Goal: Task Accomplishment & Management: Manage account settings

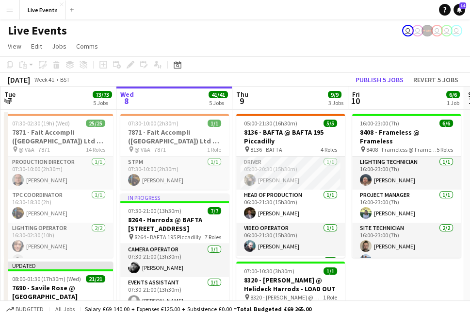
click at [6, 10] on app-icon "Menu" at bounding box center [10, 10] width 8 height 8
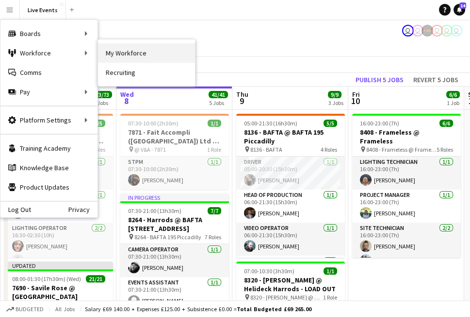
click at [142, 47] on link "My Workforce" at bounding box center [146, 52] width 97 height 19
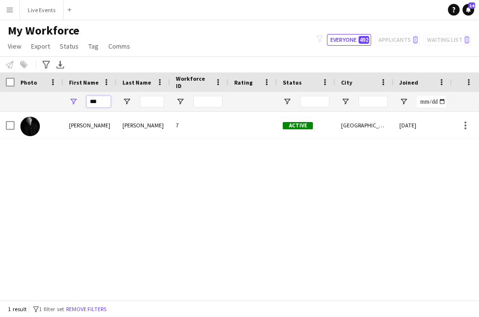
click at [101, 99] on input "***" at bounding box center [98, 102] width 24 height 12
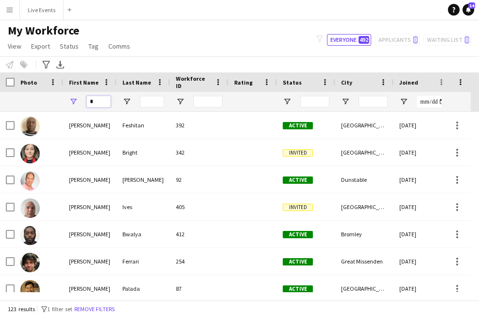
type input "*"
click at [154, 99] on input "Last Name Filter Input" at bounding box center [152, 102] width 24 height 12
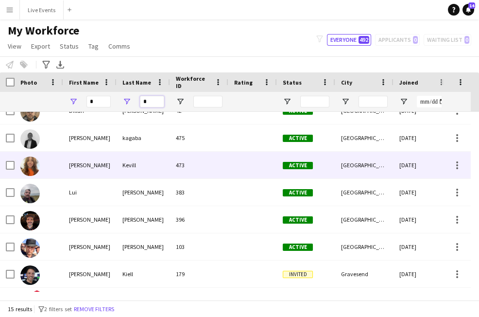
type input "*"
click at [23, 177] on div at bounding box center [29, 165] width 19 height 27
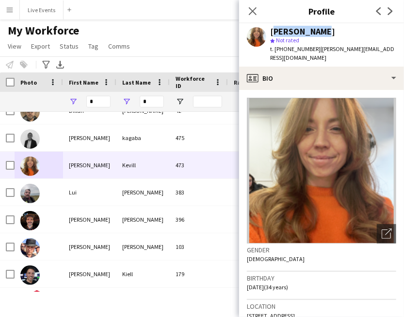
drag, startPoint x: 269, startPoint y: 31, endPoint x: 321, endPoint y: 30, distance: 52.5
click at [321, 30] on div "Lucy Kevill star Not rated t. +447940420537 | lucy@wiseproductions.co.uk" at bounding box center [321, 44] width 165 height 43
click at [322, 29] on div "Lucy Kevill" at bounding box center [333, 31] width 126 height 9
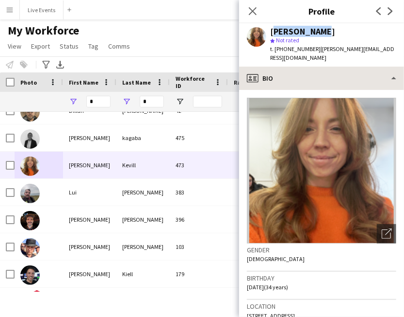
copy div "Lucy Kevill"
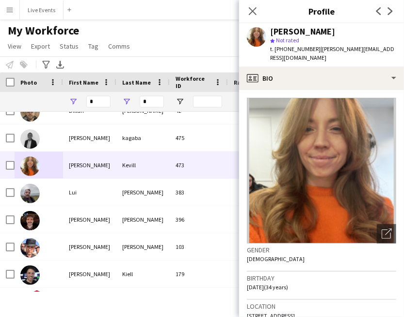
click at [276, 12] on h3 "Profile" at bounding box center [321, 11] width 165 height 13
drag, startPoint x: 311, startPoint y: 49, endPoint x: 285, endPoint y: 54, distance: 27.3
click at [285, 54] on div "Lucy Kevill star Not rated t. +447940420537 | lucy@wiseproductions.co.uk" at bounding box center [321, 44] width 165 height 43
copy span "7940420537"
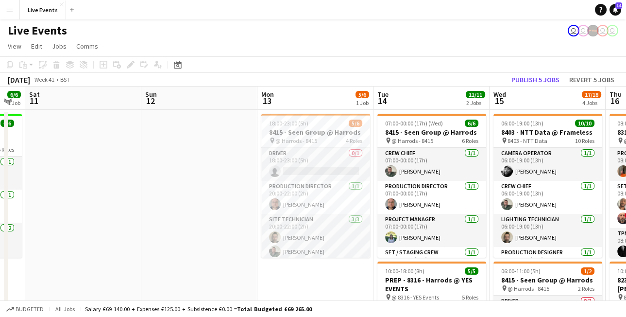
drag, startPoint x: 481, startPoint y: 164, endPoint x: 69, endPoint y: 171, distance: 412.3
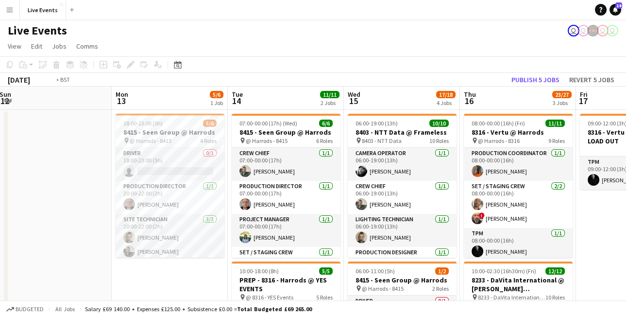
scroll to position [0, 285]
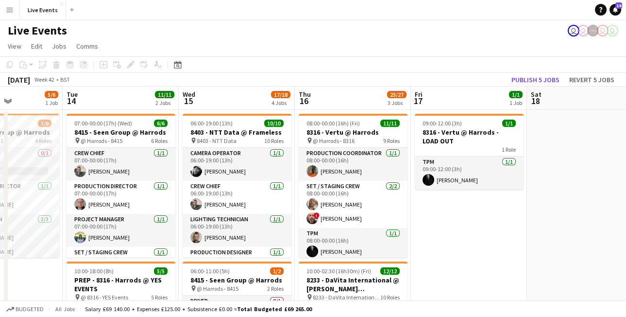
drag, startPoint x: 486, startPoint y: 180, endPoint x: 198, endPoint y: 179, distance: 287.4
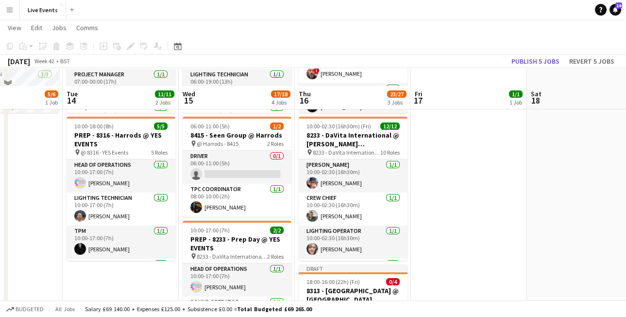
scroll to position [162, 0]
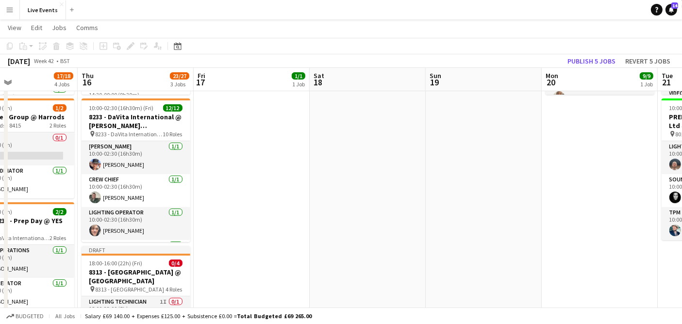
drag, startPoint x: 465, startPoint y: 221, endPoint x: 263, endPoint y: 264, distance: 206.1
click at [231, 233] on app-calendar-viewport "Sun 12 Mon 13 5/6 1 Job Tue 14 11/11 2 Jobs Wed 15 17/18 4 Jobs Thu 16 23/27 3 …" at bounding box center [341, 182] width 682 height 612
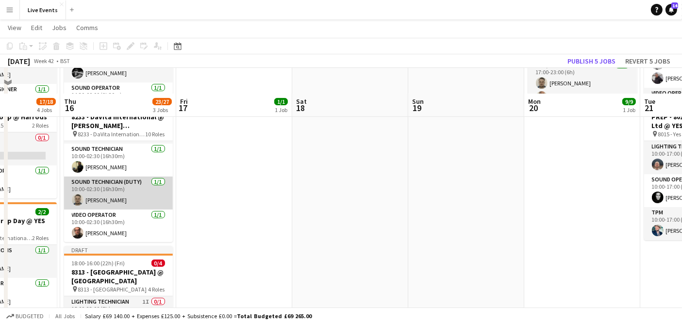
scroll to position [216, 0]
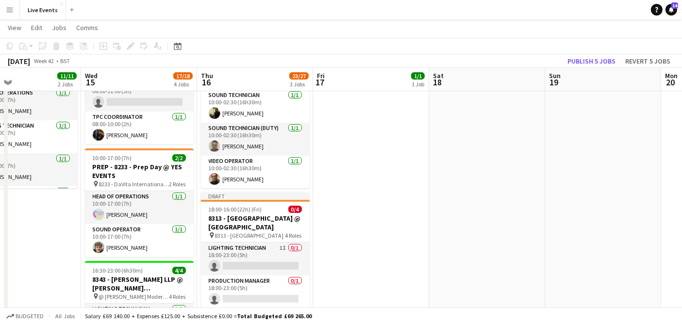
drag, startPoint x: 237, startPoint y: 183, endPoint x: 383, endPoint y: 182, distance: 145.2
click at [383, 182] on app-calendar-viewport "Sun 12 Mon 13 5/6 1 Job Tue 14 11/11 2 Jobs Wed 15 17/18 4 Jobs Thu 16 23/27 3 …" at bounding box center [341, 128] width 682 height 612
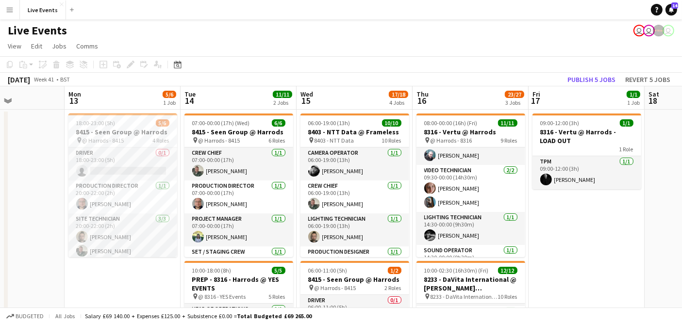
scroll to position [0, 280]
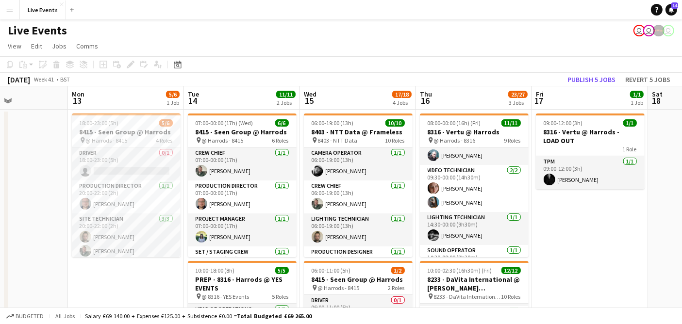
drag, startPoint x: 366, startPoint y: 248, endPoint x: 577, endPoint y: 229, distance: 211.6
drag, startPoint x: 25, startPoint y: 277, endPoint x: 31, endPoint y: 274, distance: 7.0
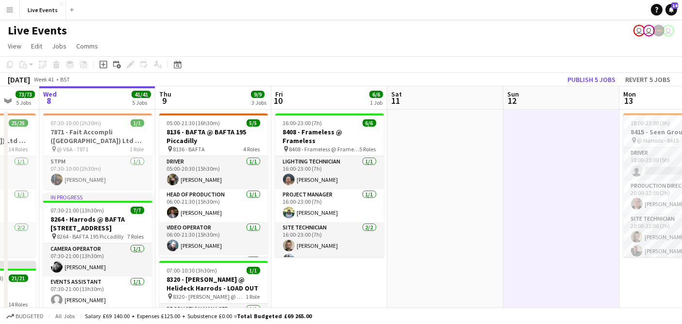
scroll to position [0, 302]
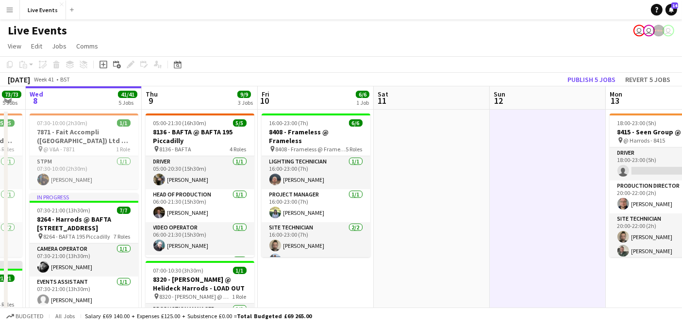
drag, startPoint x: 106, startPoint y: 286, endPoint x: 631, endPoint y: 295, distance: 524.9
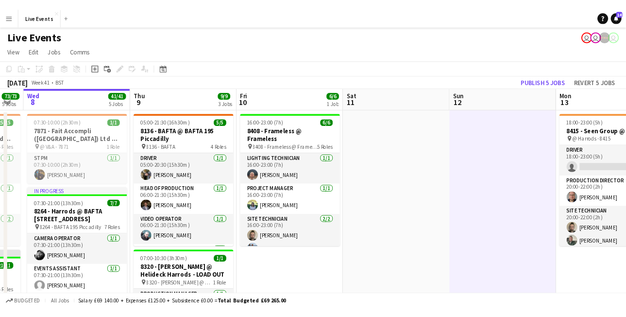
scroll to position [0, 204]
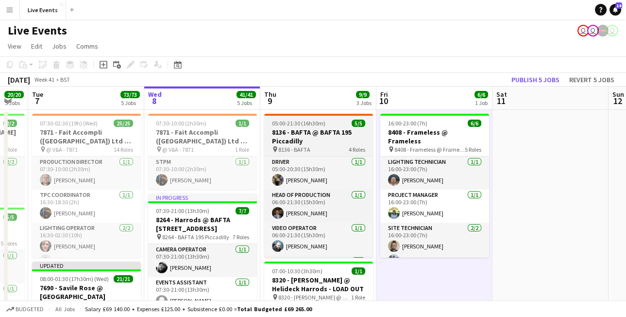
click at [315, 130] on h3 "8136 - BAFTA @ BAFTA 195 Piccadilly" at bounding box center [318, 136] width 109 height 17
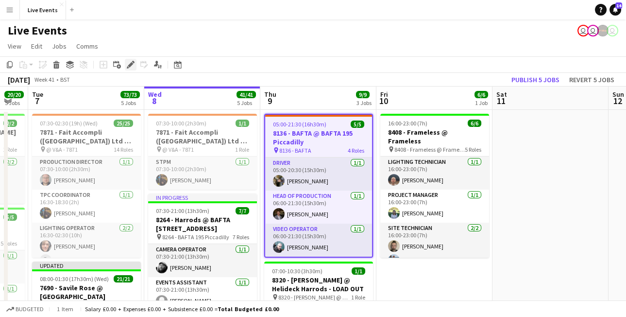
click at [130, 62] on icon "Edit" at bounding box center [131, 65] width 8 height 8
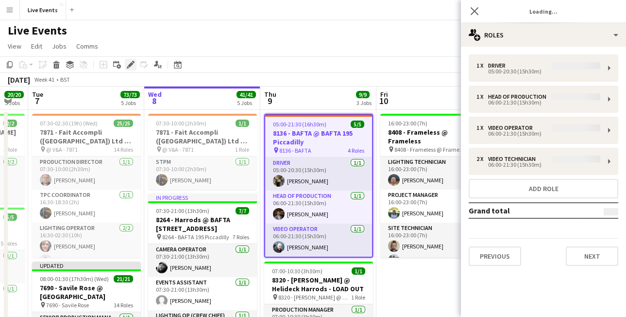
type input "**********"
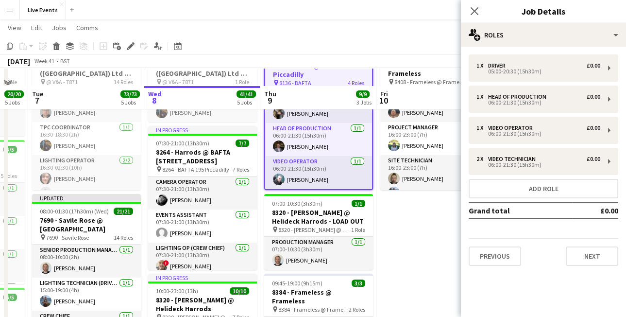
scroll to position [108, 0]
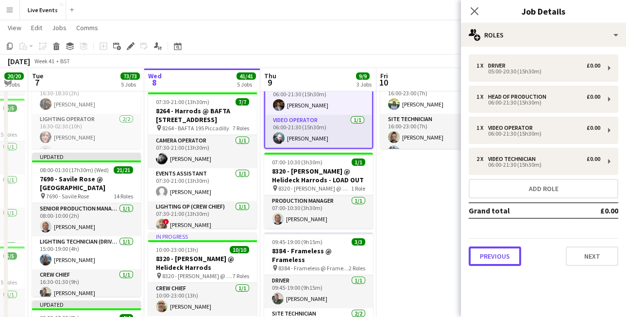
click at [515, 249] on button "Previous" at bounding box center [495, 255] width 52 height 19
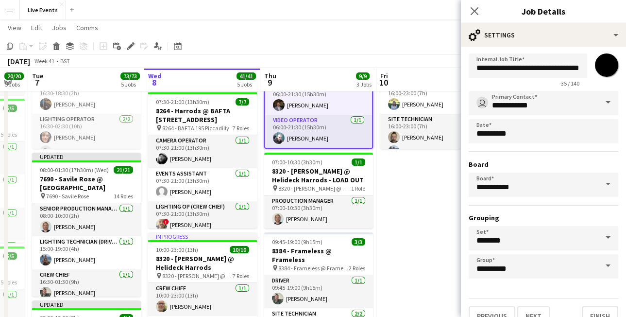
scroll to position [29, 0]
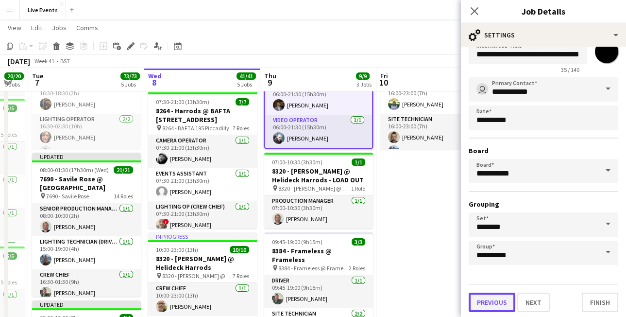
click at [482, 303] on button "Previous" at bounding box center [492, 301] width 47 height 19
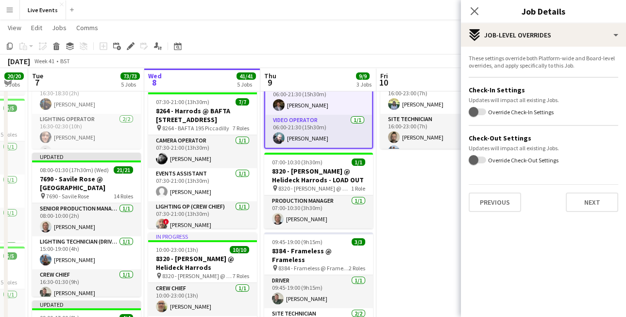
scroll to position [0, 0]
click at [495, 178] on form "These settings override both Platform-wide and Board-level overrides, and apply…" at bounding box center [543, 132] width 165 height 157
click at [496, 205] on button "Previous" at bounding box center [495, 201] width 52 height 19
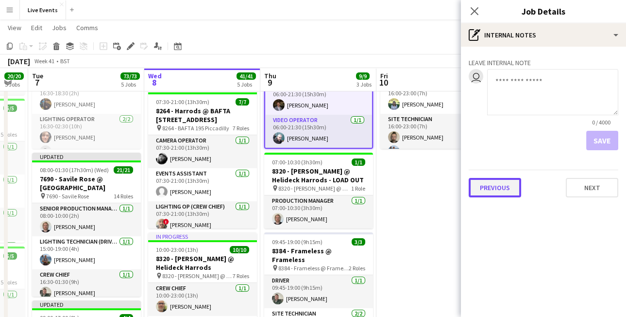
click at [498, 188] on button "Previous" at bounding box center [495, 187] width 52 height 19
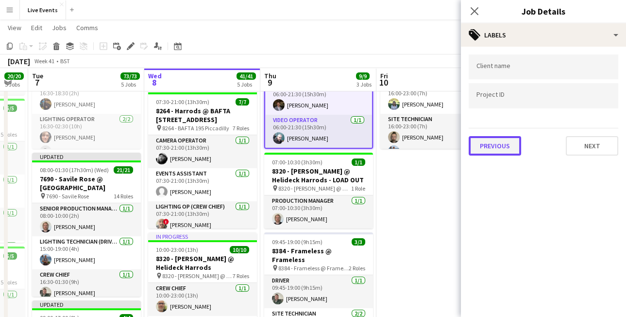
click at [498, 139] on button "Previous" at bounding box center [495, 145] width 52 height 19
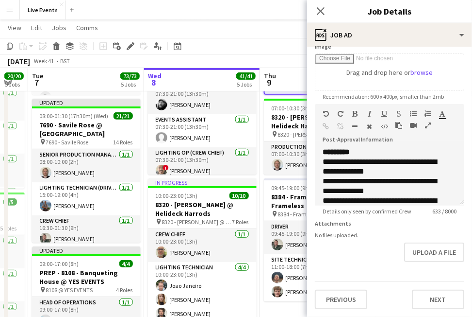
click at [279, 46] on app-toolbar "Copy Paste Paste Ctrl+V Paste with crew Ctrl+Shift+V Paste linked Job [GEOGRAPH…" at bounding box center [236, 46] width 472 height 17
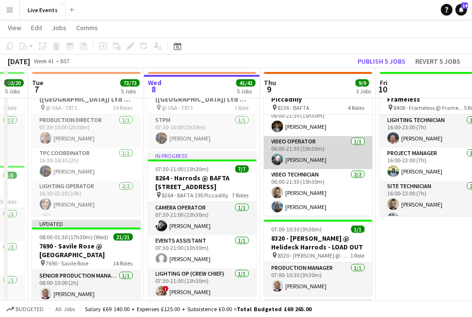
scroll to position [54, 0]
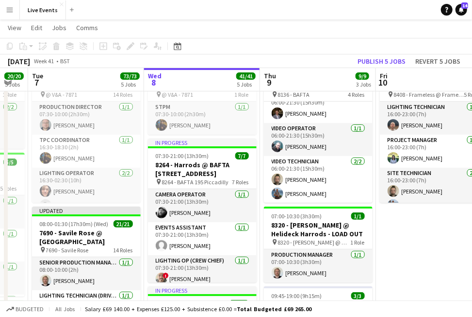
click at [268, 23] on app-page-menu "View Day view expanded Day view collapsed Month view Date picker Jump to [DATE]…" at bounding box center [236, 28] width 472 height 18
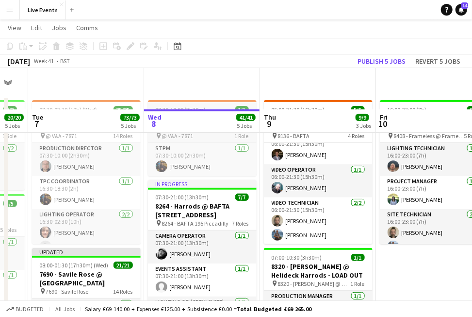
scroll to position [0, 0]
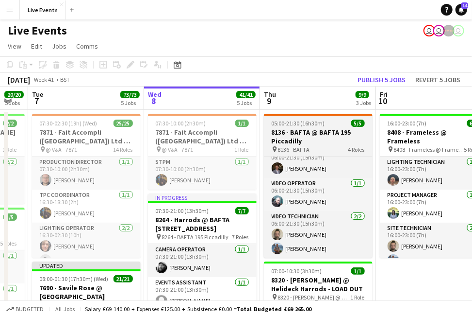
click at [344, 133] on h3 "8136 - BAFTA @ BAFTA 195 Piccadilly" at bounding box center [318, 136] width 109 height 17
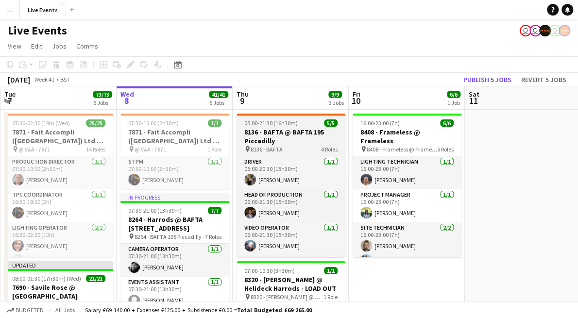
click at [284, 131] on h3 "8136 - BAFTA @ BAFTA 195 Piccadilly" at bounding box center [290, 136] width 109 height 17
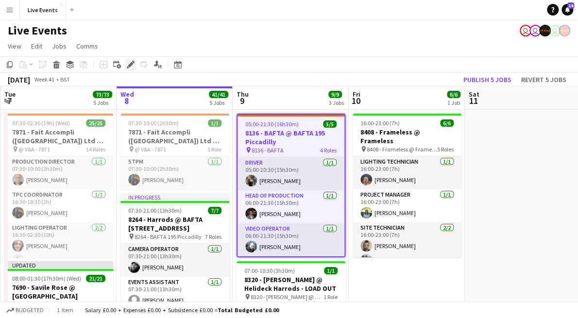
click at [133, 67] on icon "Edit" at bounding box center [131, 65] width 8 height 8
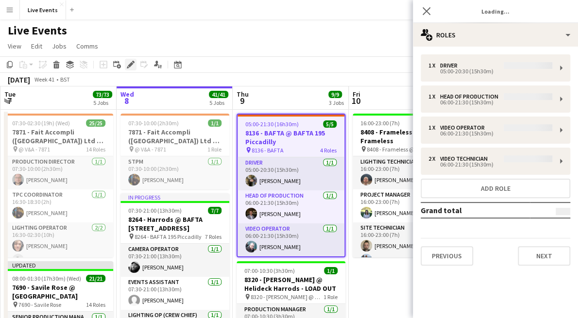
type input "**********"
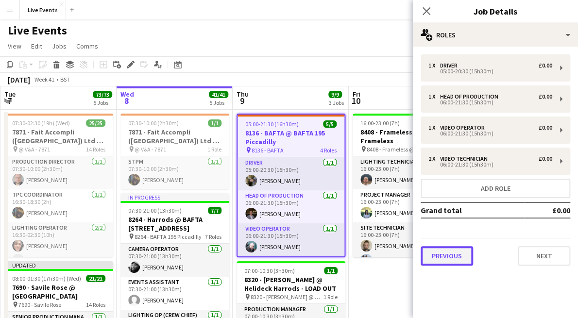
click at [439, 257] on button "Previous" at bounding box center [446, 255] width 52 height 19
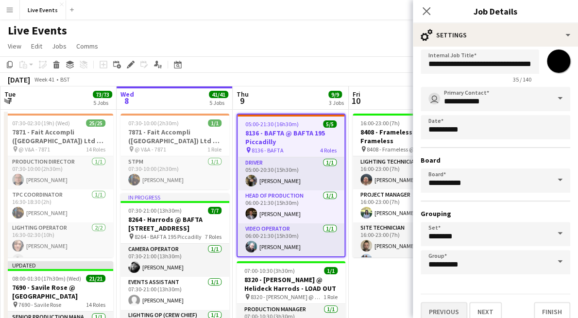
scroll to position [28, 0]
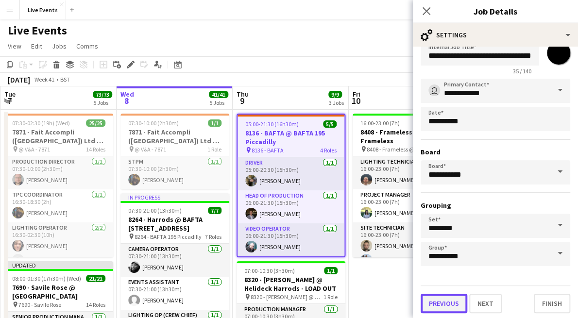
click at [447, 303] on button "Previous" at bounding box center [443, 303] width 47 height 19
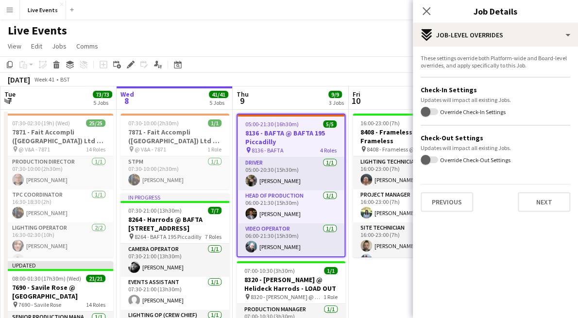
scroll to position [0, 0]
click at [456, 204] on button "Previous" at bounding box center [446, 201] width 52 height 19
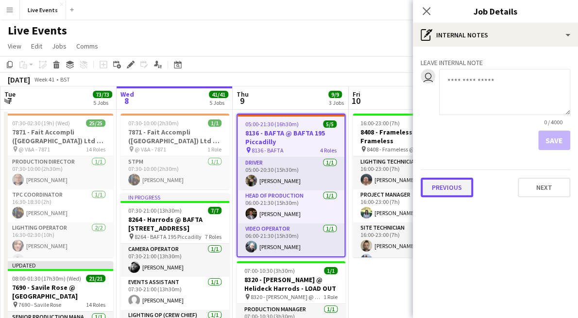
click at [452, 191] on button "Previous" at bounding box center [446, 187] width 52 height 19
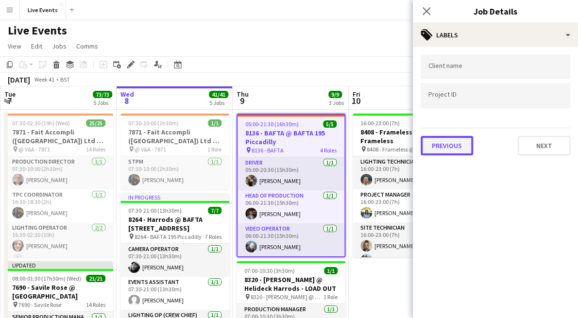
click at [449, 144] on button "Previous" at bounding box center [446, 145] width 52 height 19
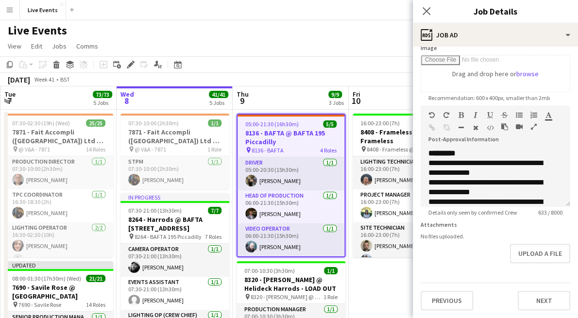
scroll to position [168, 0]
click at [516, 249] on button "Upload a file" at bounding box center [540, 253] width 60 height 19
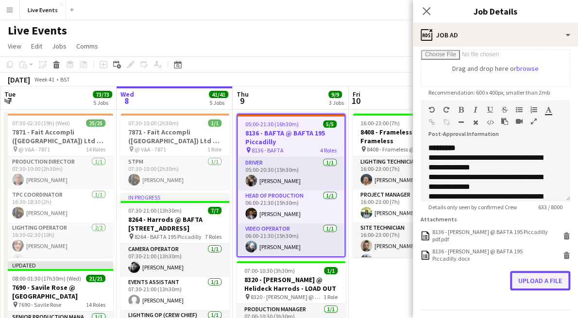
click at [539, 285] on button "Upload a file" at bounding box center [540, 280] width 60 height 19
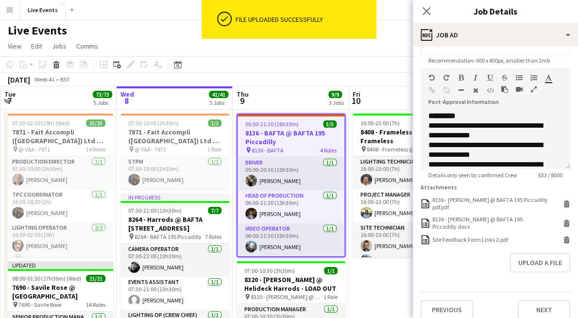
scroll to position [214, 0]
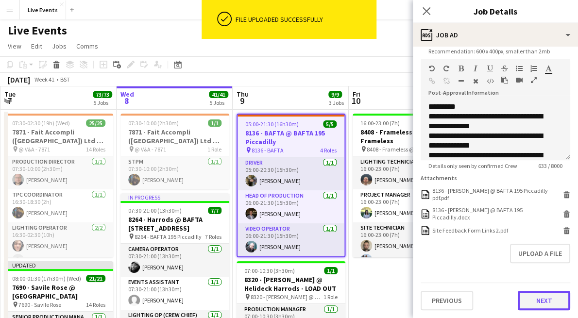
click at [526, 301] on button "Next" at bounding box center [544, 300] width 52 height 19
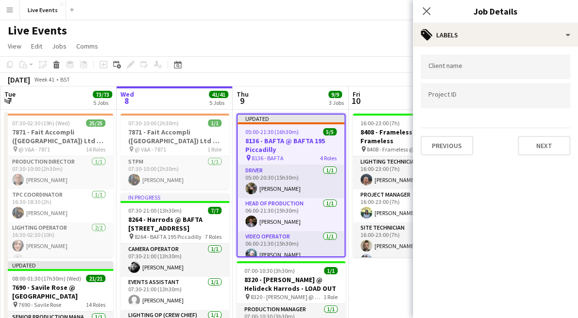
scroll to position [0, 0]
click at [452, 150] on button "Previous" at bounding box center [446, 145] width 52 height 19
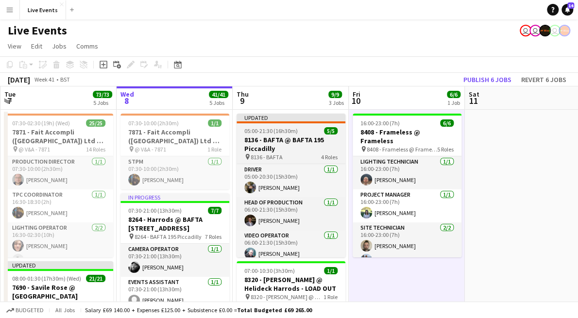
click at [268, 141] on h3 "8136 - BAFTA @ BAFTA 195 Piccadilly" at bounding box center [290, 143] width 109 height 17
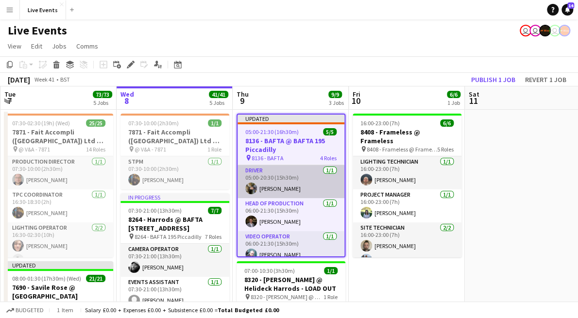
scroll to position [54, 0]
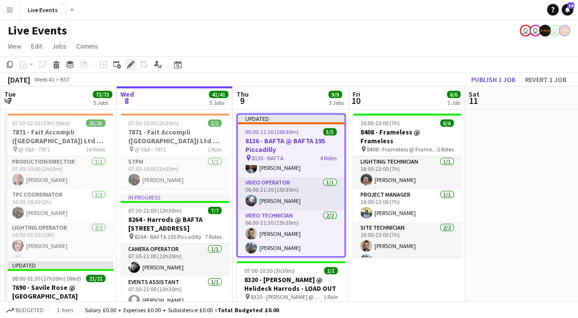
click at [127, 63] on icon "Edit" at bounding box center [131, 65] width 8 height 8
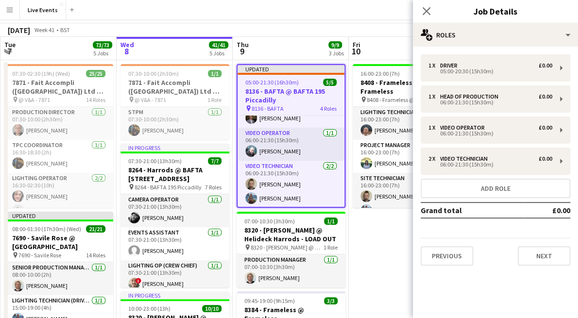
scroll to position [162, 0]
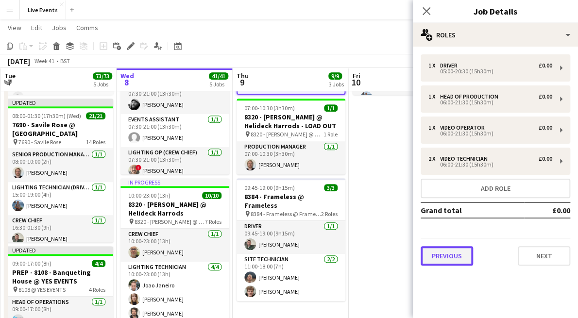
click at [443, 259] on button "Previous" at bounding box center [446, 255] width 52 height 19
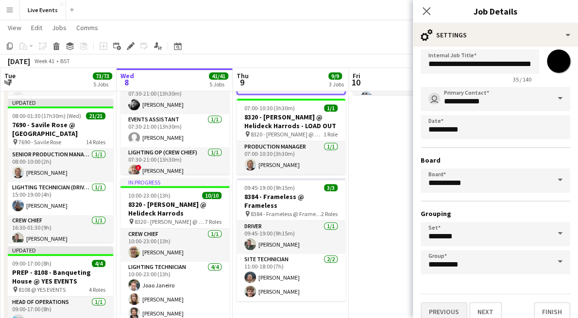
scroll to position [28, 0]
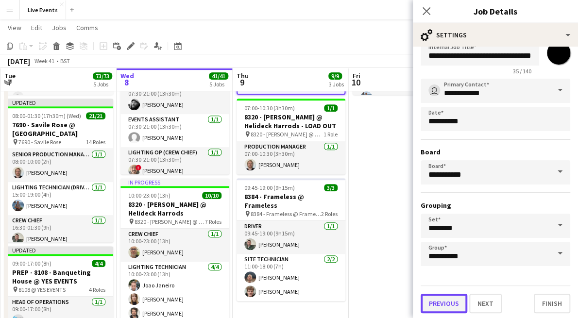
click at [447, 306] on button "Previous" at bounding box center [443, 303] width 47 height 19
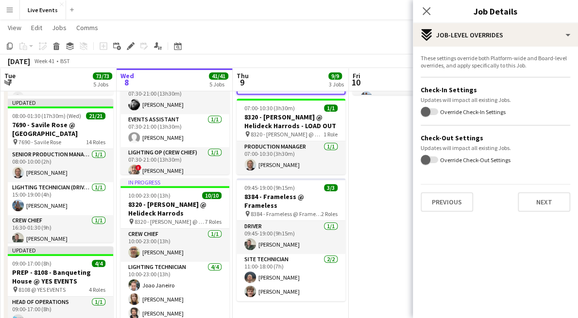
scroll to position [0, 0]
click at [444, 202] on button "Previous" at bounding box center [446, 201] width 52 height 19
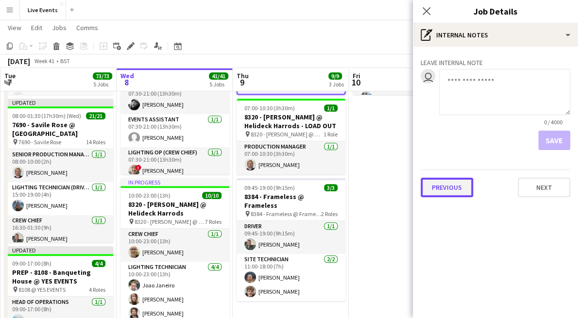
click at [451, 187] on button "Previous" at bounding box center [446, 187] width 52 height 19
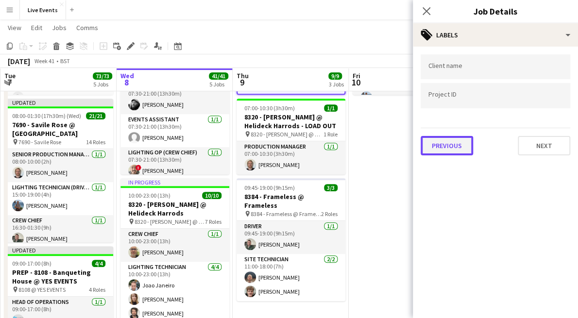
click at [447, 143] on button "Previous" at bounding box center [446, 145] width 52 height 19
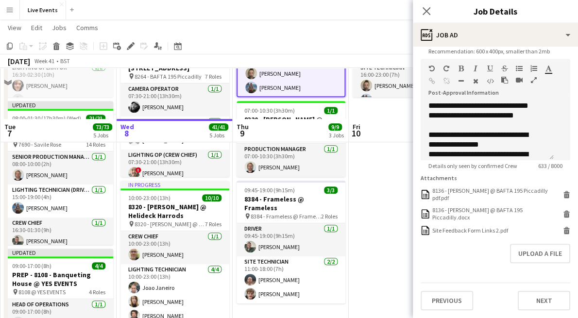
scroll to position [216, 0]
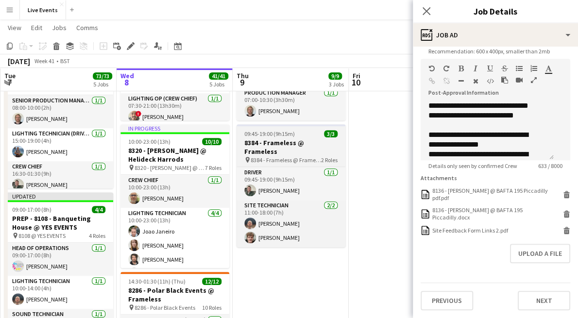
click at [294, 146] on h3 "8384 - Frameless @ Frameless" at bounding box center [290, 146] width 109 height 17
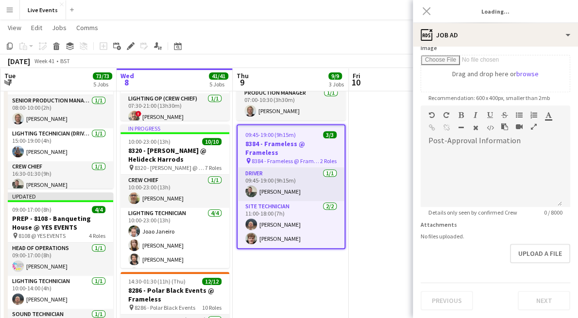
scroll to position [0, 0]
type input "**********"
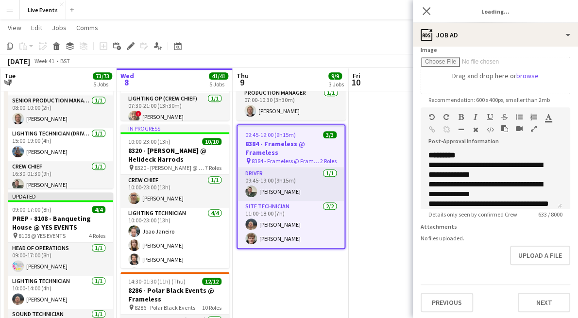
scroll to position [168, 0]
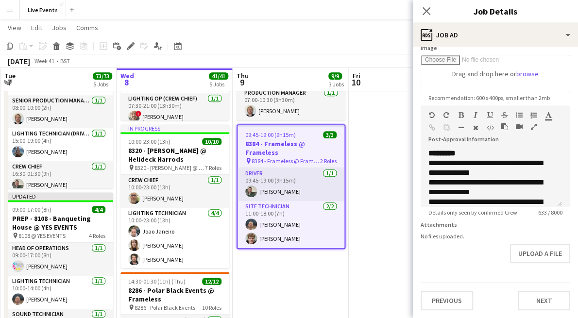
click at [336, 276] on app-date-cell "Updated 05:00-21:30 (16h30m) 5/5 8136 - BAFTA @ BAFTA 195 Piccadilly pin 8136 -…" at bounding box center [291, 271] width 116 height 757
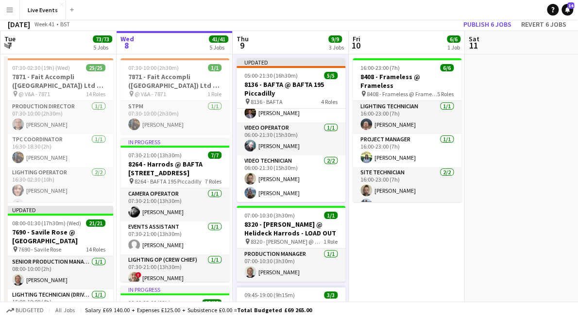
scroll to position [108, 0]
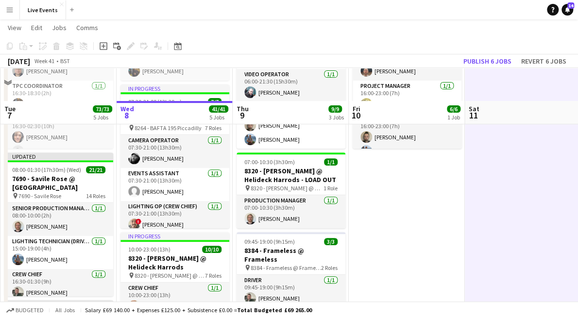
scroll to position [162, 0]
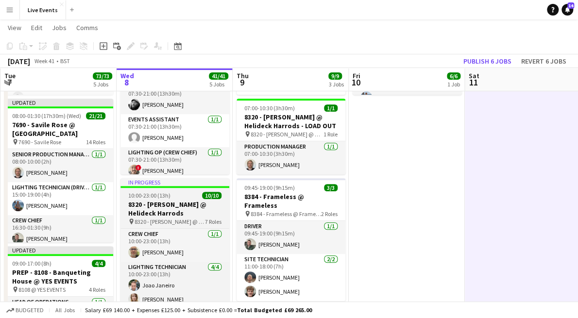
click at [150, 209] on h3 "8320 - [PERSON_NAME] @ Helideck Harrods" at bounding box center [174, 208] width 109 height 17
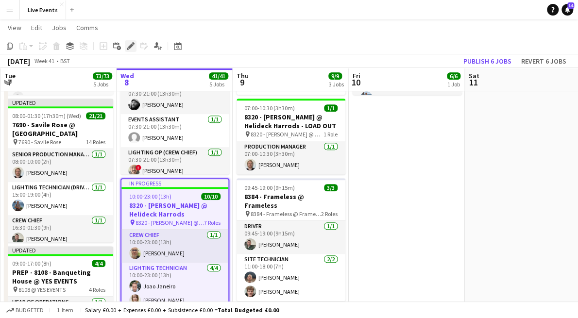
click at [127, 48] on icon "Edit" at bounding box center [131, 46] width 8 height 8
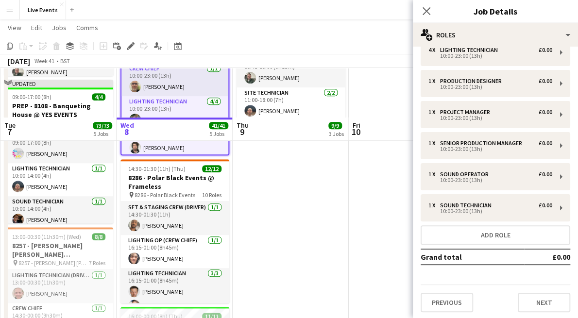
scroll to position [377, 0]
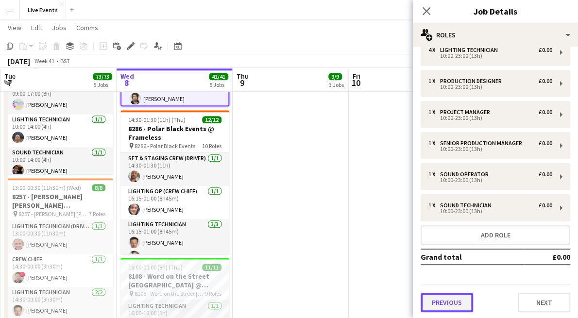
click at [439, 299] on button "Previous" at bounding box center [446, 302] width 52 height 19
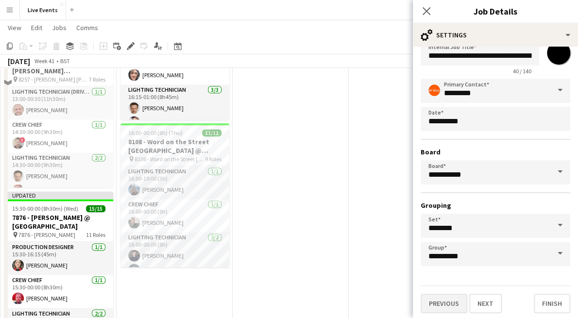
scroll to position [539, 0]
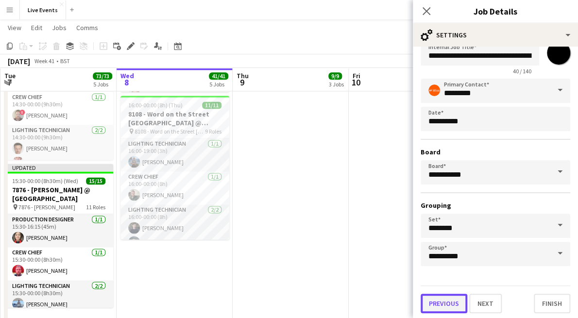
click at [433, 295] on button "Previous" at bounding box center [443, 303] width 47 height 19
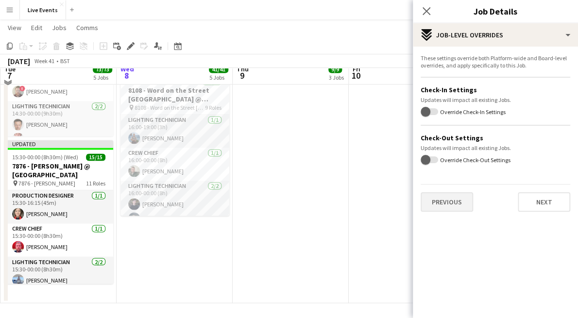
scroll to position [564, 0]
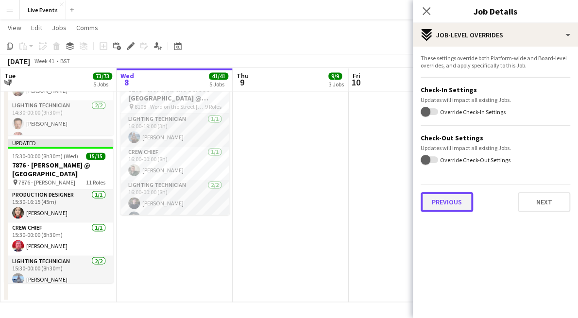
click at [448, 192] on button "Previous" at bounding box center [446, 201] width 52 height 19
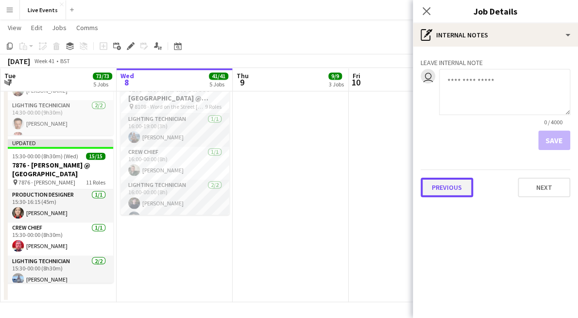
click at [452, 186] on button "Previous" at bounding box center [446, 187] width 52 height 19
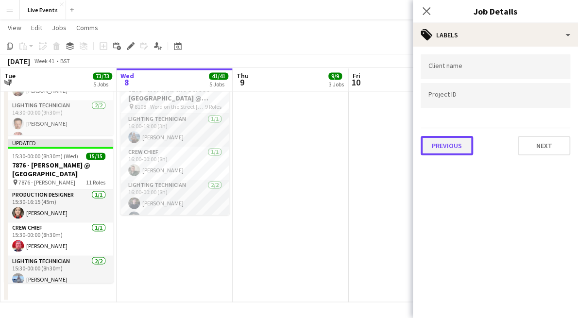
click at [452, 142] on button "Previous" at bounding box center [446, 145] width 52 height 19
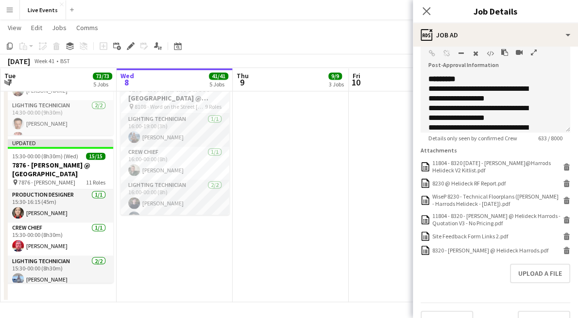
scroll to position [262, 0]
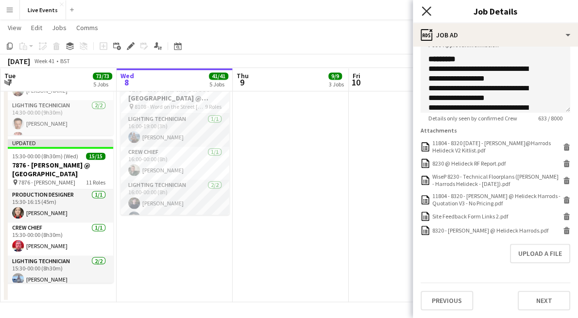
click at [424, 16] on icon "Close pop-in" at bounding box center [425, 10] width 9 height 9
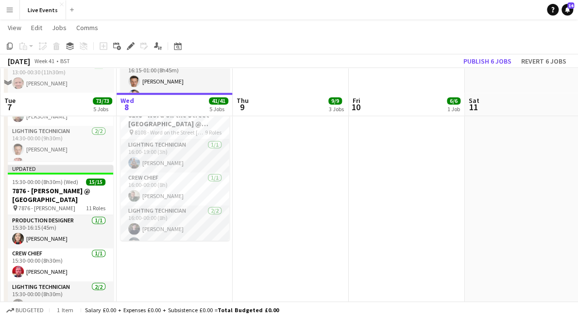
scroll to position [456, 0]
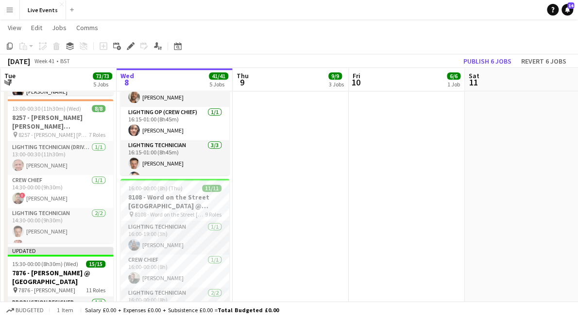
click at [327, 253] on app-date-cell "Updated 05:00-21:30 (16h30m) 5/5 8136 - BAFTA @ BAFTA 195 Piccadilly pin 8136 -…" at bounding box center [291, 30] width 116 height 757
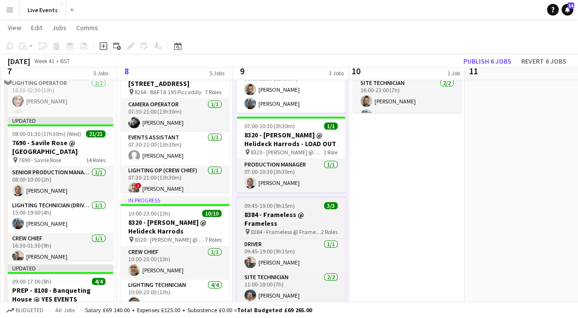
scroll to position [133, 0]
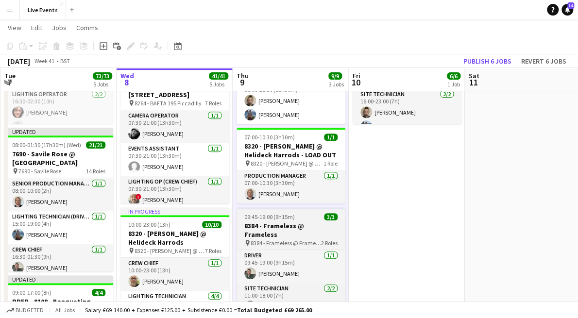
click at [293, 239] on span "8384 - Frameless @ Frameless" at bounding box center [286, 242] width 70 height 7
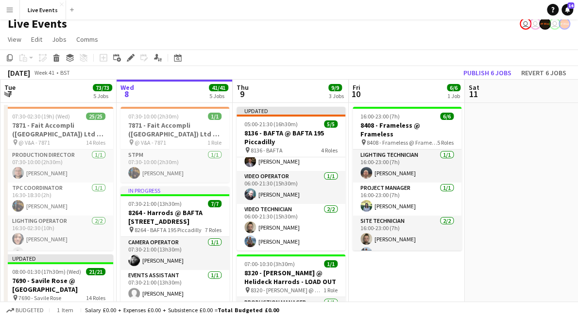
scroll to position [0, 0]
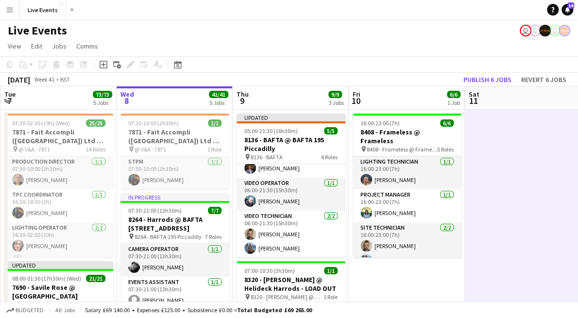
scroll to position [0, 232]
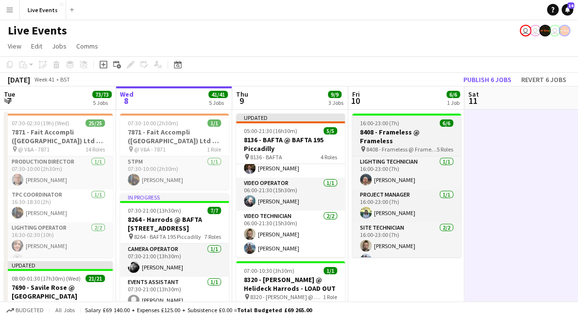
click at [394, 146] on span "8408 - Frameless @ Frameless" at bounding box center [401, 149] width 70 height 7
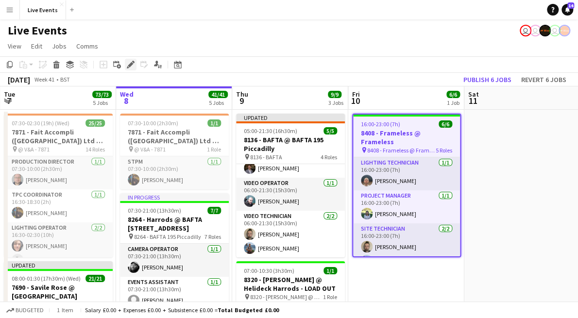
click at [127, 67] on icon at bounding box center [128, 67] width 2 height 2
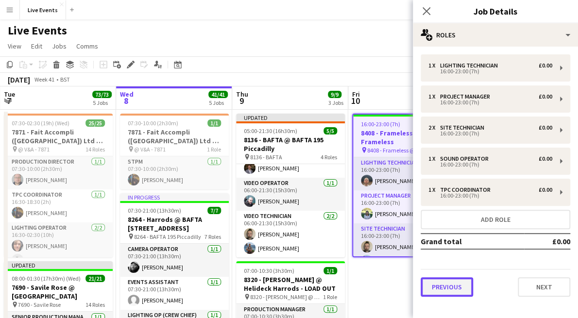
click at [444, 283] on button "Previous" at bounding box center [446, 286] width 52 height 19
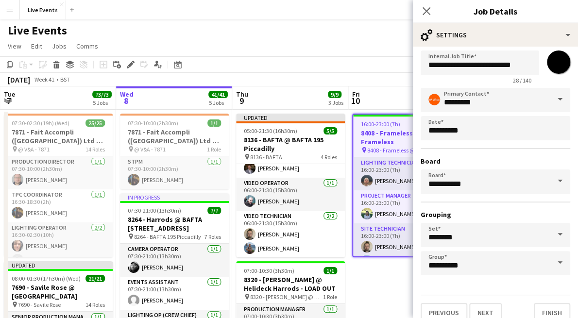
scroll to position [28, 0]
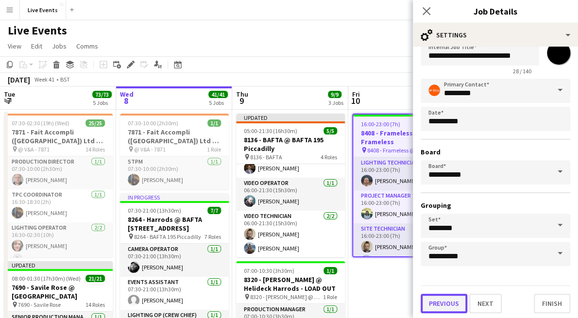
click at [441, 300] on button "Previous" at bounding box center [443, 303] width 47 height 19
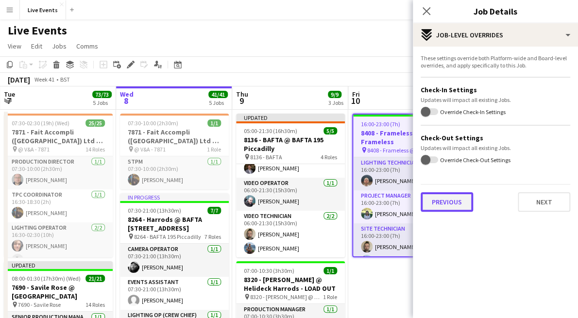
click at [434, 207] on button "Previous" at bounding box center [446, 201] width 52 height 19
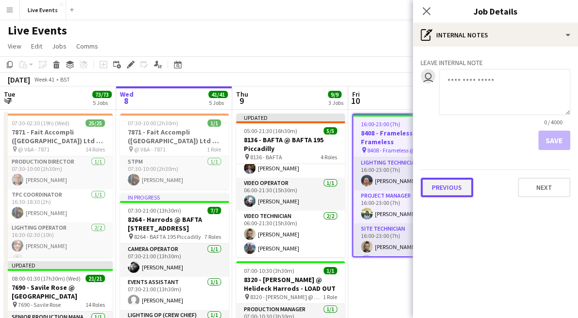
click at [438, 188] on button "Previous" at bounding box center [446, 187] width 52 height 19
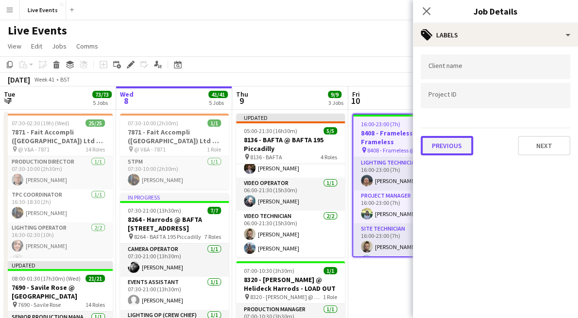
click at [444, 151] on button "Previous" at bounding box center [446, 145] width 52 height 19
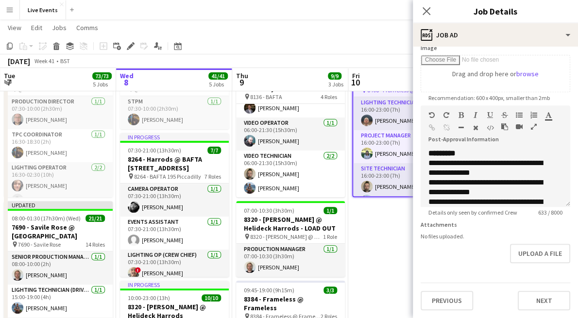
scroll to position [108, 0]
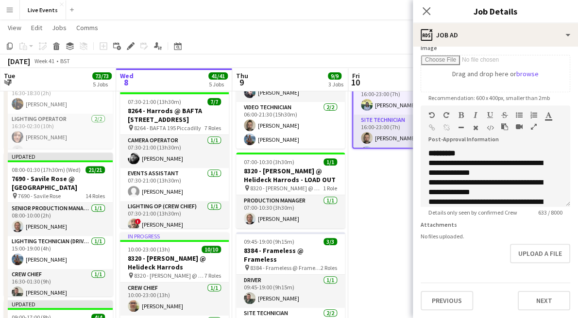
click at [539, 230] on form "**********" at bounding box center [495, 101] width 165 height 418
drag, startPoint x: 376, startPoint y: 224, endPoint x: 374, endPoint y: 218, distance: 6.6
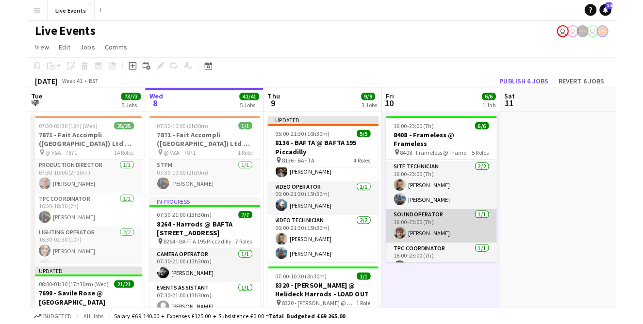
scroll to position [69, 0]
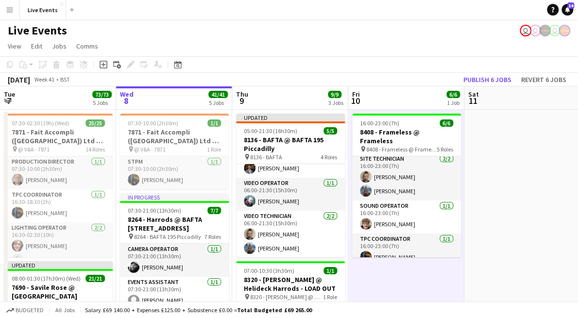
click at [429, 31] on div "Live Events user user user" at bounding box center [289, 28] width 578 height 18
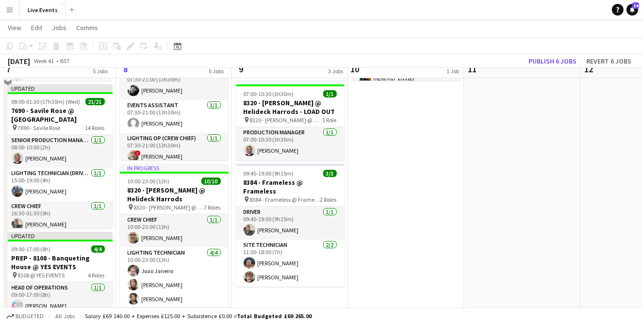
scroll to position [216, 0]
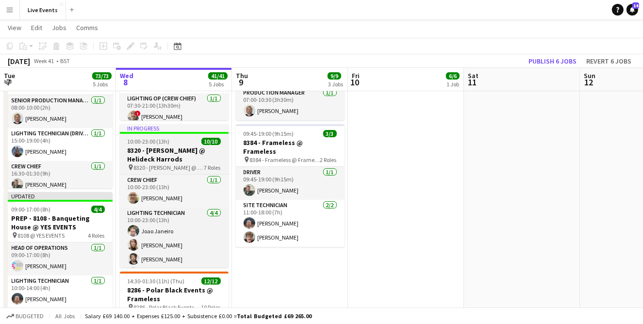
click at [154, 152] on h3 "8320 - [PERSON_NAME] @ Helideck Harrods" at bounding box center [174, 154] width 109 height 17
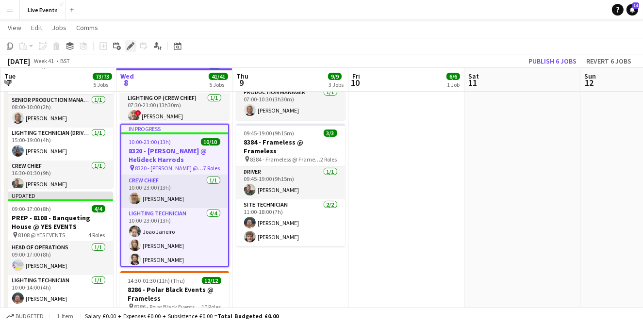
click at [129, 42] on icon "Edit" at bounding box center [131, 46] width 8 height 8
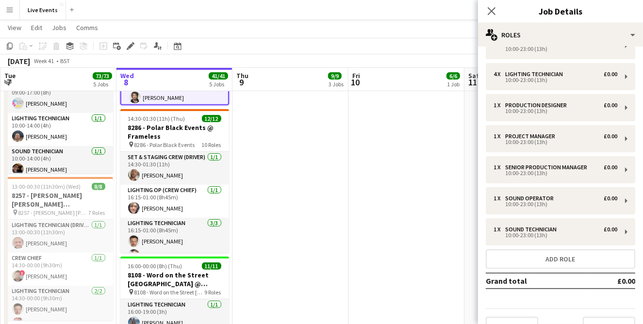
scroll to position [40, 0]
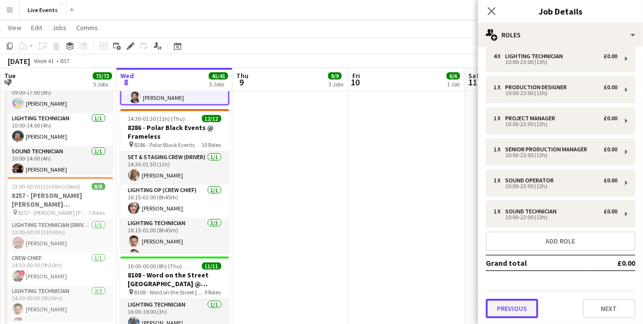
click at [513, 303] on button "Previous" at bounding box center [512, 308] width 52 height 19
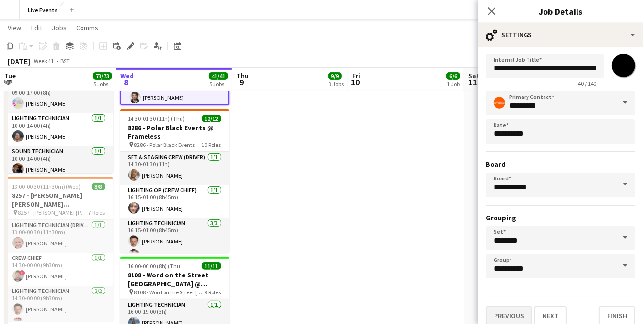
scroll to position [21, 0]
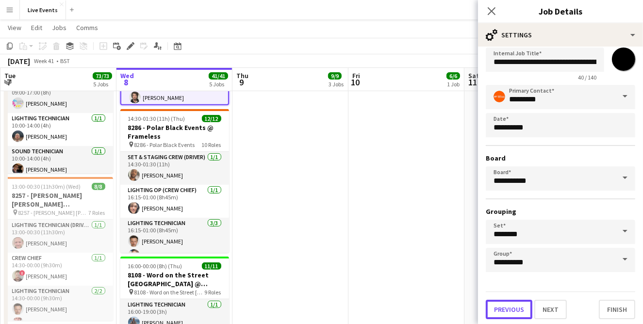
click at [503, 314] on button "Previous" at bounding box center [509, 309] width 47 height 19
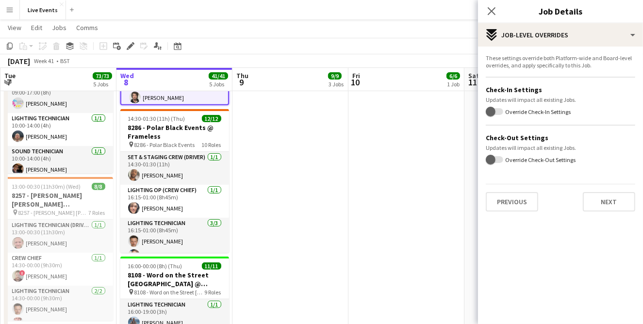
scroll to position [0, 0]
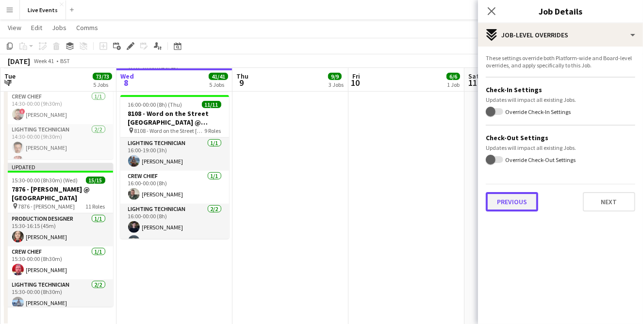
click at [513, 198] on button "Previous" at bounding box center [512, 201] width 52 height 19
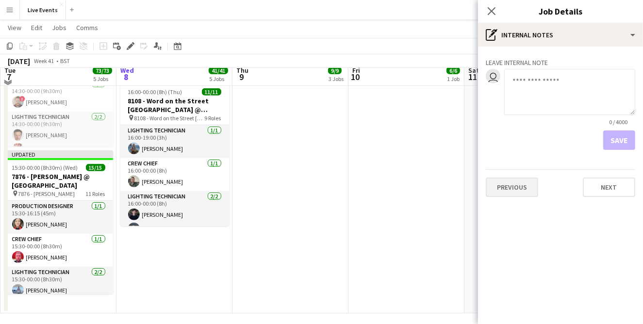
scroll to position [558, 0]
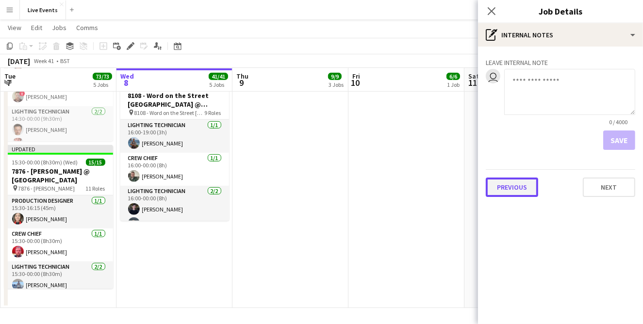
click at [511, 188] on button "Previous" at bounding box center [512, 187] width 52 height 19
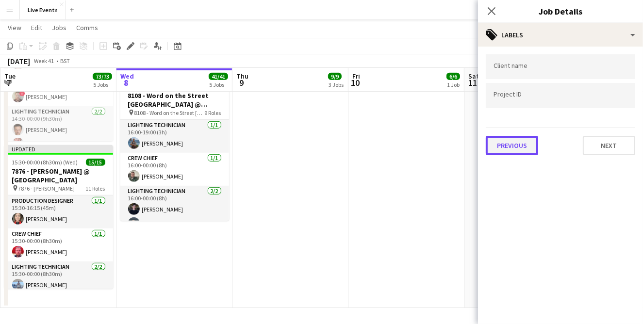
click at [513, 137] on button "Previous" at bounding box center [512, 145] width 52 height 19
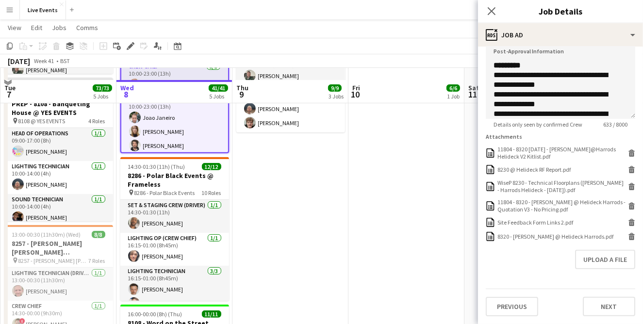
scroll to position [342, 0]
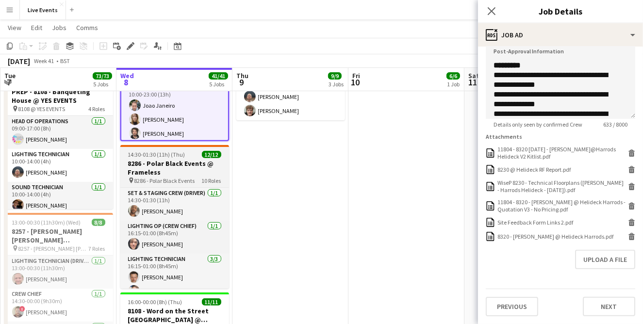
click at [176, 166] on h3 "8286 - Polar Black Events @ Frameless" at bounding box center [174, 167] width 109 height 17
type input "**********"
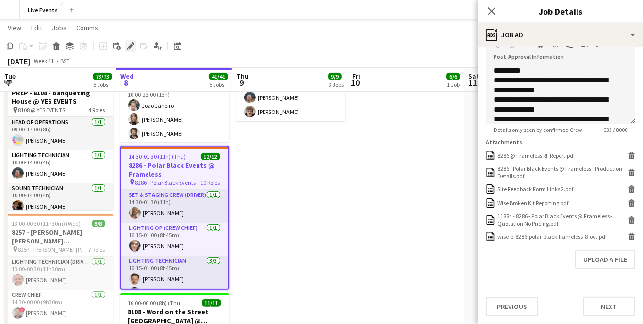
click at [127, 47] on icon "Edit" at bounding box center [131, 46] width 8 height 8
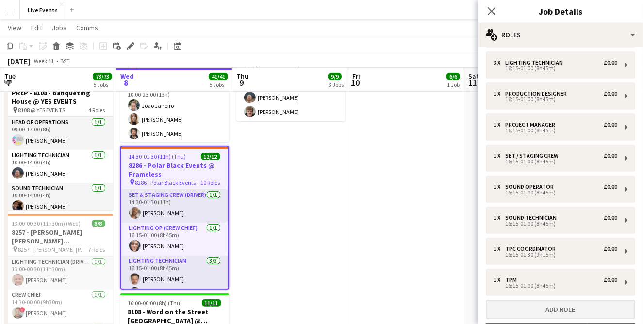
scroll to position [134, 0]
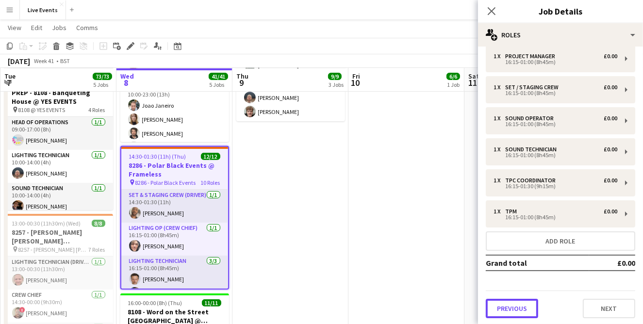
click at [506, 299] on button "Previous" at bounding box center [512, 308] width 52 height 19
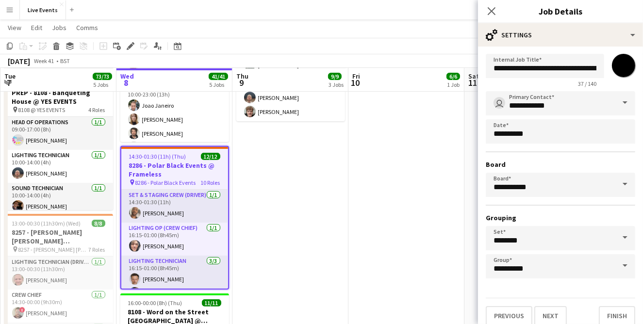
scroll to position [21, 0]
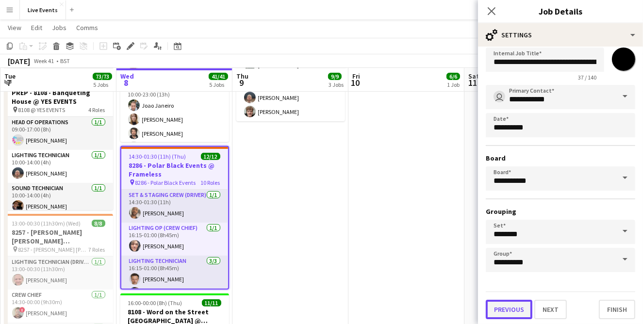
click at [502, 301] on button "Previous" at bounding box center [509, 309] width 47 height 19
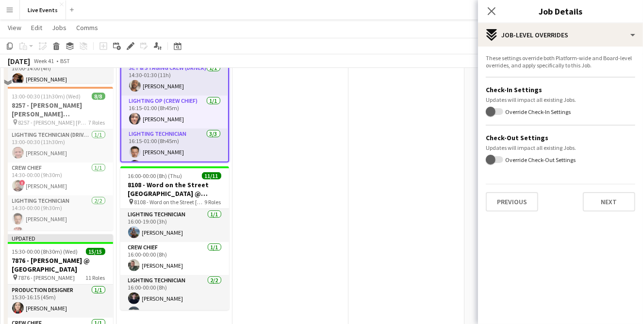
scroll to position [503, 0]
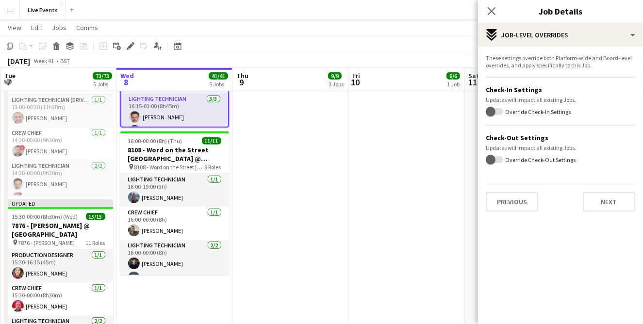
click at [510, 189] on div "Previous Next" at bounding box center [561, 198] width 150 height 28
click at [511, 201] on button "Previous" at bounding box center [512, 201] width 52 height 19
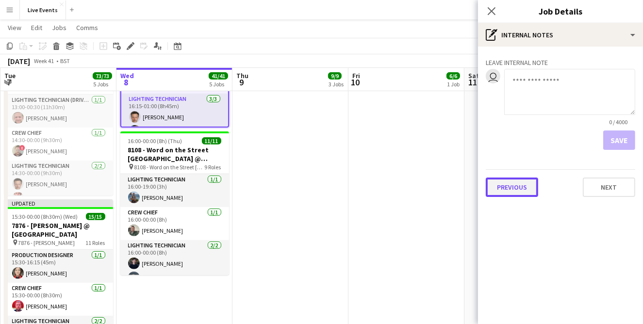
click at [499, 185] on button "Previous" at bounding box center [512, 187] width 52 height 19
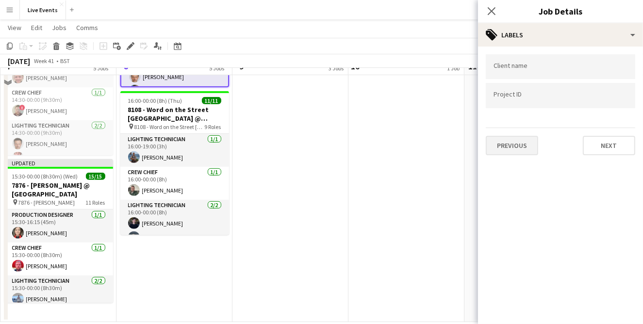
scroll to position [557, 0]
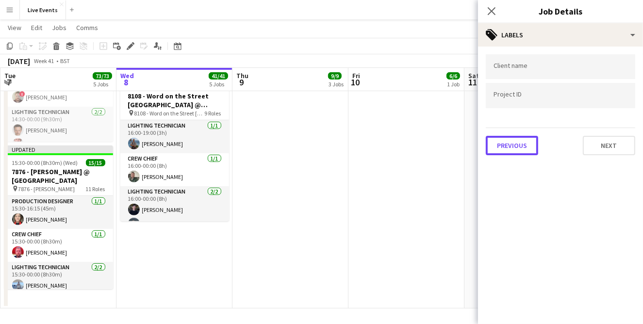
click at [518, 146] on button "Previous" at bounding box center [512, 145] width 52 height 19
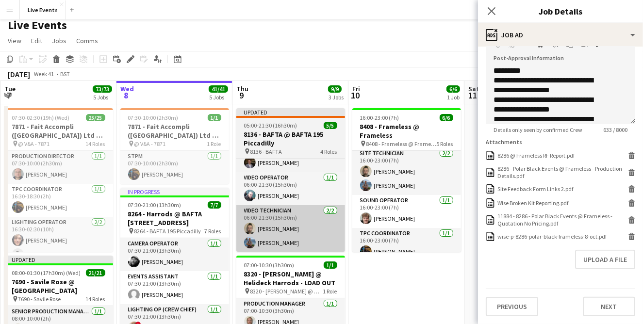
scroll to position [0, 0]
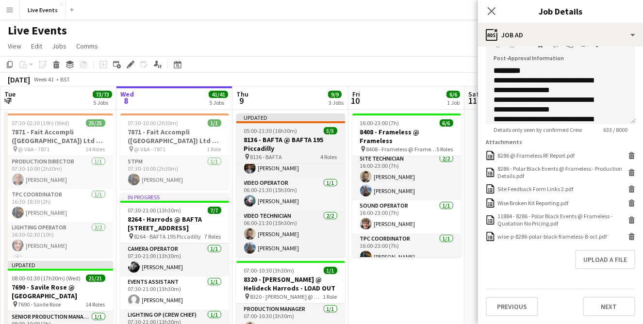
click at [291, 146] on h3 "8136 - BAFTA @ BAFTA 195 Piccadilly" at bounding box center [290, 143] width 109 height 17
type input "**********"
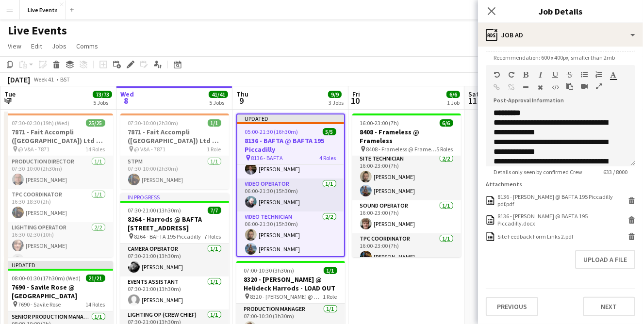
scroll to position [208, 0]
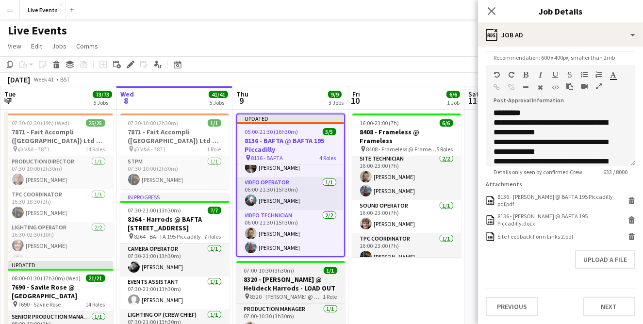
click at [291, 275] on h3 "8320 - [PERSON_NAME] @ Helideck Harrods - LOAD OUT" at bounding box center [290, 283] width 109 height 17
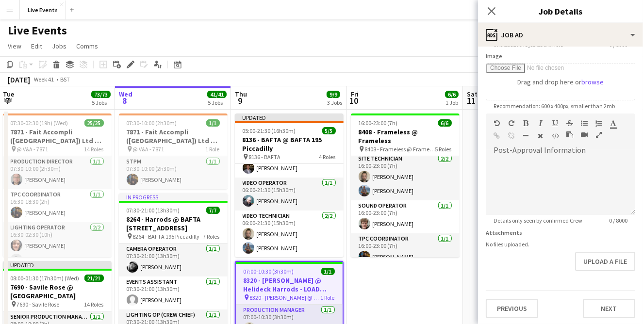
scroll to position [0, 0]
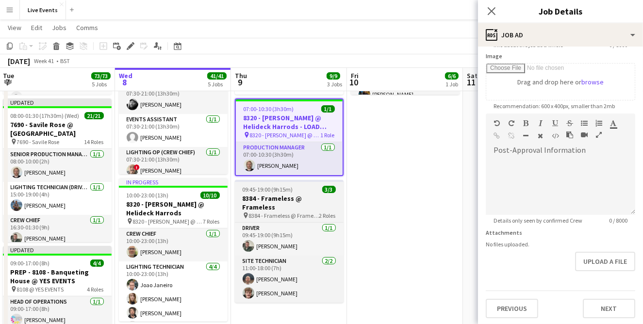
click at [284, 199] on h3 "8384 - Frameless @ Frameless" at bounding box center [289, 202] width 109 height 17
type input "**********"
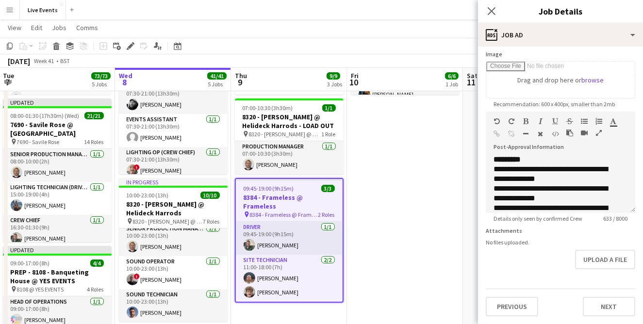
click at [396, 224] on app-date-cell "16:00-23:00 (7h) 6/6 8408 - Frameless @ Frameless pin 8408 - Frameless @ Framel…" at bounding box center [405, 325] width 116 height 757
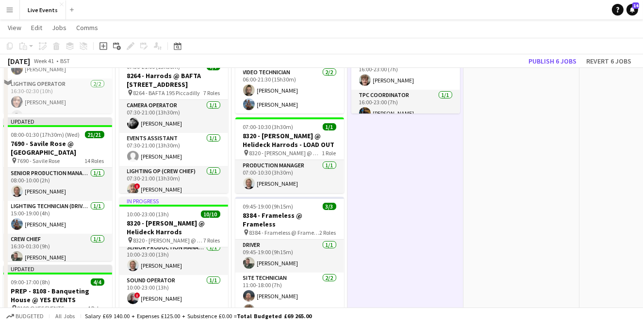
scroll to position [162, 0]
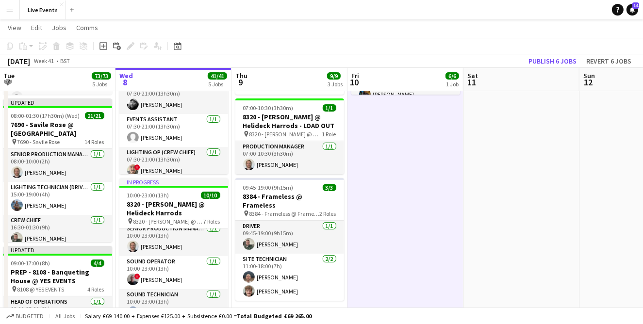
click at [446, 28] on app-page-menu "View Day view expanded Day view collapsed Month view Date picker Jump to [DATE]…" at bounding box center [321, 28] width 643 height 18
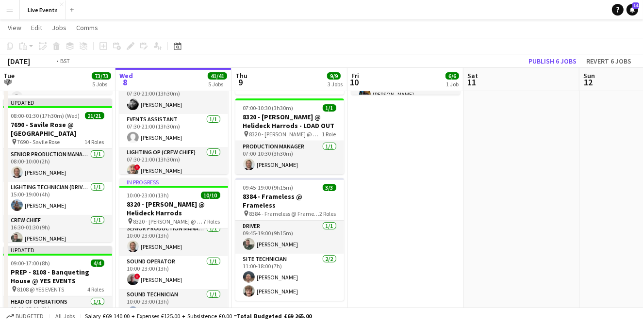
scroll to position [0, 282]
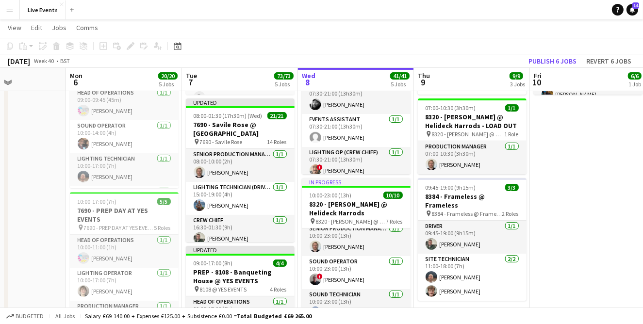
drag, startPoint x: 406, startPoint y: 207, endPoint x: 589, endPoint y: 199, distance: 182.8
click at [586, 199] on app-calendar-viewport "Fri 3 Sat 4 Sun 5 Mon 6 20/20 5 Jobs Tue 7 73/73 5 Jobs Wed 8 41/41 5 Jobs Thu …" at bounding box center [321, 290] width 643 height 828
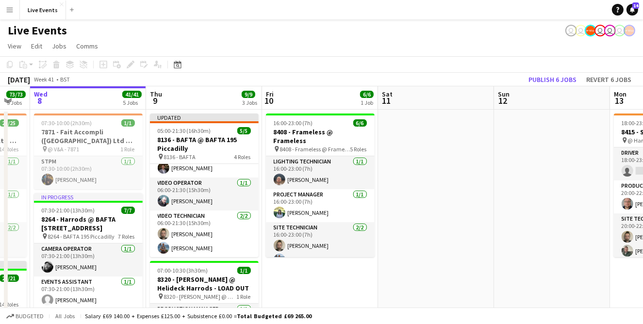
scroll to position [0, 340]
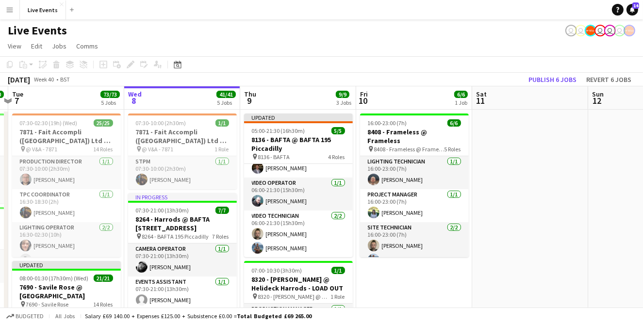
drag, startPoint x: 585, startPoint y: 292, endPoint x: 419, endPoint y: 299, distance: 166.2
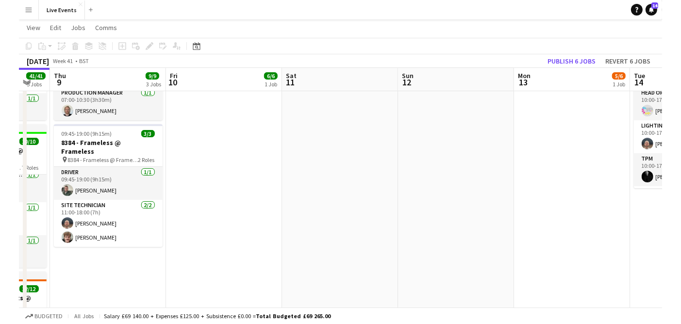
scroll to position [0, 436]
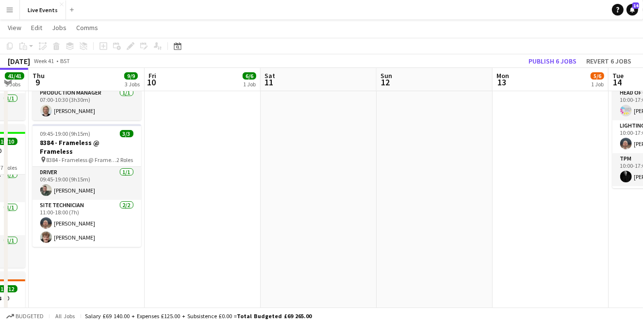
drag, startPoint x: 413, startPoint y: 216, endPoint x: 201, endPoint y: 213, distance: 211.7
click at [201, 213] on app-calendar-viewport "Sun 5 Mon 6 20/20 5 Jobs Tue 7 73/73 5 Jobs Wed 8 41/41 5 Jobs Thu 9 9/9 3 Jobs…" at bounding box center [321, 236] width 643 height 828
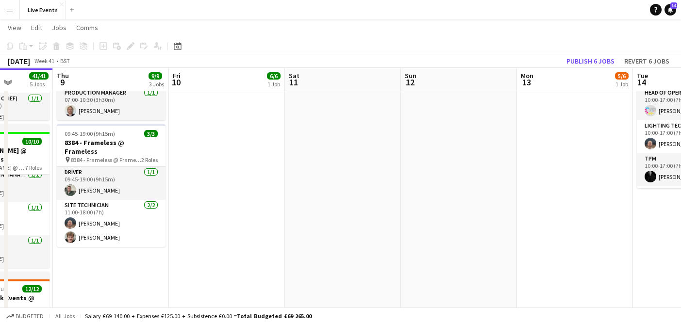
scroll to position [0, 272]
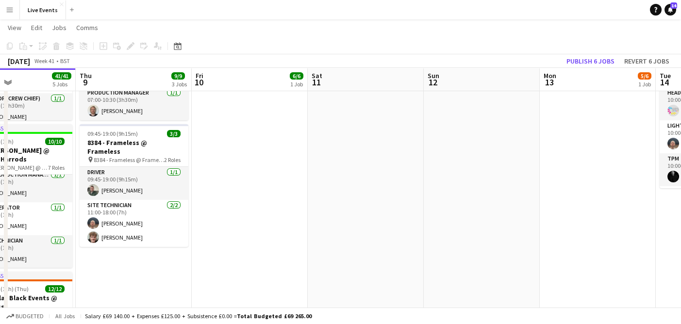
drag, startPoint x: 137, startPoint y: 176, endPoint x: 300, endPoint y: 195, distance: 164.3
click at [300, 195] on app-calendar-viewport "Mon 6 20/20 5 Jobs Tue 7 73/73 5 Jobs Wed 8 41/41 5 Jobs Thu 9 9/9 3 Jobs Fri 1…" at bounding box center [340, 236] width 681 height 828
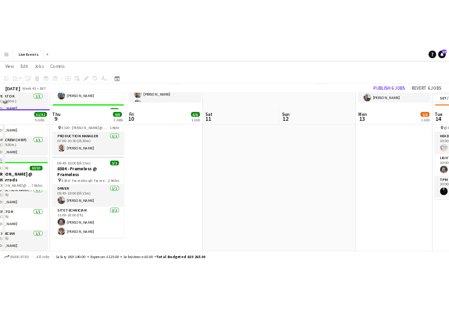
scroll to position [162, 0]
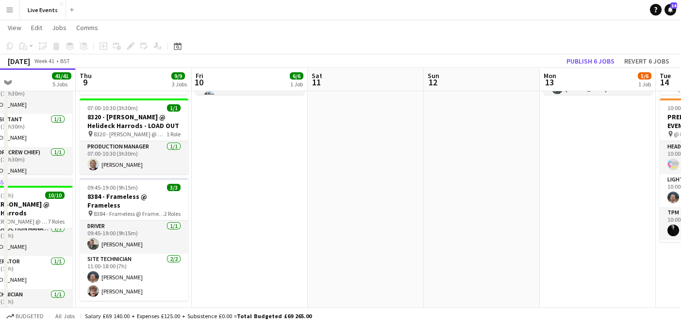
click at [167, 16] on app-navbar "Menu Boards Boards Boards All jobs Status Workforce Workforce My Workforce Recr…" at bounding box center [340, 9] width 681 height 19
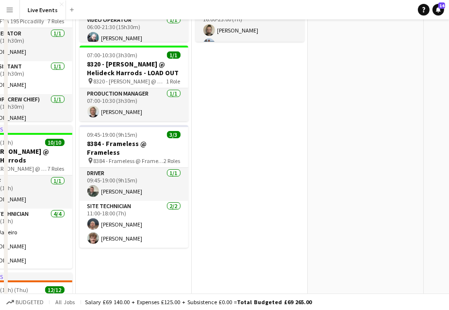
scroll to position [0, 0]
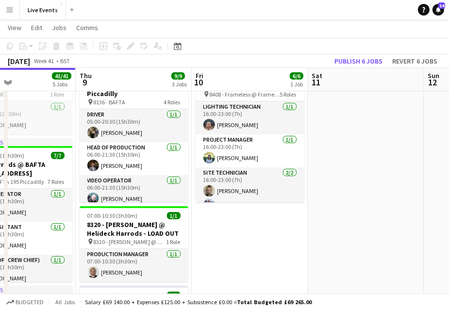
drag, startPoint x: 241, startPoint y: 258, endPoint x: 240, endPoint y: 252, distance: 6.0
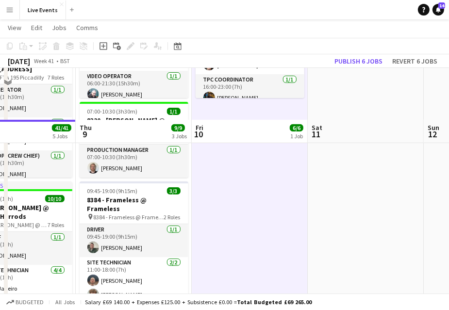
scroll to position [216, 0]
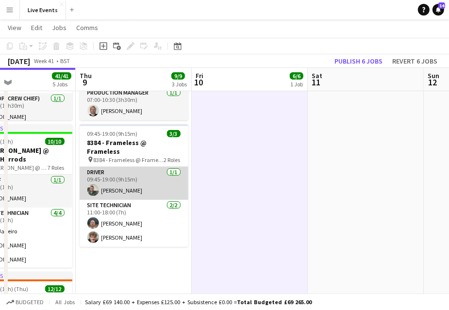
click at [139, 180] on app-card-role "Driver [DATE] 09:45-19:00 (9h15m) [PERSON_NAME]" at bounding box center [134, 183] width 109 height 33
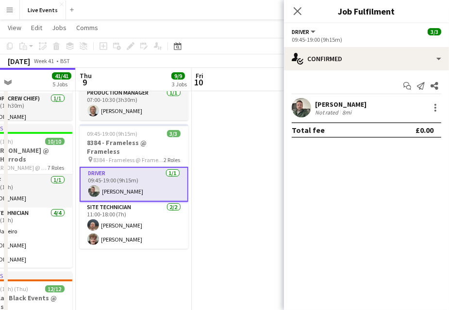
click at [305, 109] on app-user-avatar at bounding box center [301, 107] width 19 height 19
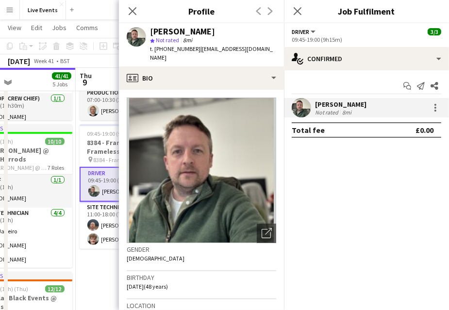
drag, startPoint x: 193, startPoint y: 48, endPoint x: 164, endPoint y: 53, distance: 29.7
click at [164, 53] on div "[PERSON_NAME] star Not rated 8mi t. [PHONE_NUMBER] | [EMAIL_ADDRESS][DOMAIN_NAM…" at bounding box center [201, 44] width 165 height 43
copy span "7973657191"
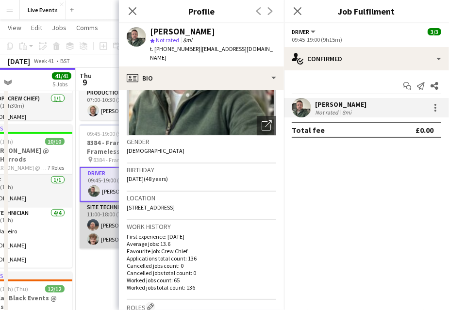
click at [95, 219] on app-user-avatar at bounding box center [93, 225] width 12 height 12
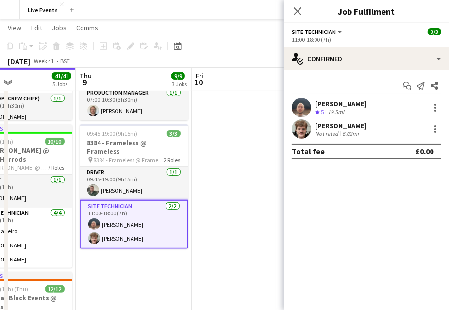
click at [302, 105] on app-user-avatar at bounding box center [301, 107] width 19 height 19
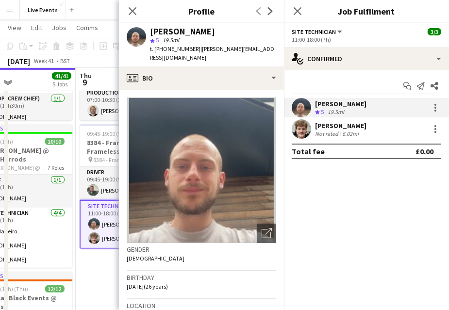
drag, startPoint x: 208, startPoint y: 34, endPoint x: 150, endPoint y: 34, distance: 57.8
click at [150, 34] on div "[PERSON_NAME]" at bounding box center [213, 31] width 126 height 9
copy div "[PERSON_NAME]"
click at [112, 220] on app-card-role "Site Technician [DATE] 11:00-18:00 (7h) [PERSON_NAME] [PERSON_NAME]" at bounding box center [134, 224] width 109 height 49
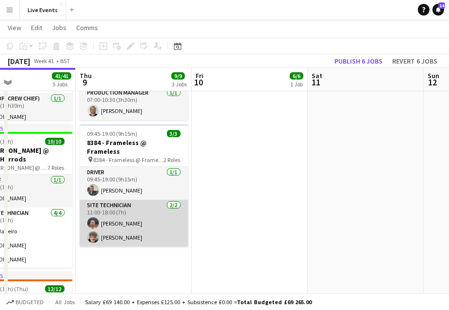
drag, startPoint x: 112, startPoint y: 212, endPoint x: 134, endPoint y: 206, distance: 23.2
click at [112, 212] on app-card-role "Site Technician [DATE] 11:00-18:00 (7h) [PERSON_NAME] [PERSON_NAME]" at bounding box center [134, 223] width 109 height 47
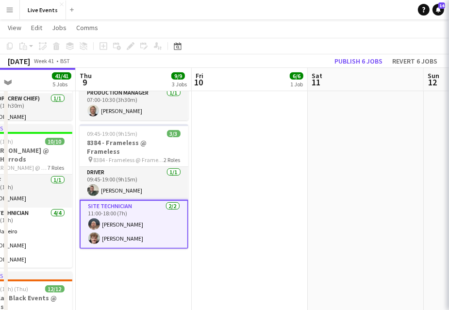
scroll to position [0, 272]
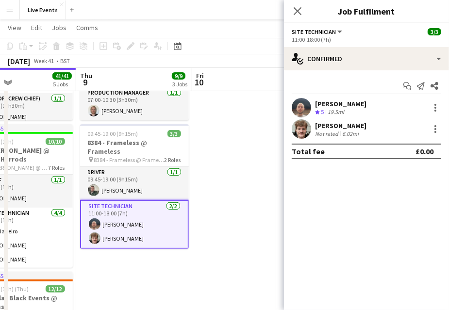
click at [302, 124] on app-user-avatar at bounding box center [301, 128] width 19 height 19
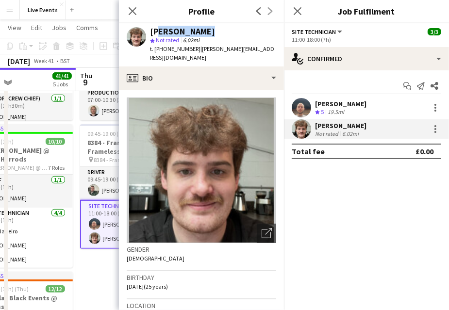
drag, startPoint x: 186, startPoint y: 30, endPoint x: 156, endPoint y: 29, distance: 30.1
click at [156, 29] on div "[PERSON_NAME]" at bounding box center [182, 31] width 65 height 9
click at [211, 28] on div "[PERSON_NAME]" at bounding box center [213, 31] width 126 height 9
drag, startPoint x: 201, startPoint y: 28, endPoint x: 142, endPoint y: 27, distance: 58.8
click at [142, 27] on div "James Tillen star Not rated 6.02mi t. +447562538572 | james@wiseproductions.co.…" at bounding box center [201, 44] width 165 height 43
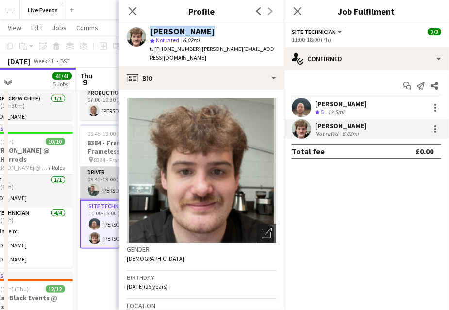
click at [113, 167] on app-card-role "Driver [DATE] 09:45-19:00 (9h15m) [PERSON_NAME]" at bounding box center [134, 183] width 109 height 33
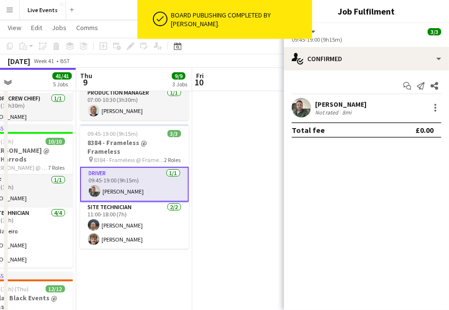
drag, startPoint x: 353, startPoint y: 105, endPoint x: 316, endPoint y: 104, distance: 37.9
click at [316, 104] on div "Andrew Gorman Not rated 8mi" at bounding box center [366, 107] width 165 height 19
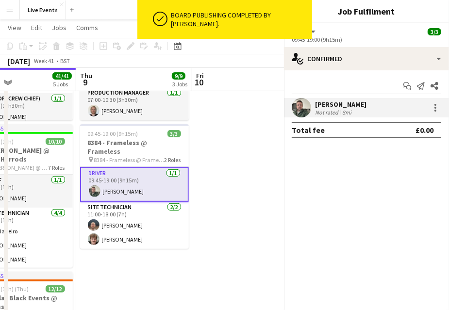
copy div "[PERSON_NAME]"
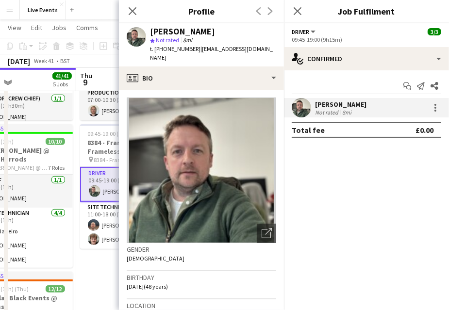
click at [99, 258] on app-date-cell "Updated 05:00-21:30 (16h30m) 5/5 8136 - BAFTA @ BAFTA 195 Piccadilly pin 8136 -…" at bounding box center [134, 271] width 116 height 757
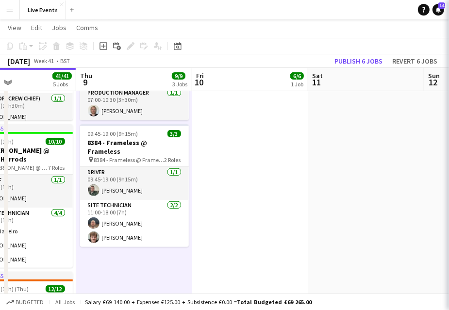
scroll to position [0, 272]
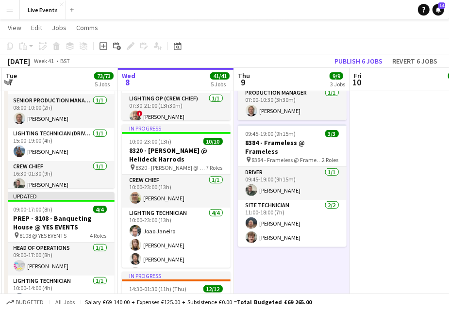
drag, startPoint x: 267, startPoint y: 166, endPoint x: 398, endPoint y: 173, distance: 131.3
click at [411, 164] on app-calendar-viewport "Sun 5 Mon 6 20/20 5 Jobs Tue 7 73/73 5 Jobs Wed 8 41/41 5 Jobs Thu 9 9/9 3 Jobs…" at bounding box center [224, 236] width 449 height 828
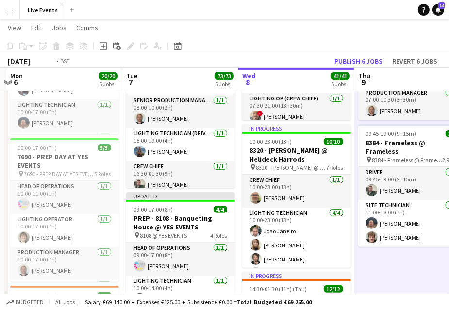
scroll to position [0, 302]
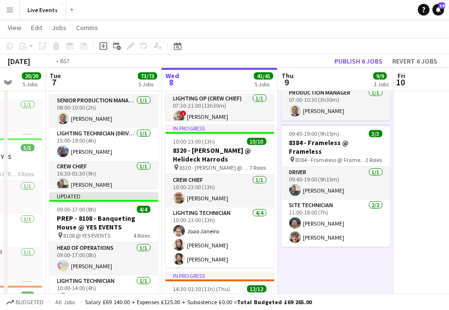
drag, startPoint x: 292, startPoint y: 258, endPoint x: 456, endPoint y: 258, distance: 164.6
click at [449, 258] on html "Menu Boards Boards Boards All jobs Status Workforce Workforce My Workforce Recr…" at bounding box center [224, 225] width 449 height 883
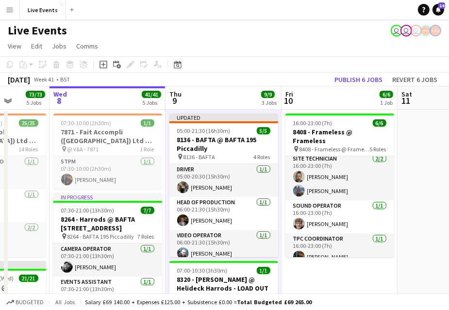
scroll to position [0, 353]
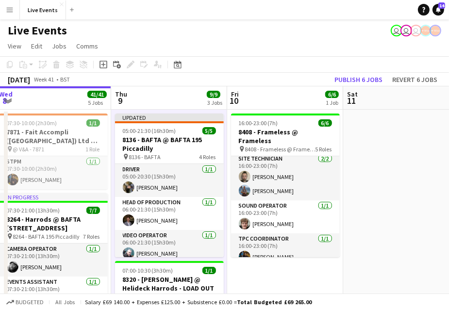
drag, startPoint x: 424, startPoint y: 118, endPoint x: 142, endPoint y: 112, distance: 282.7
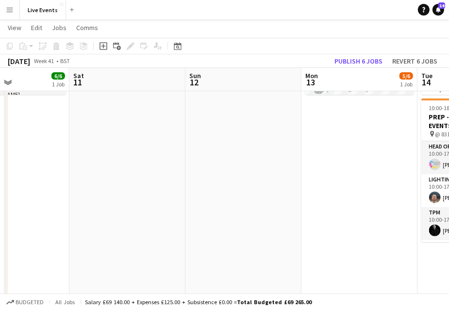
drag, startPoint x: 377, startPoint y: 219, endPoint x: 119, endPoint y: 223, distance: 258.3
click at [116, 225] on app-calendar-viewport "Tue 7 73/73 5 Jobs Wed 8 41/41 5 Jobs Thu 9 9/9 3 Jobs Fri 10 6/6 1 Job Sat 11 …" at bounding box center [224, 290] width 449 height 828
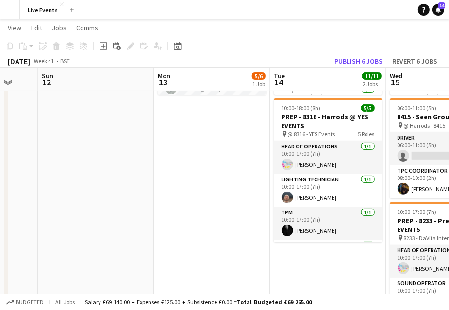
drag, startPoint x: 229, startPoint y: 240, endPoint x: 126, endPoint y: 239, distance: 102.9
click at [126, 240] on app-calendar-viewport "Thu 9 9/9 3 Jobs Fri 10 6/6 1 Job Sat 11 Sun 12 Mon 13 5/6 1 Job Tue 14 11/11 2…" at bounding box center [224, 290] width 449 height 828
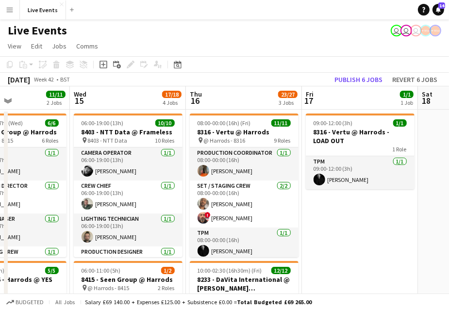
scroll to position [0, 397]
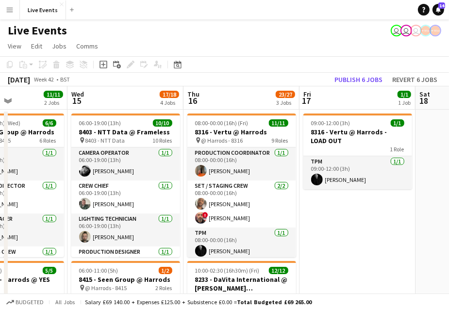
drag, startPoint x: 354, startPoint y: 233, endPoint x: 106, endPoint y: 199, distance: 249.9
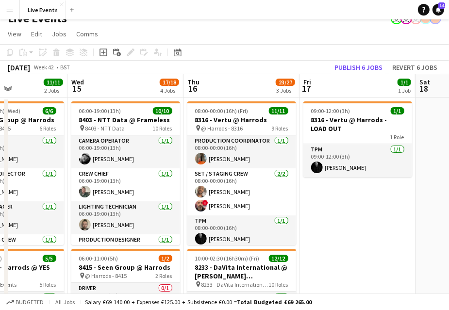
scroll to position [0, 0]
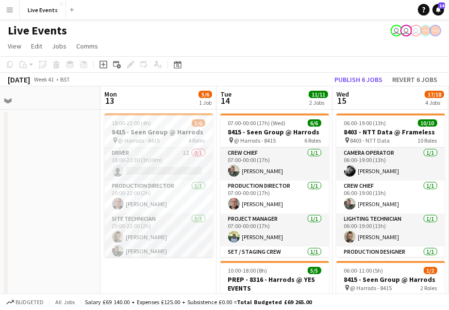
drag, startPoint x: 196, startPoint y: 221, endPoint x: 450, endPoint y: 247, distance: 254.7
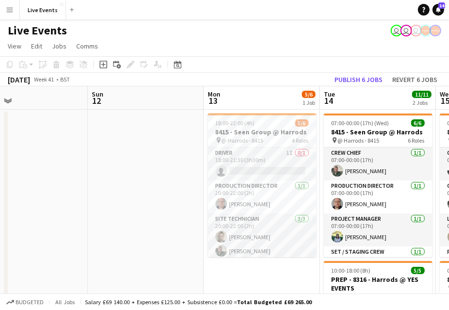
drag, startPoint x: 155, startPoint y: 211, endPoint x: 477, endPoint y: 247, distance: 323.4
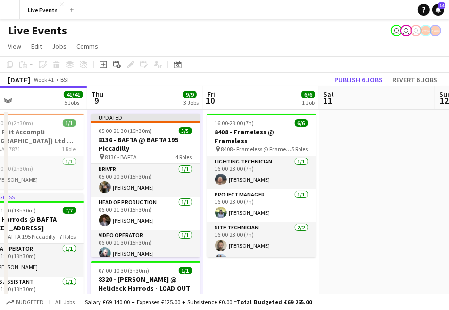
drag, startPoint x: 373, startPoint y: 244, endPoint x: 393, endPoint y: 244, distance: 19.9
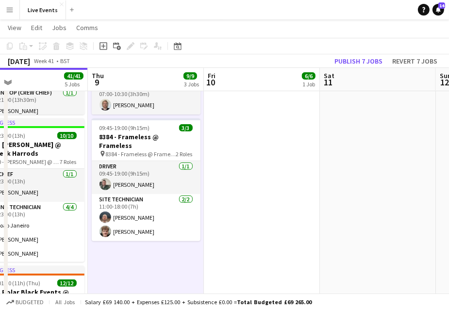
scroll to position [0, 259]
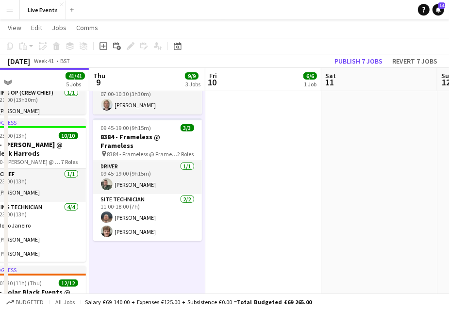
click at [248, 167] on app-date-cell "16:00-23:00 (7h) 6/6 8408 - Frameless @ Frameless pin 8408 - Frameless @ Framel…" at bounding box center [263, 265] width 116 height 757
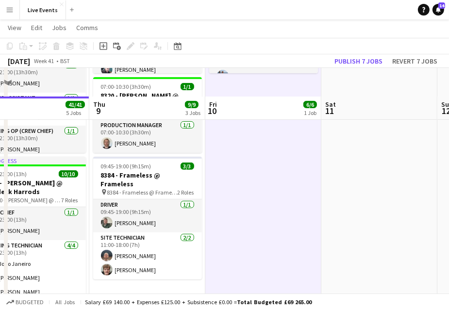
scroll to position [221, 0]
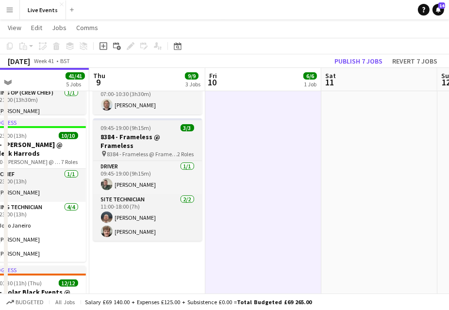
click at [135, 130] on span "09:45-19:00 (9h15m)" at bounding box center [126, 127] width 50 height 7
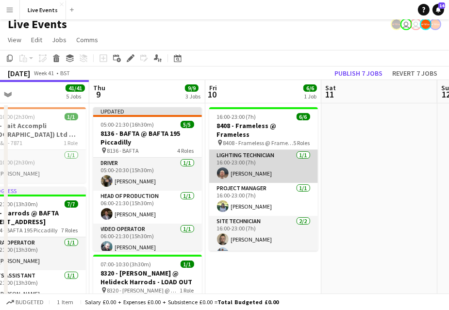
scroll to position [0, 0]
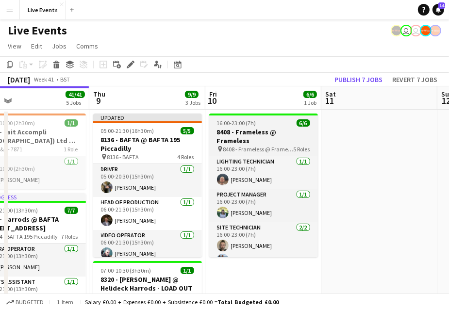
click at [282, 117] on app-job-card "16:00-23:00 (7h) 6/6 8408 - Frameless @ Frameless pin 8408 - Frameless @ Framel…" at bounding box center [263, 186] width 109 height 144
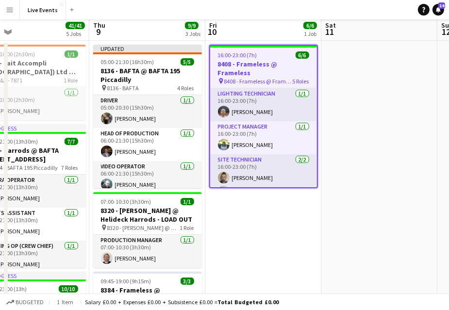
scroll to position [162, 0]
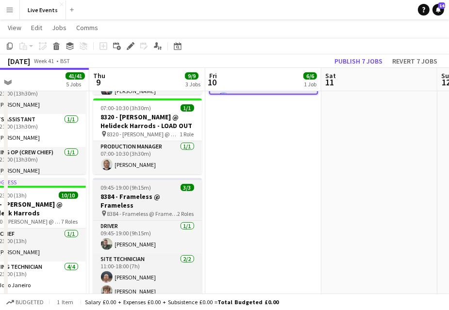
click at [146, 210] on span "8384 - Frameless @ Frameless" at bounding box center [142, 213] width 70 height 7
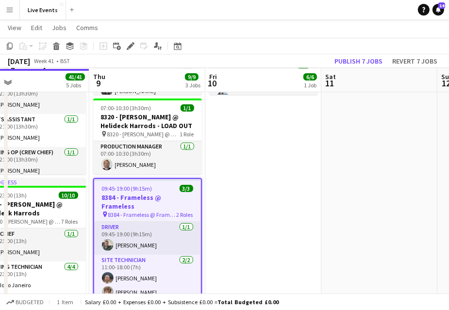
scroll to position [162, 0]
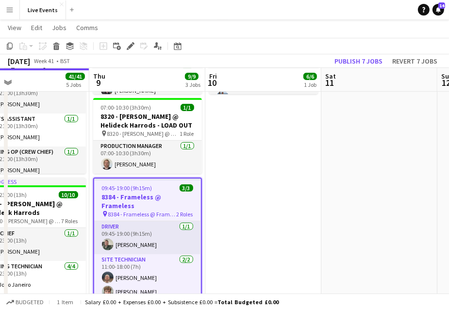
drag, startPoint x: 272, startPoint y: 291, endPoint x: 291, endPoint y: 260, distance: 36.2
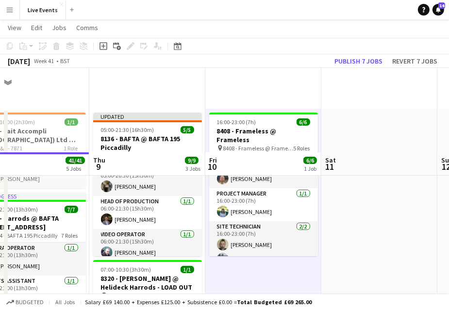
scroll to position [162, 0]
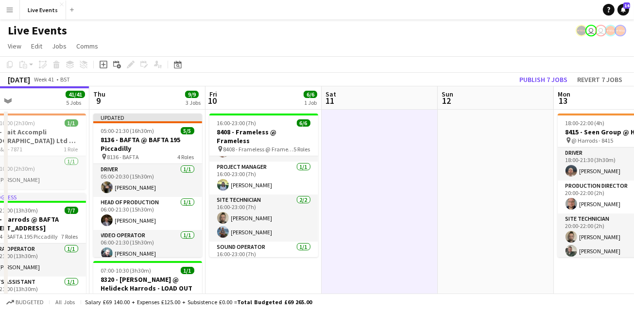
scroll to position [0, 0]
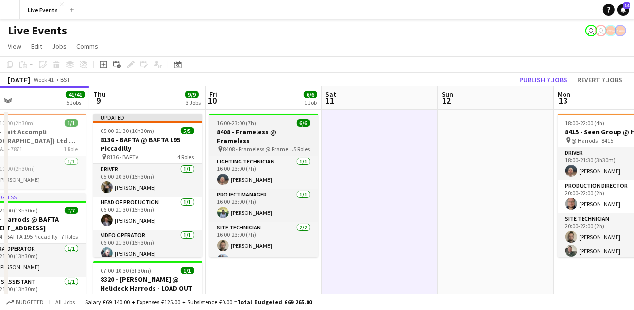
click at [242, 127] on app-job-card "16:00-23:00 (7h) 6/6 8408 - Frameless @ Frameless pin 8408 - Frameless @ Framel…" at bounding box center [263, 186] width 109 height 144
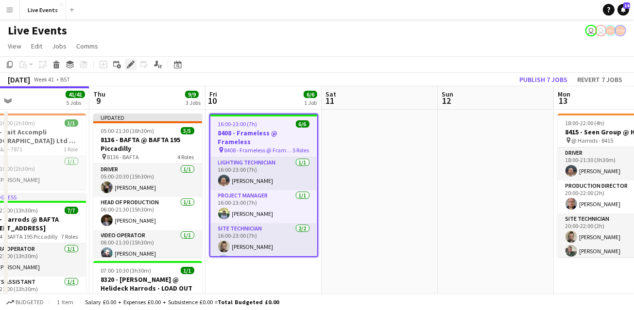
click at [128, 61] on icon "Edit" at bounding box center [131, 65] width 8 height 8
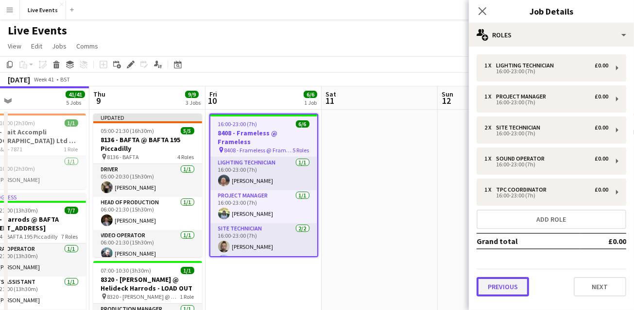
click at [513, 285] on button "Previous" at bounding box center [502, 286] width 52 height 19
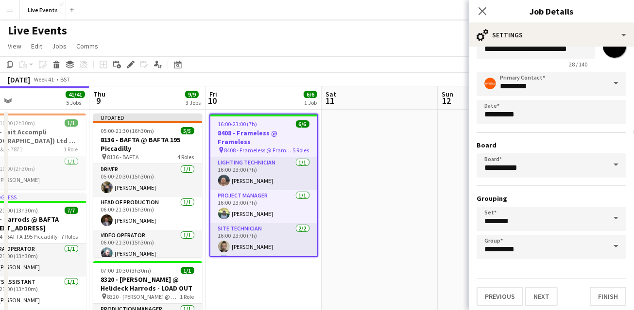
scroll to position [35, 0]
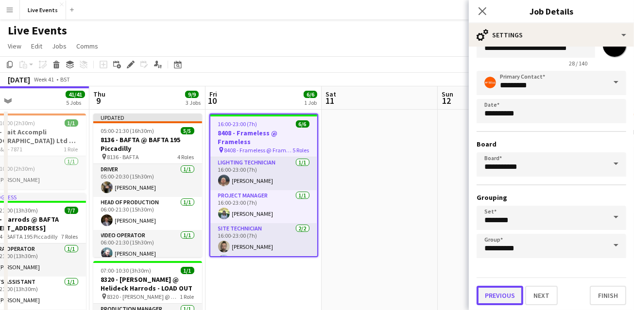
click at [501, 295] on button "Previous" at bounding box center [499, 295] width 47 height 19
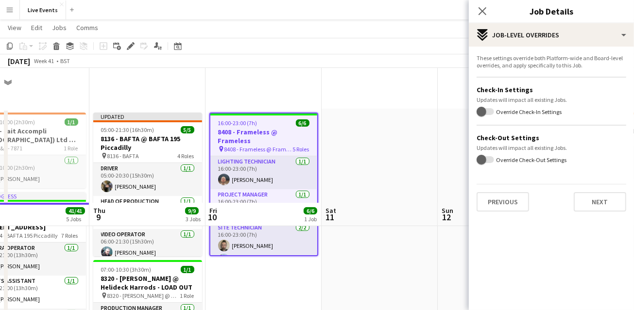
scroll to position [216, 0]
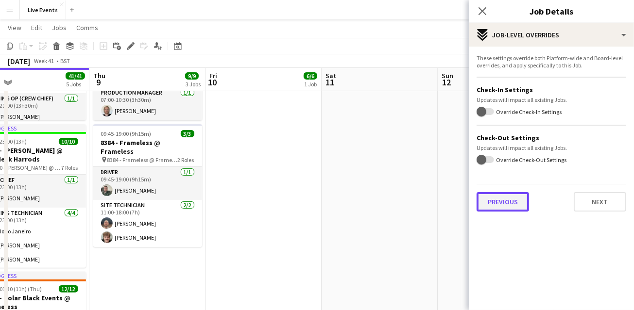
click at [499, 201] on button "Previous" at bounding box center [502, 201] width 52 height 19
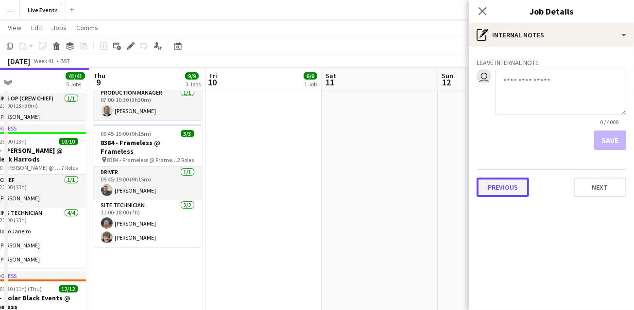
click at [502, 186] on button "Previous" at bounding box center [502, 187] width 52 height 19
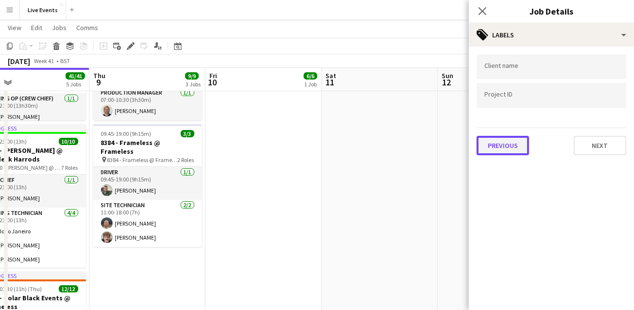
click at [507, 151] on button "Previous" at bounding box center [502, 145] width 52 height 19
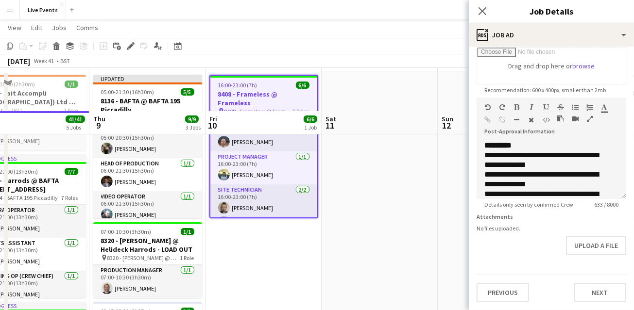
scroll to position [0, 0]
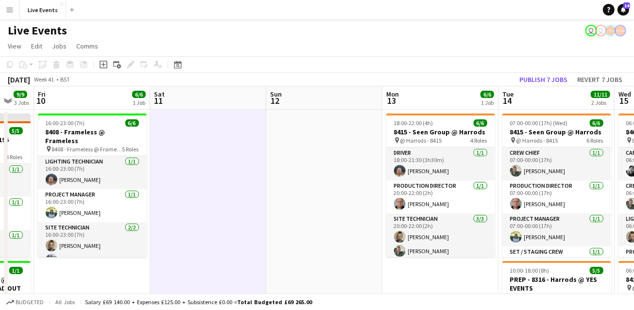
scroll to position [0, 293]
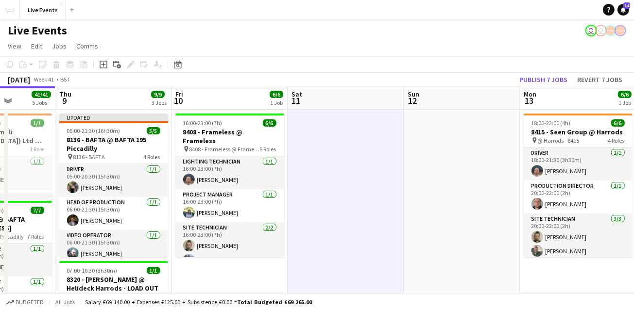
drag, startPoint x: 404, startPoint y: 183, endPoint x: 212, endPoint y: 171, distance: 192.1
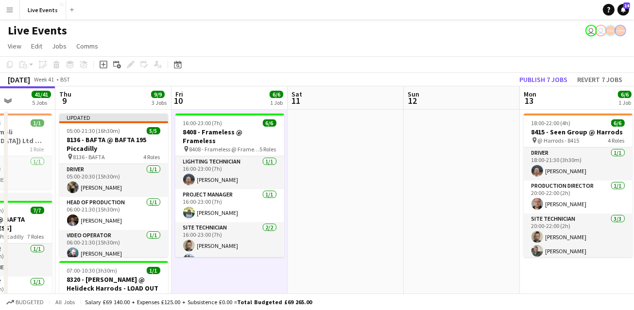
scroll to position [0, 232]
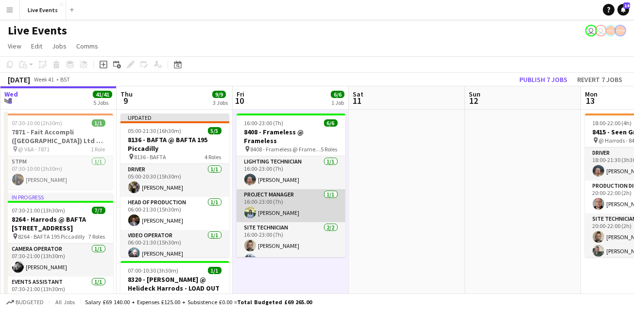
click at [272, 199] on app-card-role "Project Manager 1/1 16:00-23:00 (7h) Abbi Warburton" at bounding box center [290, 205] width 109 height 33
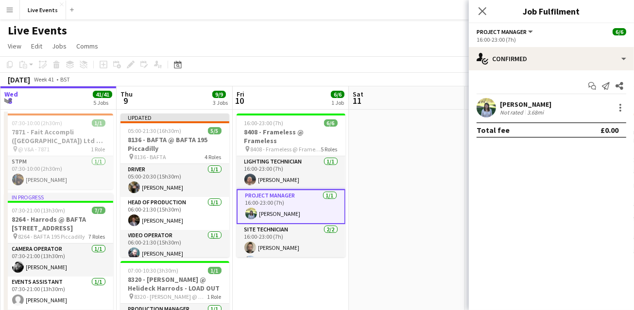
click at [145, 77] on div "October 2025 Week 41 • BST Publish 7 jobs Revert 7 jobs" at bounding box center [317, 80] width 634 height 14
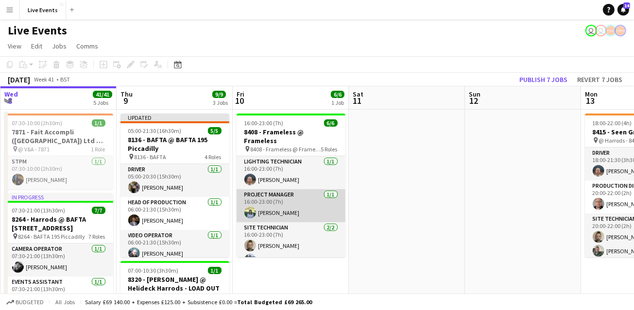
click at [302, 196] on app-card-role "Project Manager 1/1 16:00-23:00 (7h) Abbi Warburton" at bounding box center [290, 205] width 109 height 33
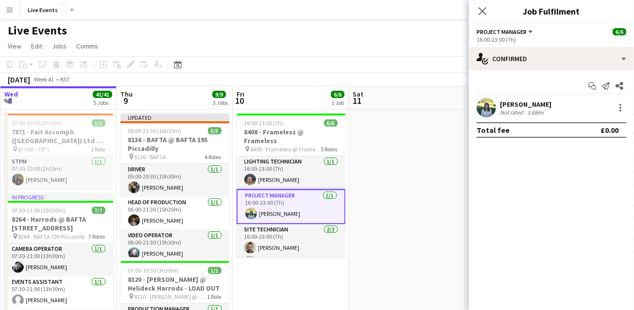
click at [488, 103] on app-user-avatar at bounding box center [485, 107] width 19 height 19
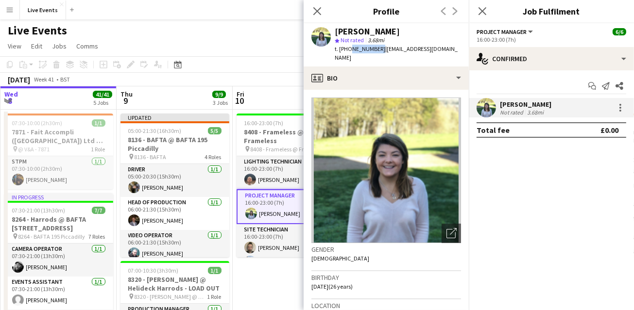
drag, startPoint x: 376, startPoint y: 48, endPoint x: 348, endPoint y: 54, distance: 28.3
click at [348, 54] on div "[PERSON_NAME] star Not rated 3.68mi t. [PHONE_NUMBER] | [EMAIL_ADDRESS][DOMAIN_…" at bounding box center [385, 44] width 165 height 43
copy span "7730157633"
click at [191, 97] on app-board-header-date "Thu 9 9/9 3 Jobs" at bounding box center [175, 97] width 116 height 23
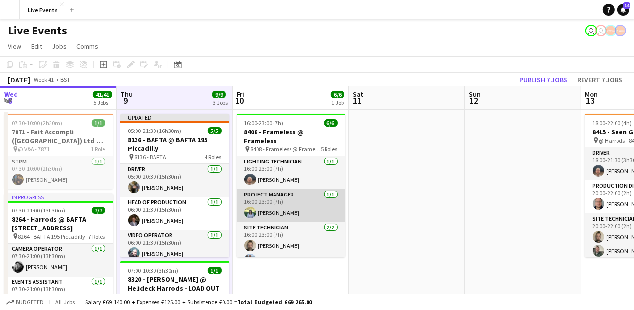
click at [265, 201] on app-card-role "Project Manager 1/1 16:00-23:00 (7h) Abbi Warburton" at bounding box center [290, 205] width 109 height 33
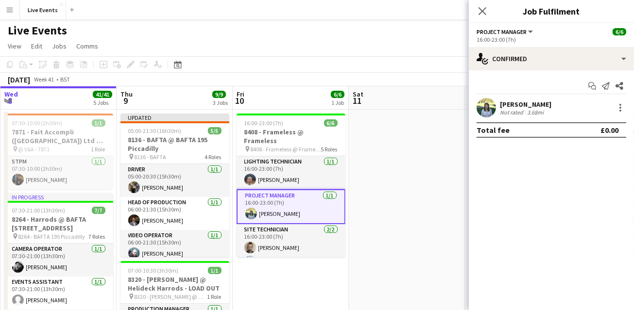
click at [489, 113] on app-user-avatar at bounding box center [485, 107] width 19 height 19
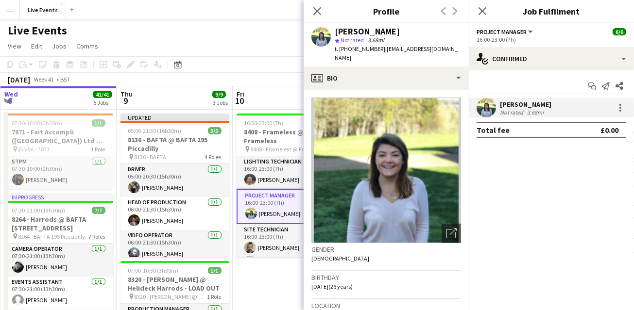
drag, startPoint x: 374, startPoint y: 48, endPoint x: 344, endPoint y: 51, distance: 30.3
click at [344, 51] on div "t. +447730157633 | abbi@wiseproductions.co.uk" at bounding box center [398, 53] width 126 height 17
click at [351, 46] on span "t. [PHONE_NUMBER]" at bounding box center [360, 48] width 50 height 7
drag, startPoint x: 376, startPoint y: 49, endPoint x: 353, endPoint y: 48, distance: 23.3
click at [353, 48] on span "t. [PHONE_NUMBER]" at bounding box center [360, 48] width 50 height 7
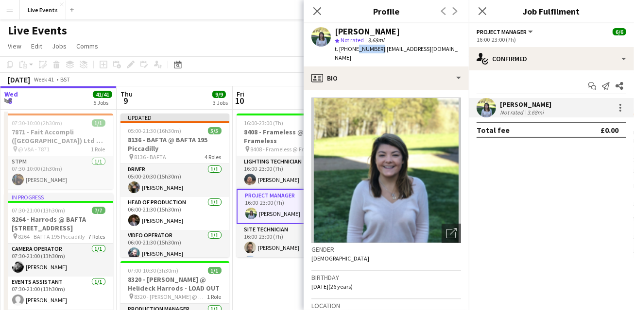
click at [356, 48] on span "t. [PHONE_NUMBER]" at bounding box center [360, 48] width 50 height 7
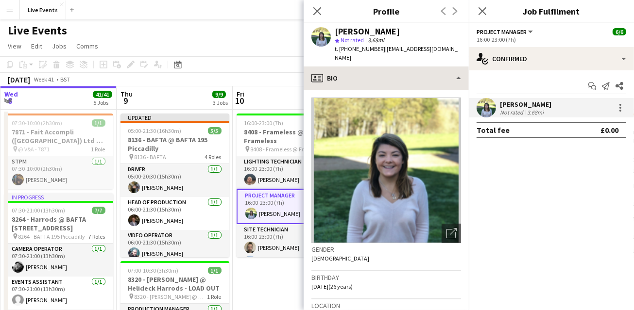
drag, startPoint x: 175, startPoint y: 85, endPoint x: 433, endPoint y: 66, distance: 258.5
click at [175, 85] on div "October 2025 Week 41 • BST Publish 7 jobs Revert 7 jobs" at bounding box center [317, 80] width 634 height 14
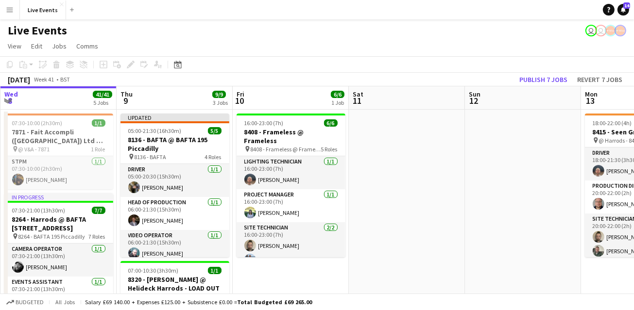
click at [157, 88] on app-board-header-date "Thu 9 9/9 3 Jobs" at bounding box center [175, 97] width 116 height 23
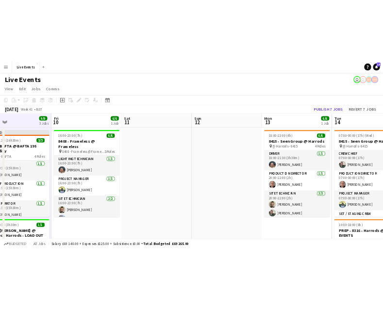
scroll to position [0, 414]
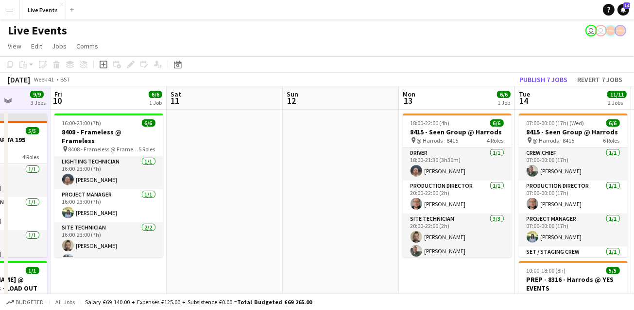
drag, startPoint x: 492, startPoint y: 194, endPoint x: 310, endPoint y: 191, distance: 182.1
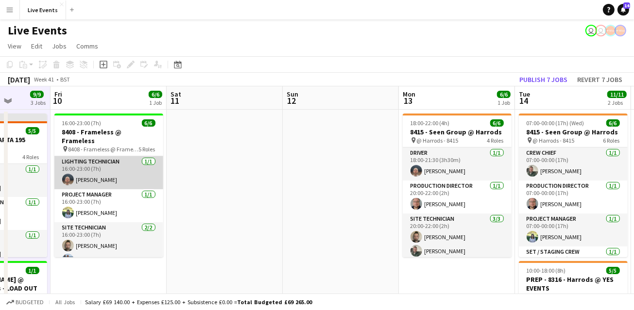
click at [108, 170] on app-card-role "Lighting Technician 1/1 16:00-23:00 (7h) Harrison Ellis" at bounding box center [108, 172] width 109 height 33
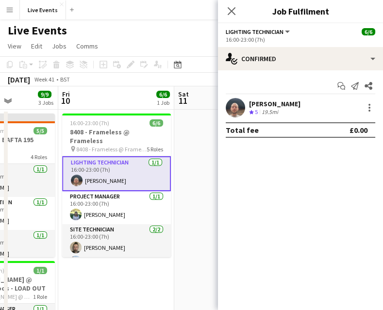
scroll to position [0, 285]
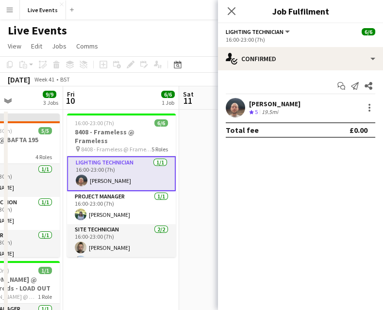
drag, startPoint x: 68, startPoint y: 198, endPoint x: 197, endPoint y: 207, distance: 129.0
click at [249, 296] on mat-expansion-panel "check Confirmed Start chat Send notification Share Harrison Ellis Crew rating 5…" at bounding box center [300, 190] width 165 height 240
click at [236, 108] on app-user-avatar at bounding box center [235, 107] width 19 height 19
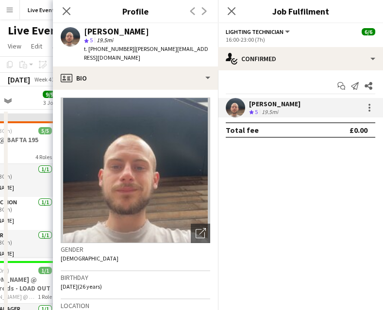
drag, startPoint x: 142, startPoint y: 31, endPoint x: 85, endPoint y: 30, distance: 56.8
click at [85, 30] on div "[PERSON_NAME]" at bounding box center [147, 31] width 126 height 9
copy div "[PERSON_NAME]"
click at [69, 12] on icon "Close pop-in" at bounding box center [66, 10] width 9 height 9
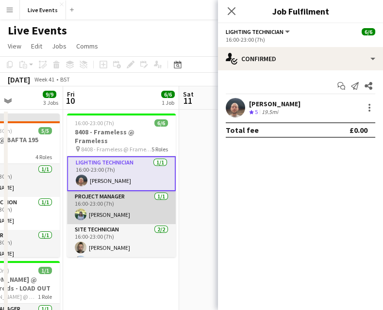
click at [93, 197] on app-card-role "Project Manager 1/1 16:00-23:00 (7h) Abbi Warburton" at bounding box center [121, 207] width 109 height 33
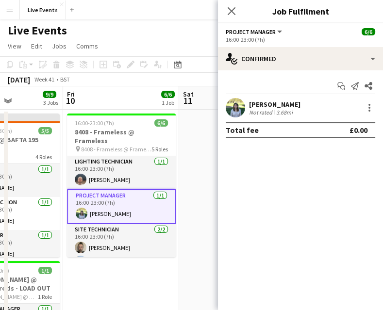
drag, startPoint x: 302, startPoint y: 106, endPoint x: 243, endPoint y: 105, distance: 58.8
click at [243, 105] on div "[PERSON_NAME] Not rated 3.68mi" at bounding box center [300, 107] width 165 height 19
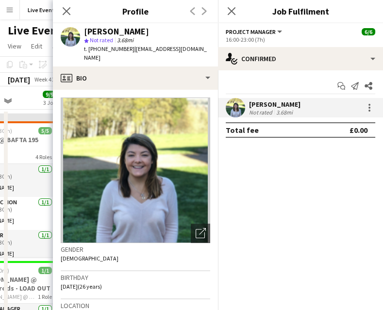
copy div "[PERSON_NAME]"
drag, startPoint x: 127, startPoint y: 49, endPoint x: 99, endPoint y: 53, distance: 28.1
click at [99, 53] on div "t. +447730157633 | abbi@wiseproductions.co.uk" at bounding box center [147, 53] width 126 height 17
copy span "730157633"
click at [115, 52] on div "t. +447730157633 | abbi@wiseproductions.co.uk" at bounding box center [147, 53] width 126 height 17
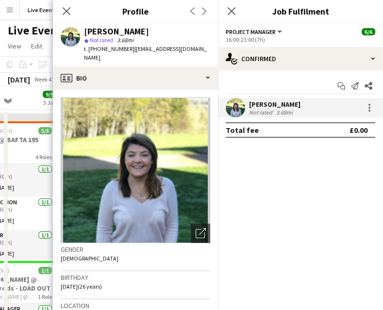
click at [129, 48] on span "| abbi@wiseproductions.co.uk" at bounding box center [145, 53] width 123 height 16
click at [125, 49] on span "t. [PHONE_NUMBER]" at bounding box center [109, 48] width 50 height 7
drag, startPoint x: 126, startPoint y: 50, endPoint x: 94, endPoint y: 51, distance: 31.6
click at [93, 54] on div "[PERSON_NAME] star Not rated 3.68mi t. [PHONE_NUMBER] | [EMAIL_ADDRESS][DOMAIN_…" at bounding box center [135, 44] width 165 height 43
copy span "47730157633"
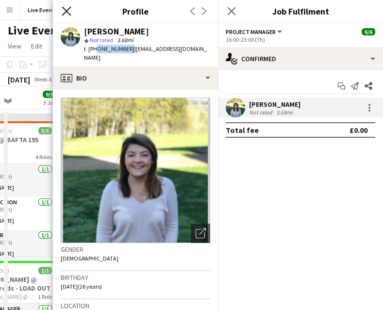
click at [67, 12] on icon at bounding box center [66, 10] width 9 height 9
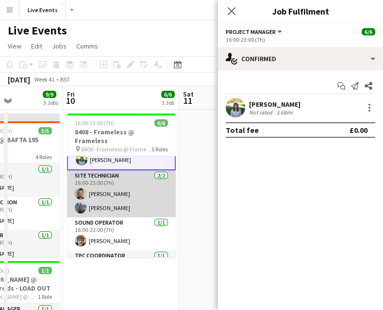
click at [116, 194] on app-card-role "Site Technician 2/2 16:00-23:00 (7h) Jay Butcher Tom Slade" at bounding box center [121, 193] width 109 height 47
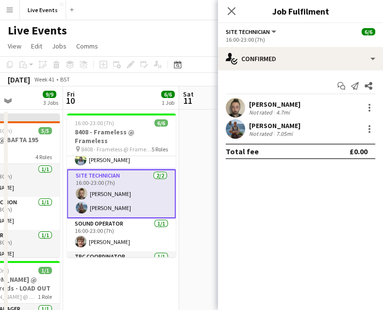
click at [135, 183] on app-card-role "Site Technician 2/2 16:00-23:00 (7h) Jay Butcher Tom Slade" at bounding box center [121, 193] width 109 height 49
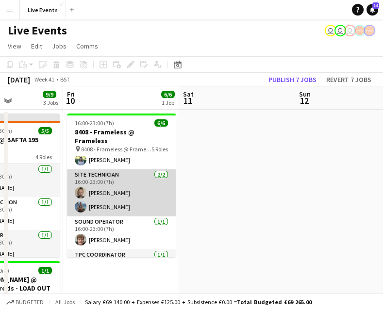
click at [127, 179] on app-card-role "Site Technician 2/2 16:00-23:00 (7h) Jay Butcher Tom Slade" at bounding box center [121, 192] width 109 height 47
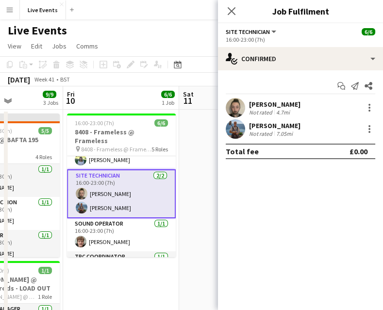
click at [249, 105] on div "[PERSON_NAME]" at bounding box center [274, 104] width 51 height 9
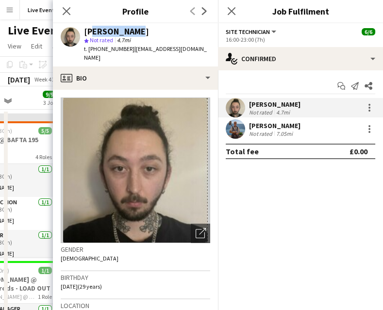
drag, startPoint x: 131, startPoint y: 29, endPoint x: 87, endPoint y: 28, distance: 43.7
click at [87, 28] on div "[PERSON_NAME]" at bounding box center [147, 31] width 126 height 9
click at [133, 30] on div "[PERSON_NAME]" at bounding box center [147, 31] width 126 height 9
drag, startPoint x: 130, startPoint y: 30, endPoint x: 83, endPoint y: 31, distance: 47.6
click at [84, 31] on div "[PERSON_NAME]" at bounding box center [147, 31] width 126 height 9
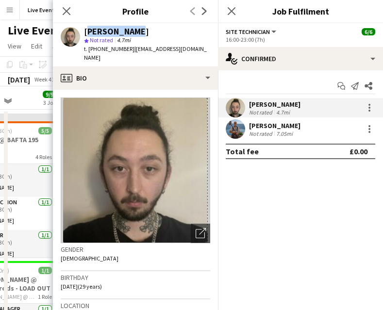
copy div "[PERSON_NAME]"
click at [67, 8] on icon "Close pop-in" at bounding box center [66, 10] width 9 height 9
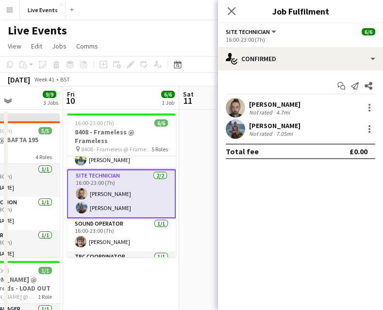
click at [227, 135] on div at bounding box center [235, 128] width 19 height 19
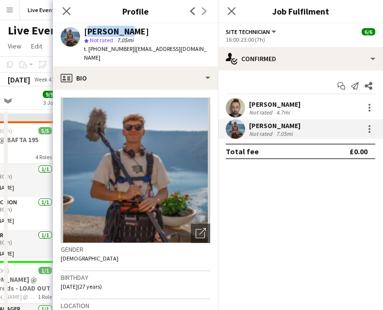
drag, startPoint x: 126, startPoint y: 31, endPoint x: 83, endPoint y: 31, distance: 43.7
click at [83, 31] on div "Tom Slade star Not rated 7.05mi t. +447837929262 | toms@wiseproductions.co.uk" at bounding box center [135, 44] width 165 height 43
copy div "[PERSON_NAME]"
click at [65, 9] on icon at bounding box center [67, 11] width 8 height 8
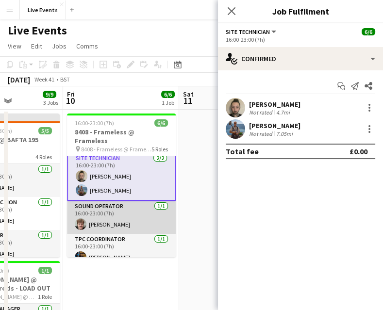
click at [128, 201] on app-card-role "Sound Operator 1/1 16:00-23:00 (7h) James Tillen" at bounding box center [121, 217] width 109 height 33
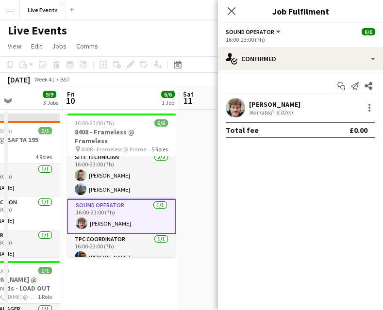
scroll to position [69, 0]
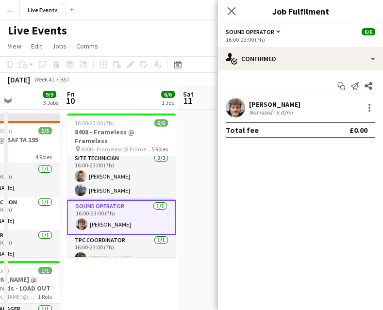
click at [227, 110] on app-user-avatar at bounding box center [235, 107] width 19 height 19
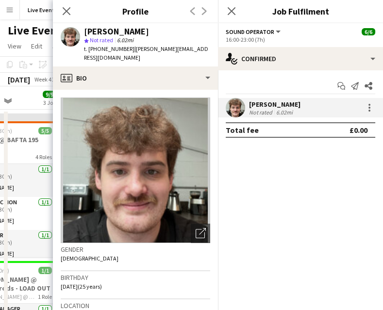
drag, startPoint x: 144, startPoint y: 36, endPoint x: 82, endPoint y: 35, distance: 62.2
click at [82, 35] on div "James Tillen star Not rated 6.02mi t. +447562538572 | james@wiseproductions.co.…" at bounding box center [135, 44] width 165 height 43
click at [146, 34] on div "[PERSON_NAME]" at bounding box center [147, 31] width 126 height 9
click at [133, 30] on div "[PERSON_NAME]" at bounding box center [147, 31] width 126 height 9
drag, startPoint x: 137, startPoint y: 27, endPoint x: 72, endPoint y: 34, distance: 65.5
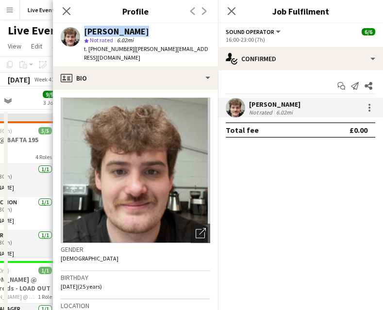
click at [72, 34] on div "James Tillen star Not rated 6.02mi t. +447562538572 | james@wiseproductions.co.…" at bounding box center [135, 44] width 165 height 43
click at [65, 10] on icon "Close pop-in" at bounding box center [66, 10] width 9 height 9
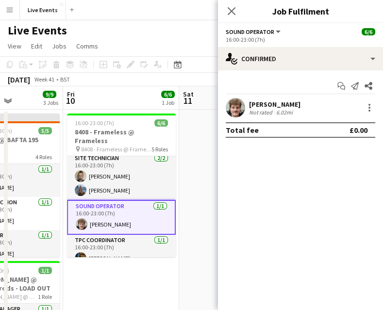
scroll to position [70, 0]
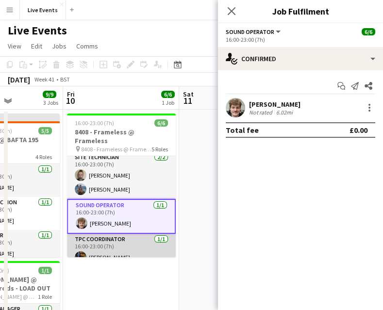
click at [120, 242] on app-card-role "TPC Coordinator 1/1 16:00-23:00 (7h) Akash Karegoudar" at bounding box center [121, 250] width 109 height 33
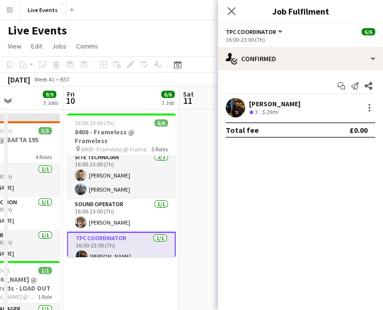
click at [78, 240] on app-card-role "TPC Coordinator 1/1 16:00-23:00 (7h) Akash Karegoudar" at bounding box center [121, 249] width 109 height 35
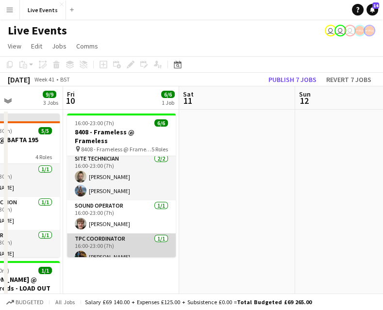
click at [78, 240] on app-card-role "TPC Coordinator 1/1 16:00-23:00 (7h) Akash Karegoudar" at bounding box center [121, 250] width 109 height 33
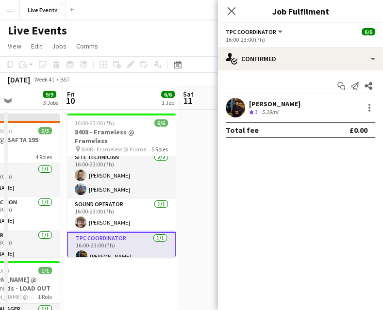
click at [232, 112] on app-user-avatar at bounding box center [235, 107] width 19 height 19
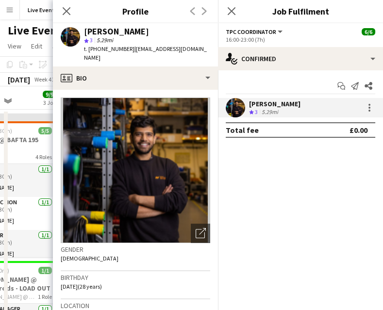
click at [69, 9] on icon at bounding box center [67, 11] width 8 height 8
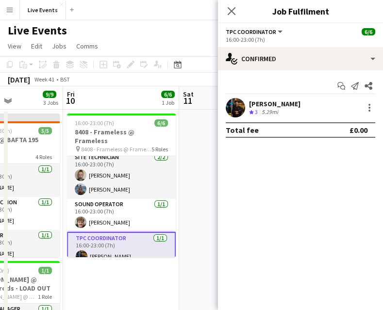
click at [98, 238] on app-card-role "TPC Coordinator 1/1 16:00-23:00 (7h) Akash Karegoudar" at bounding box center [121, 249] width 109 height 35
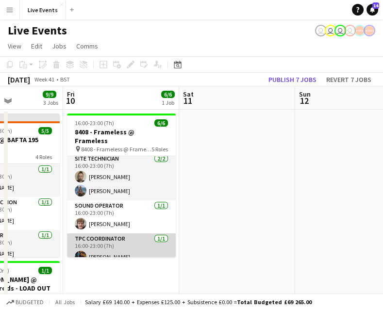
click at [114, 234] on app-card-role "TPC Coordinator 1/1 16:00-23:00 (7h) Akash Karegoudar" at bounding box center [121, 250] width 109 height 33
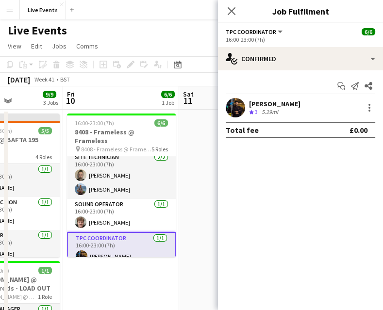
click at [238, 101] on app-user-avatar at bounding box center [235, 107] width 19 height 19
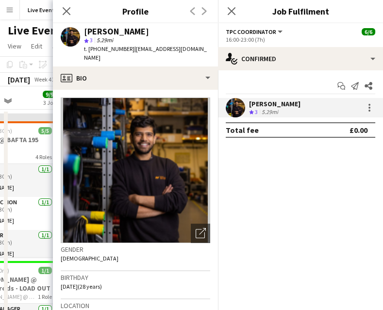
drag, startPoint x: 85, startPoint y: 31, endPoint x: 156, endPoint y: 30, distance: 70.9
click at [156, 30] on div "[PERSON_NAME]" at bounding box center [147, 31] width 126 height 9
drag, startPoint x: 126, startPoint y: 49, endPoint x: 96, endPoint y: 52, distance: 30.8
click at [94, 53] on div "t. +447307481727 | akashkaregoudar@gmail.com" at bounding box center [147, 53] width 126 height 17
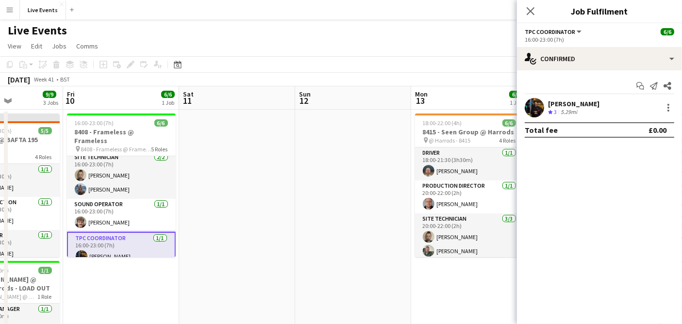
click at [1, 10] on button "Menu" at bounding box center [9, 9] width 19 height 19
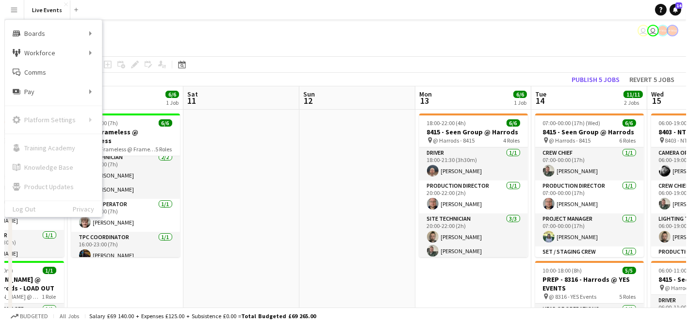
scroll to position [69, 0]
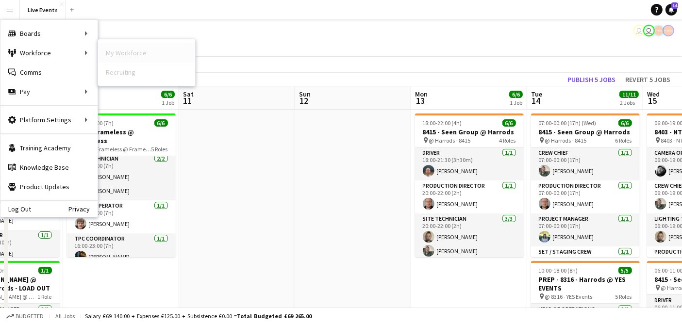
click at [113, 52] on link "My Workforce" at bounding box center [146, 52] width 97 height 19
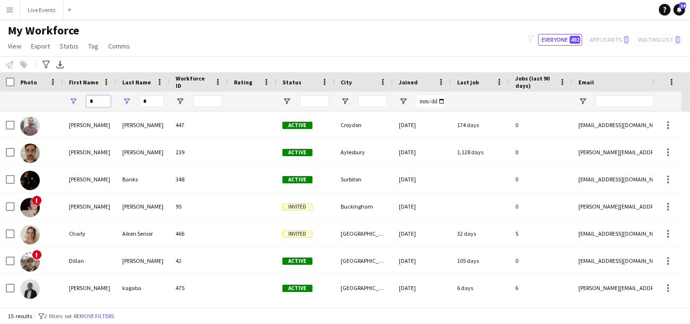
click at [99, 100] on input "*" at bounding box center [98, 102] width 24 height 12
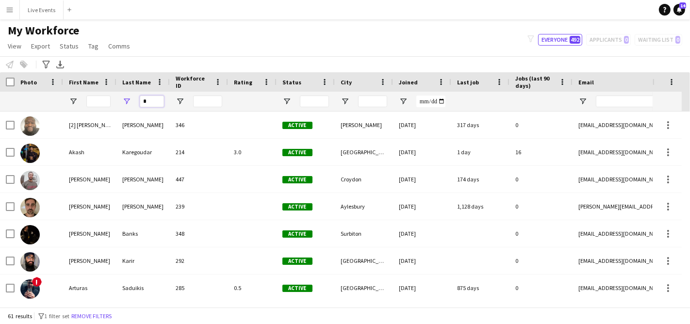
click at [147, 102] on input "*" at bounding box center [152, 102] width 24 height 12
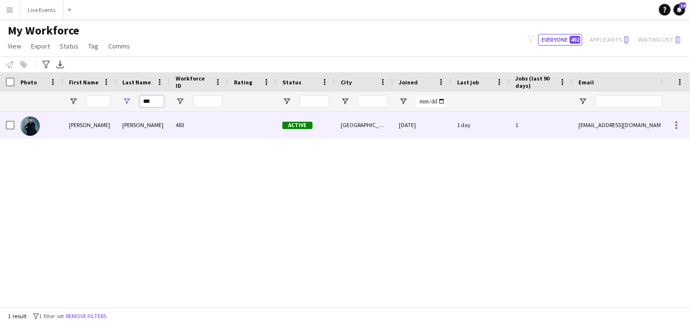
type input "***"
click at [70, 124] on div "Giovanni" at bounding box center [89, 125] width 53 height 27
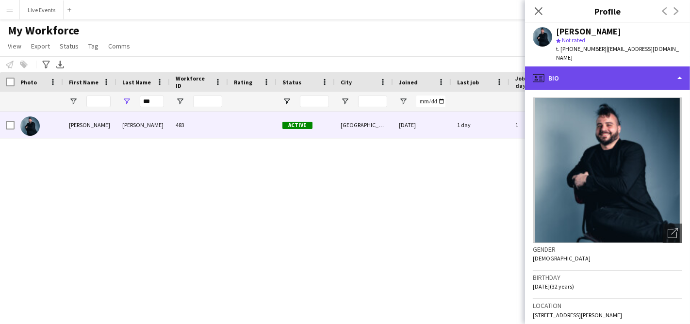
click at [585, 67] on div "profile Bio" at bounding box center [607, 78] width 165 height 23
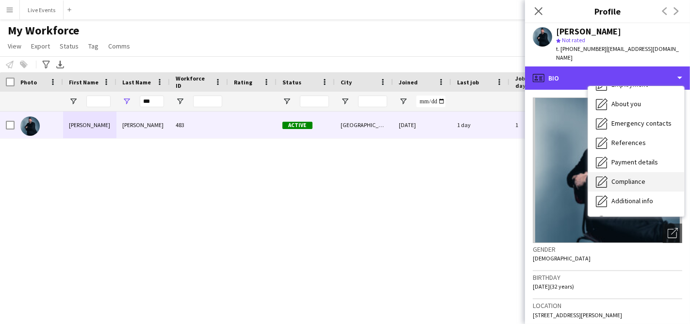
scroll to position [91, 0]
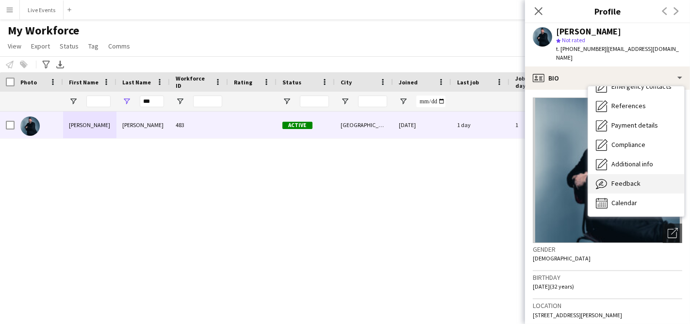
click at [586, 178] on div "Feedback Feedback" at bounding box center [636, 183] width 96 height 19
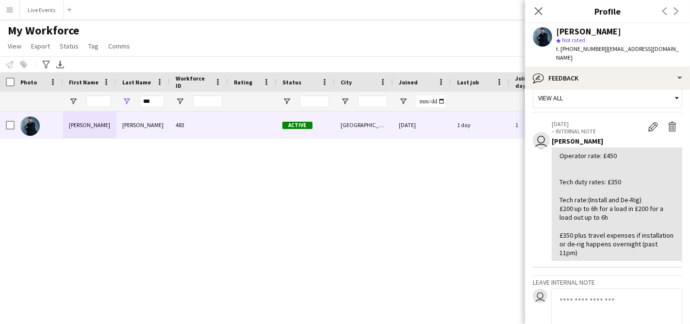
scroll to position [0, 0]
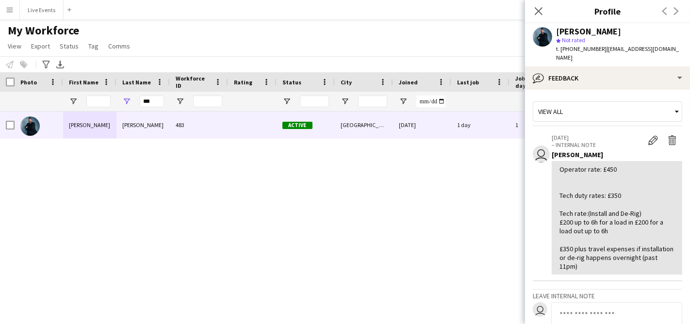
drag, startPoint x: 418, startPoint y: 193, endPoint x: 463, endPoint y: 101, distance: 103.1
click at [418, 193] on div "Giovanni Feole 483 Active London 15-09-2025 1 day 1 giosound93@gmail.com" at bounding box center [330, 205] width 661 height 187
click at [8, 15] on button "Menu" at bounding box center [9, 9] width 19 height 19
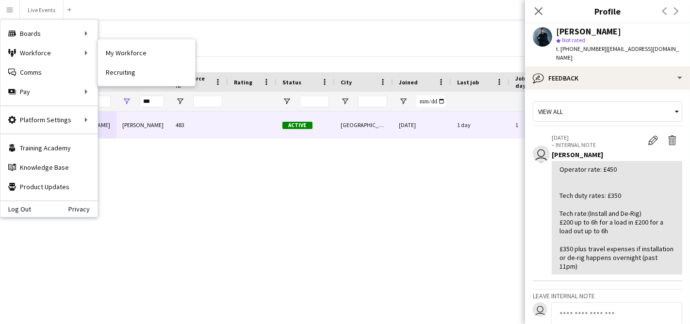
drag, startPoint x: 137, startPoint y: 48, endPoint x: 447, endPoint y: 322, distance: 413.8
click at [137, 48] on link "My Workforce" at bounding box center [146, 52] width 97 height 19
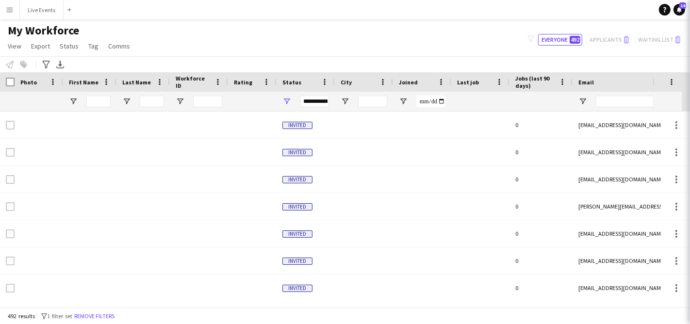
type input "***"
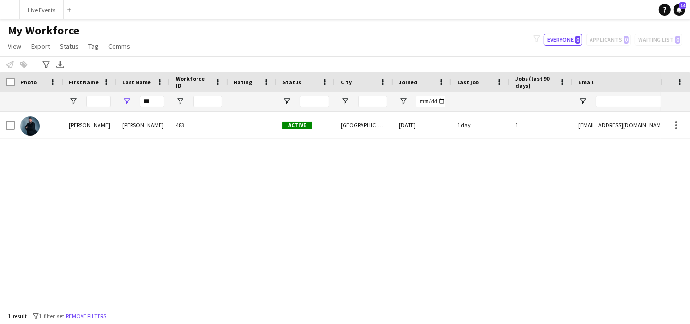
drag, startPoint x: 10, startPoint y: 224, endPoint x: 15, endPoint y: 223, distance: 5.0
click at [10, 224] on div "Giovanni Feole 483 Active London 15-09-2025 1 day 1 giosound93@gmail.com" at bounding box center [330, 205] width 661 height 187
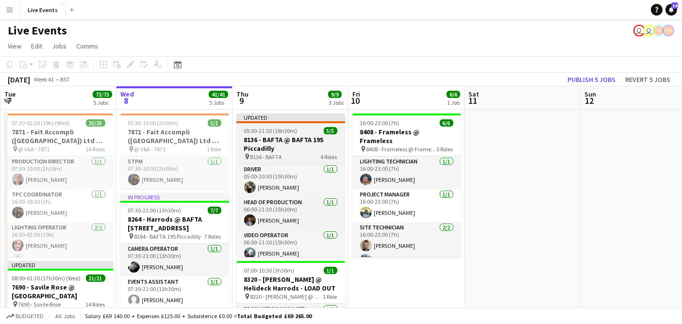
click at [308, 143] on h3 "8136 - BAFTA @ BAFTA 195 Piccadilly" at bounding box center [290, 143] width 109 height 17
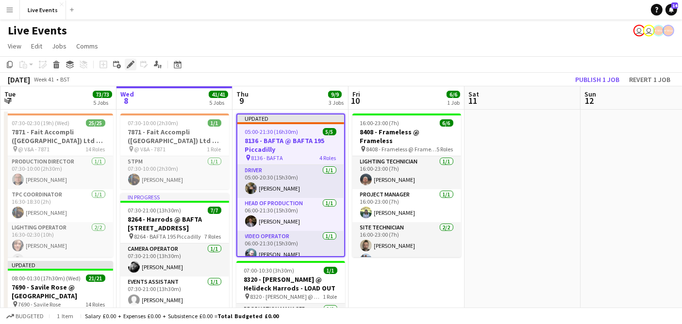
click at [127, 63] on icon "Edit" at bounding box center [131, 65] width 8 height 8
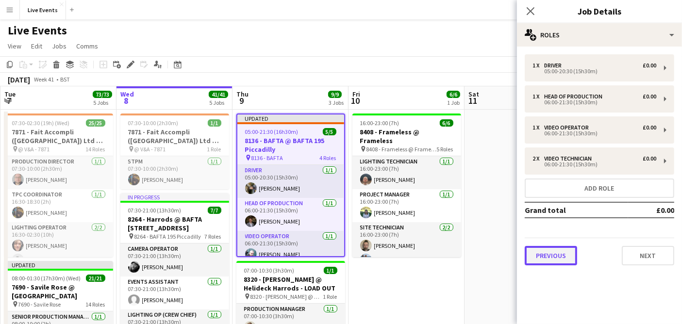
click at [554, 246] on button "Previous" at bounding box center [551, 255] width 52 height 19
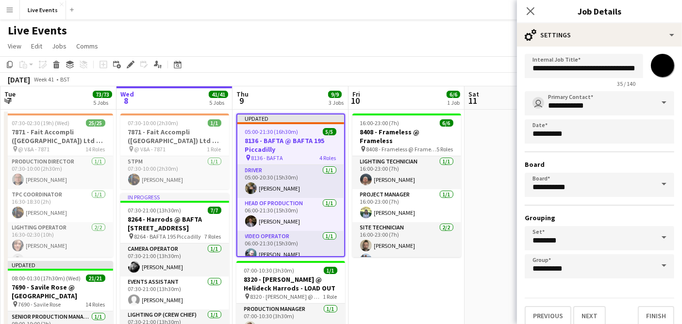
scroll to position [21, 0]
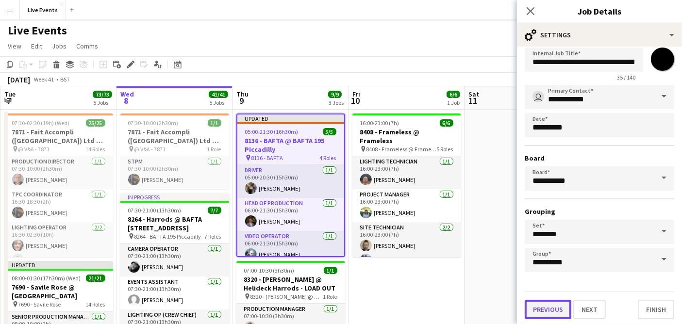
click at [551, 306] on button "Previous" at bounding box center [548, 309] width 47 height 19
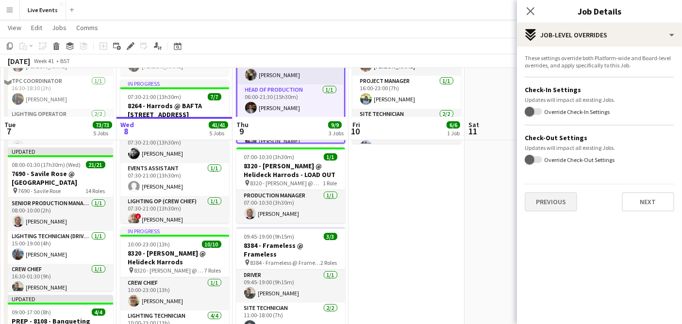
scroll to position [162, 0]
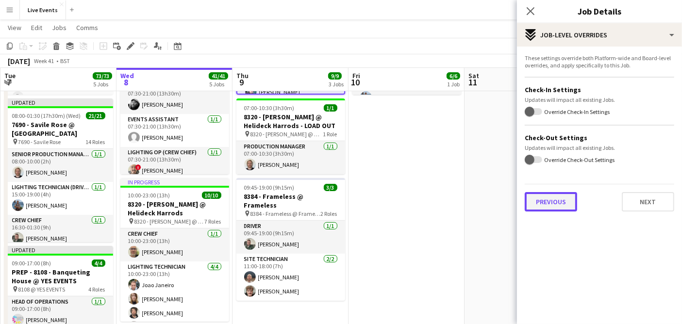
click at [566, 198] on button "Previous" at bounding box center [551, 201] width 52 height 19
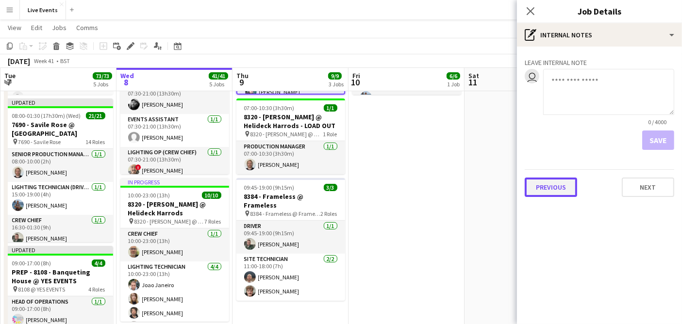
click at [560, 193] on button "Previous" at bounding box center [551, 187] width 52 height 19
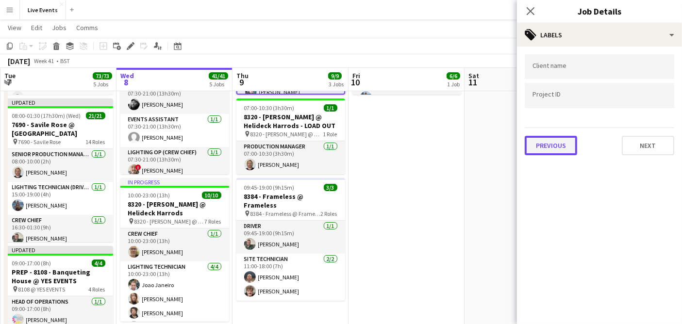
click at [546, 147] on button "Previous" at bounding box center [551, 145] width 52 height 19
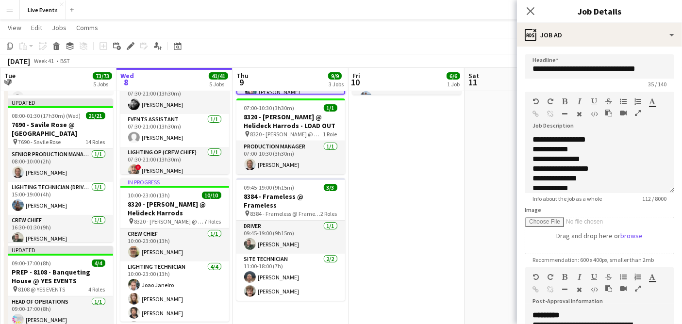
scroll to position [30, 0]
drag, startPoint x: 479, startPoint y: 315, endPoint x: 536, endPoint y: 268, distance: 74.1
click at [479, 315] on app-date-cell at bounding box center [523, 325] width 116 height 757
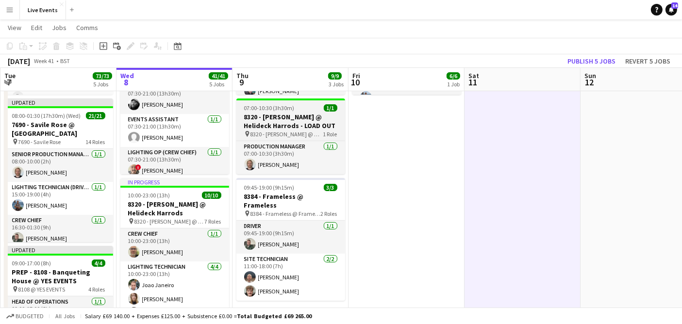
click at [301, 139] on app-job-card "07:00-10:30 (3h30m) 1/1 8320 - Yara Shoemaker @ Helideck Harrods - LOAD OUT pin…" at bounding box center [290, 137] width 109 height 76
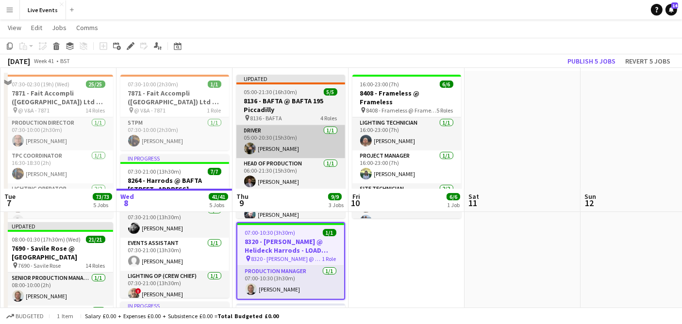
scroll to position [0, 0]
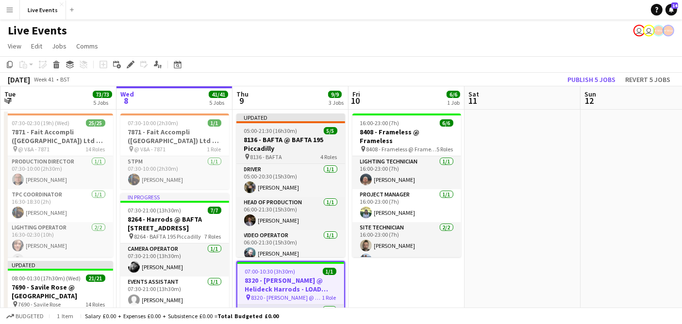
click at [292, 137] on h3 "8136 - BAFTA @ BAFTA 195 Piccadilly" at bounding box center [290, 143] width 109 height 17
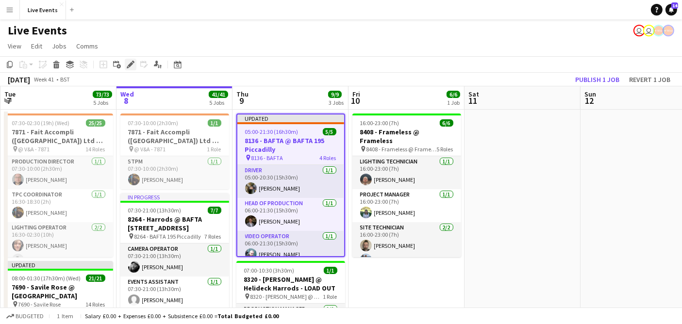
click at [130, 62] on icon "Edit" at bounding box center [131, 65] width 8 height 8
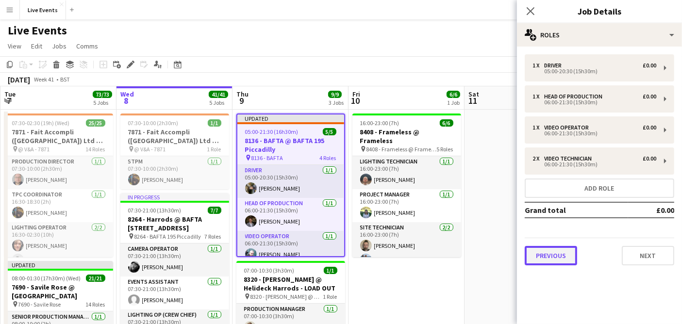
click at [544, 251] on button "Previous" at bounding box center [551, 255] width 52 height 19
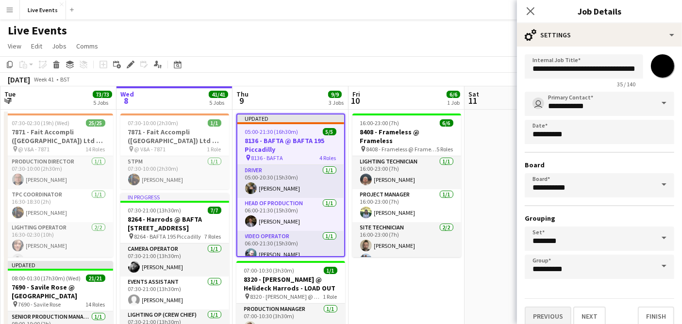
scroll to position [21, 0]
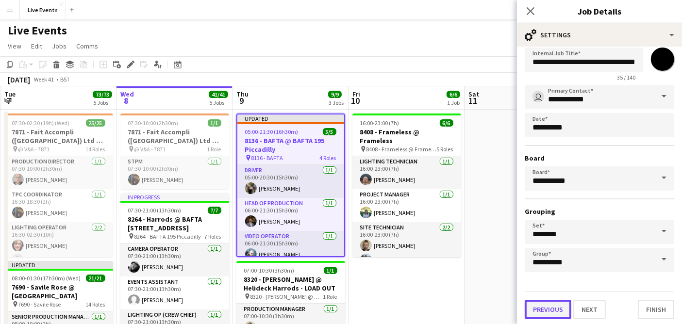
click at [544, 305] on button "Previous" at bounding box center [548, 309] width 47 height 19
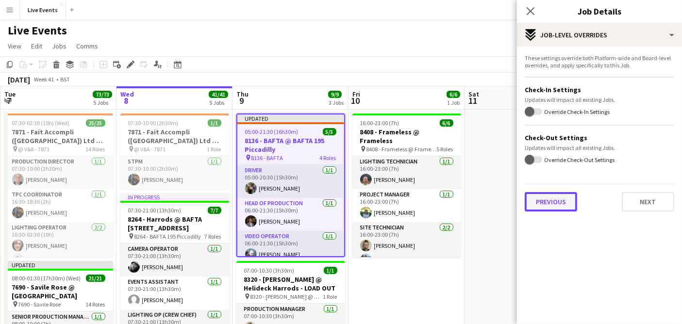
click at [553, 198] on button "Previous" at bounding box center [551, 201] width 52 height 19
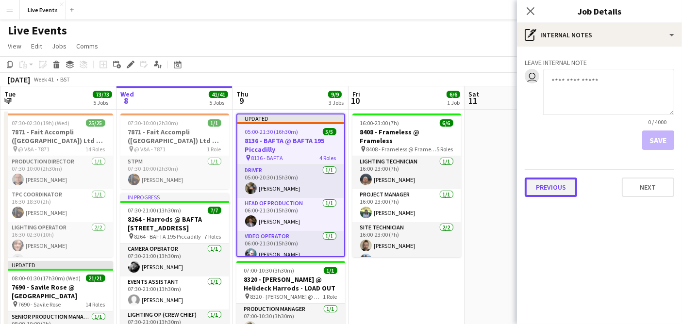
click at [553, 182] on button "Previous" at bounding box center [551, 187] width 52 height 19
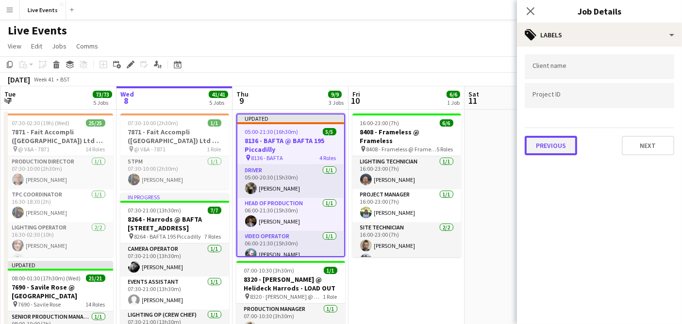
click at [559, 144] on button "Previous" at bounding box center [551, 145] width 52 height 19
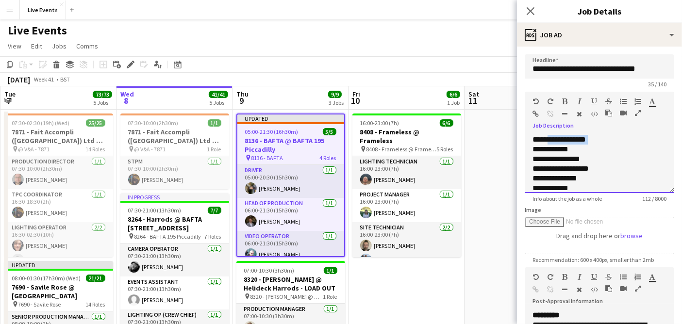
drag, startPoint x: 548, startPoint y: 150, endPoint x: 531, endPoint y: 148, distance: 17.1
click at [531, 148] on div "**********" at bounding box center [600, 164] width 150 height 58
click at [542, 145] on div "***** ******" at bounding box center [591, 150] width 117 height 10
click at [537, 135] on div "**********" at bounding box center [591, 140] width 117 height 10
click at [550, 138] on div "**********" at bounding box center [591, 140] width 117 height 10
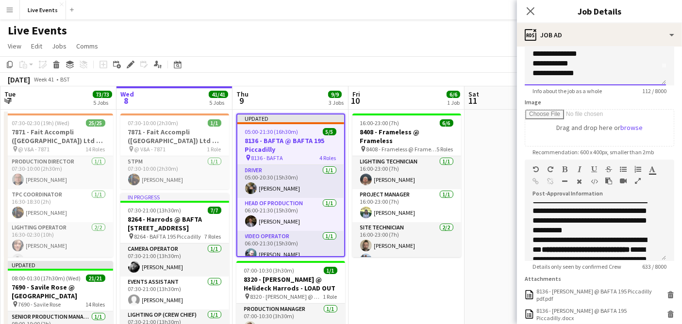
scroll to position [208, 0]
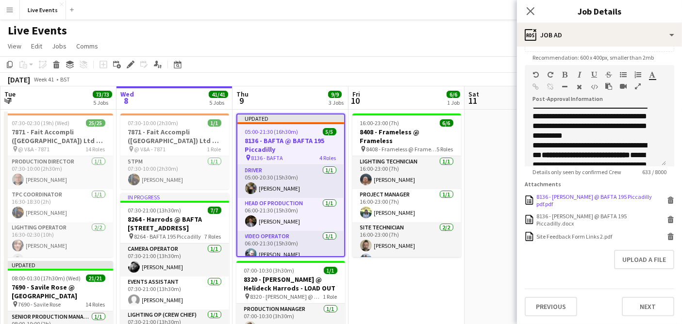
click at [560, 198] on div "8136 - [PERSON_NAME] @ BAFTA 195 Piccadilly pdf.pdf" at bounding box center [601, 200] width 128 height 15
click at [669, 201] on icon at bounding box center [671, 202] width 5 height 4
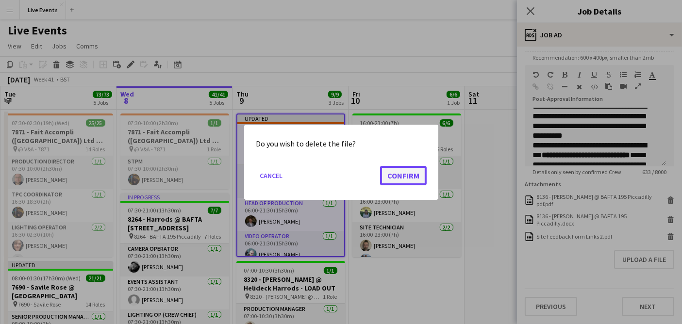
click at [403, 169] on button "Confirm" at bounding box center [403, 175] width 47 height 19
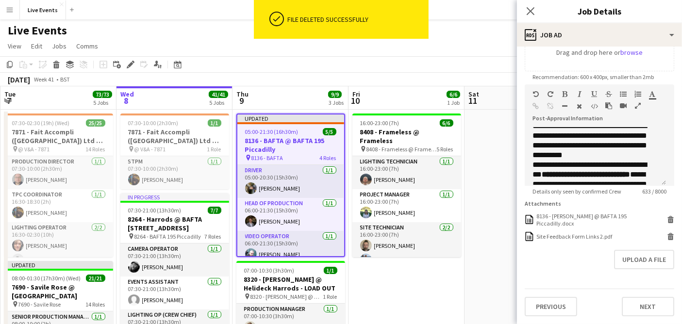
scroll to position [188, 0]
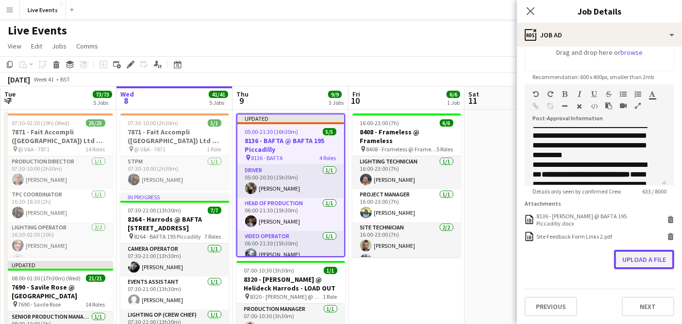
click at [646, 264] on button "Upload a file" at bounding box center [644, 259] width 60 height 19
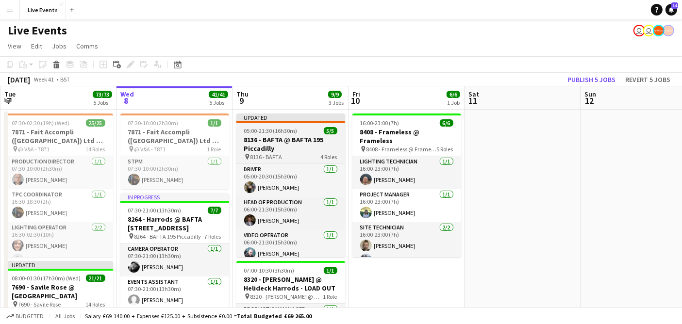
click at [275, 145] on h3 "8136 - BAFTA @ BAFTA 195 Piccadilly" at bounding box center [290, 143] width 109 height 17
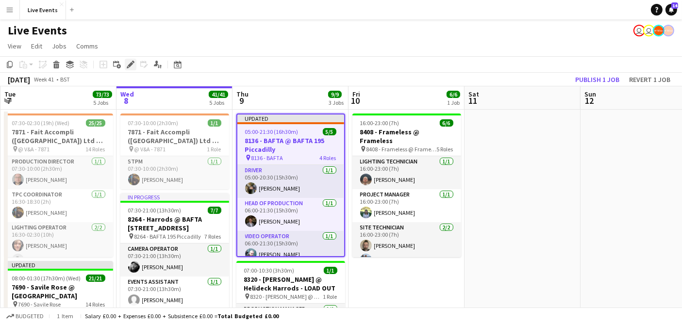
click at [130, 65] on icon at bounding box center [130, 64] width 5 height 5
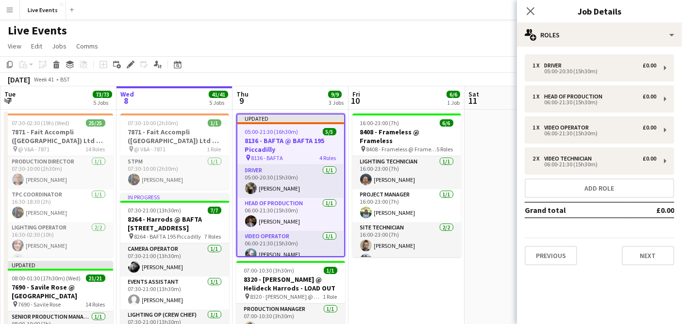
click at [559, 265] on div "1 x Driver £0.00 05:00-20:30 (15h30m) 1 x Head of Production £0.00 06:00-21:30 …" at bounding box center [599, 160] width 165 height 227
click at [556, 260] on button "Previous" at bounding box center [551, 255] width 52 height 19
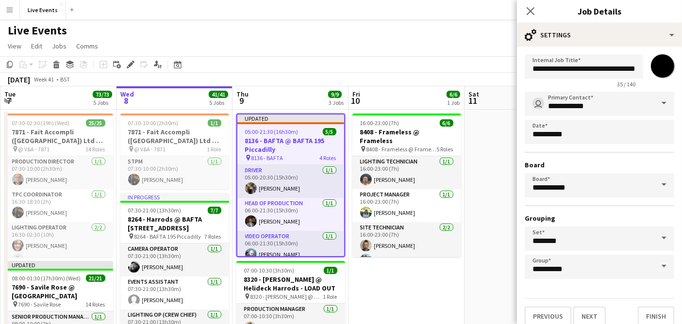
scroll to position [21, 0]
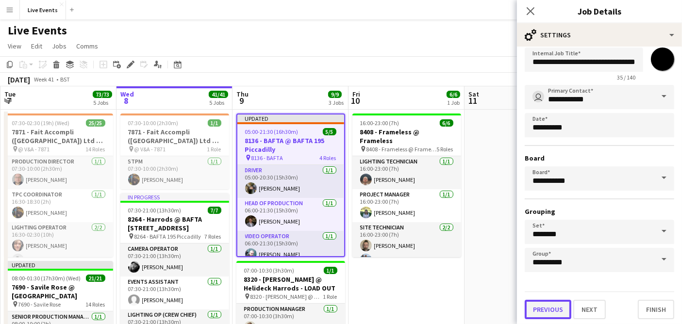
click at [544, 309] on button "Previous" at bounding box center [548, 309] width 47 height 19
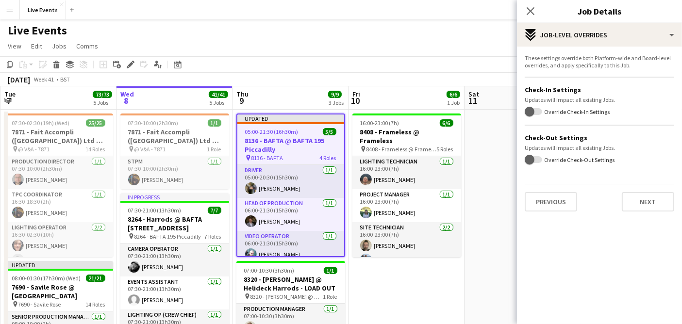
scroll to position [0, 0]
click at [552, 192] on button "Previous" at bounding box center [551, 201] width 52 height 19
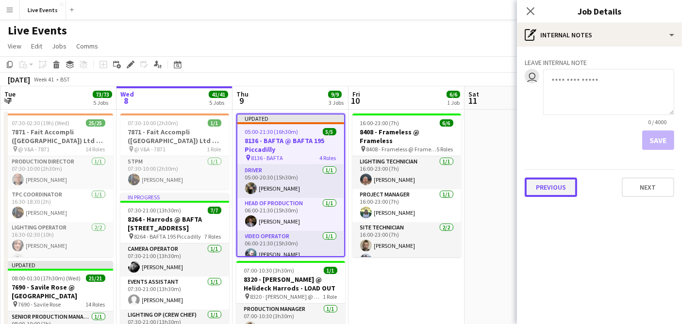
click at [551, 191] on button "Previous" at bounding box center [551, 187] width 52 height 19
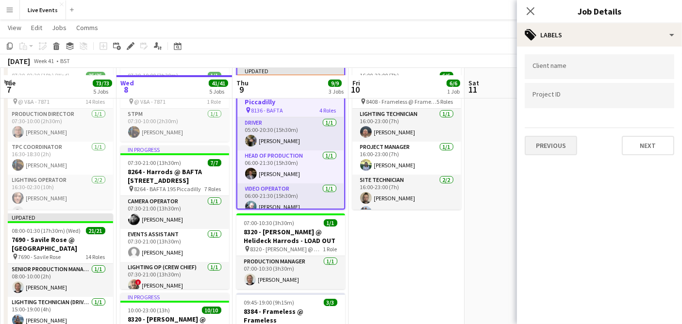
scroll to position [54, 0]
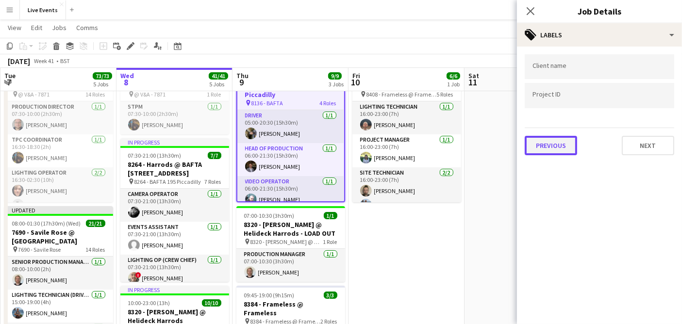
click at [550, 151] on button "Previous" at bounding box center [551, 145] width 52 height 19
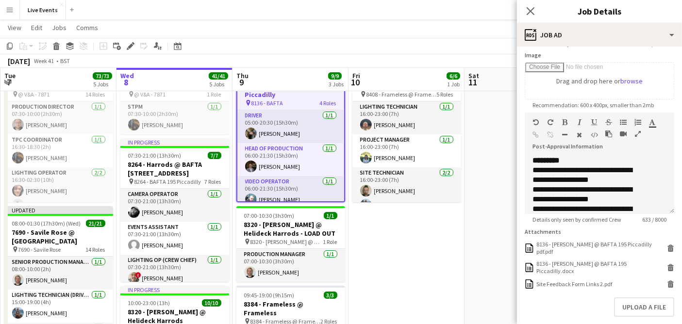
scroll to position [162, 0]
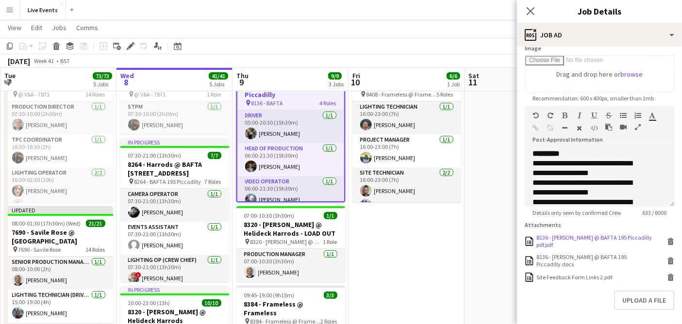
click at [563, 246] on div "8136 - [PERSON_NAME] @ BAFTA 195 Piccadilly pdf.pdf" at bounding box center [601, 241] width 128 height 15
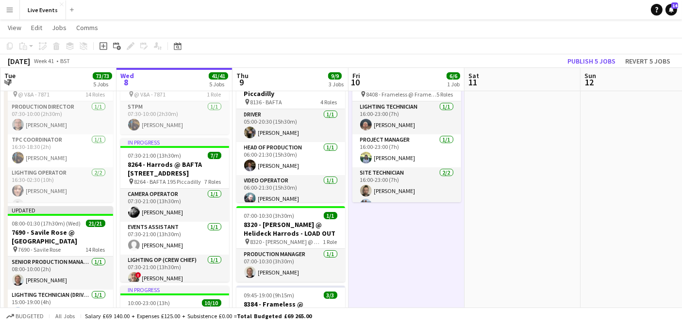
scroll to position [0, 0]
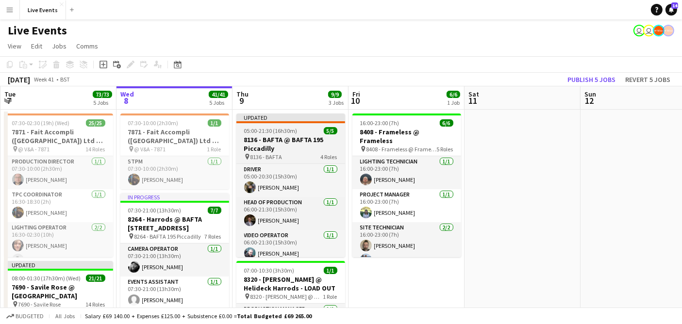
click at [276, 134] on span "05:00-21:30 (16h30m)" at bounding box center [270, 130] width 53 height 7
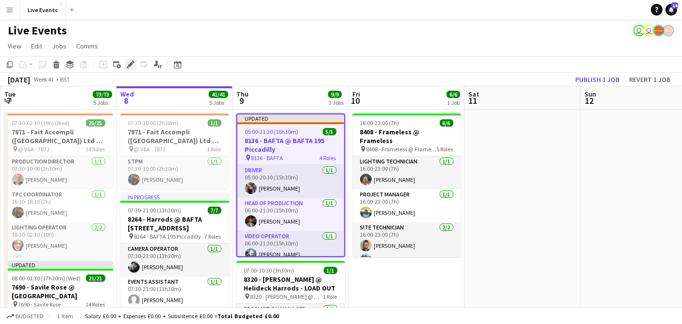
click at [130, 63] on icon at bounding box center [130, 64] width 5 height 5
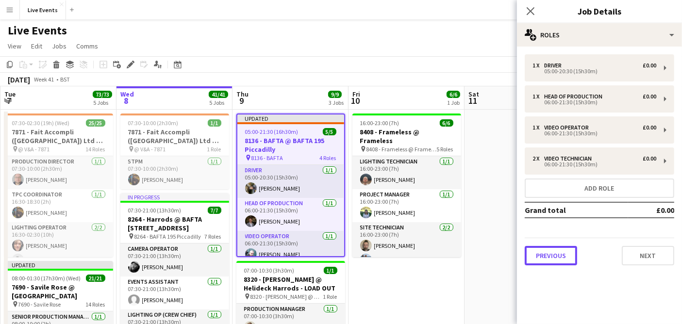
drag, startPoint x: 572, startPoint y: 249, endPoint x: 568, endPoint y: 268, distance: 19.4
click at [572, 250] on button "Previous" at bounding box center [551, 255] width 52 height 19
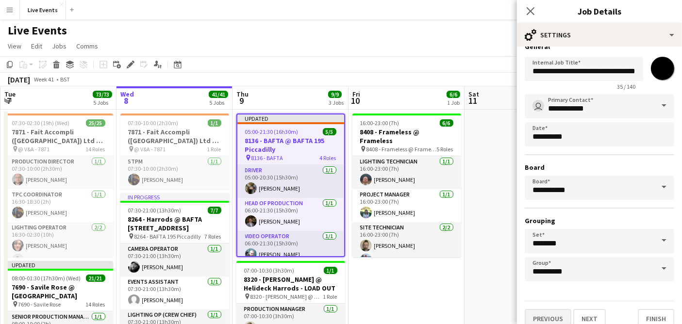
scroll to position [21, 0]
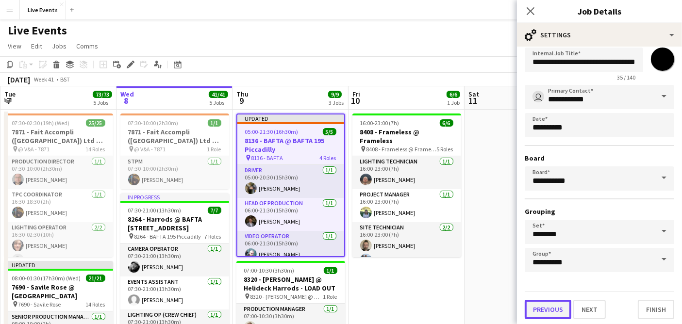
click at [563, 312] on button "Previous" at bounding box center [548, 309] width 47 height 19
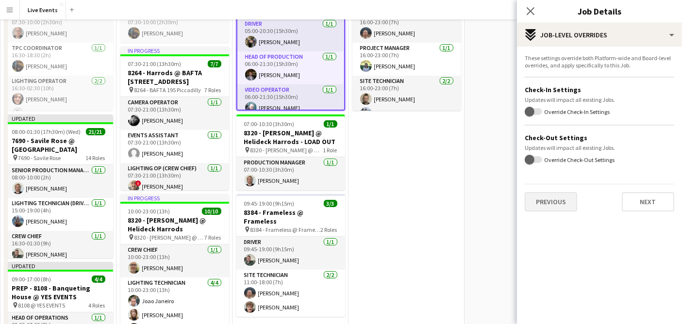
scroll to position [269, 0]
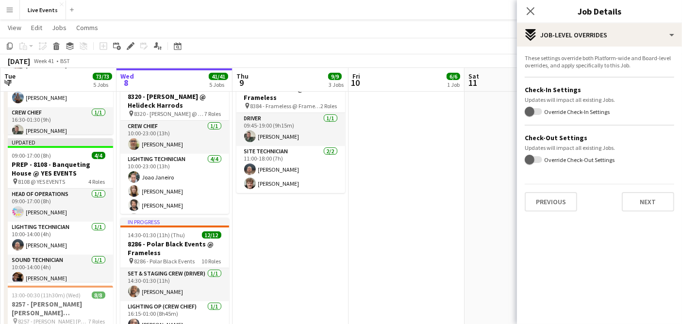
click at [551, 212] on div "These settings override both Platform-wide and Board-level overrides, and apply…" at bounding box center [599, 133] width 165 height 173
drag, startPoint x: 541, startPoint y: 241, endPoint x: 537, endPoint y: 264, distance: 23.2
click at [537, 264] on mat-expansion-panel "pencil3 Settings These settings override both Platform-wide and Board-level ove…" at bounding box center [599, 186] width 165 height 278
click at [556, 202] on button "Previous" at bounding box center [551, 201] width 52 height 19
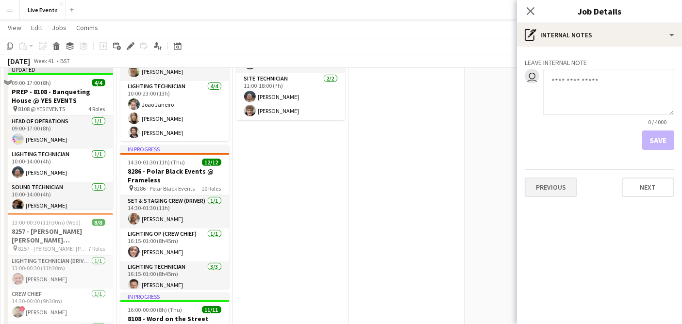
scroll to position [377, 0]
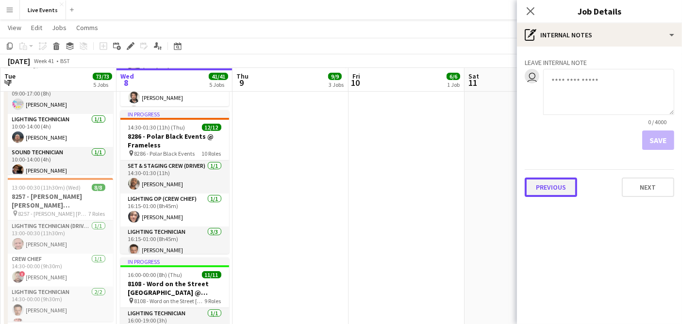
click at [544, 185] on button "Previous" at bounding box center [551, 187] width 52 height 19
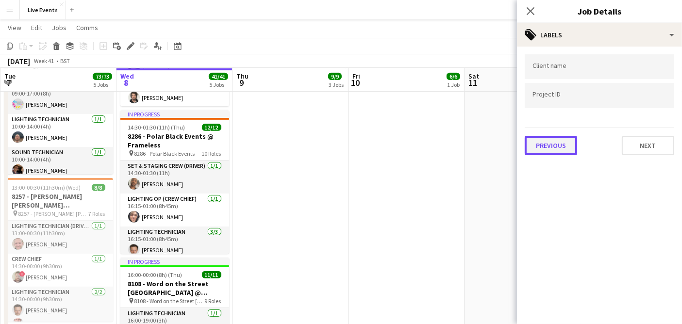
click at [557, 145] on button "Previous" at bounding box center [551, 145] width 52 height 19
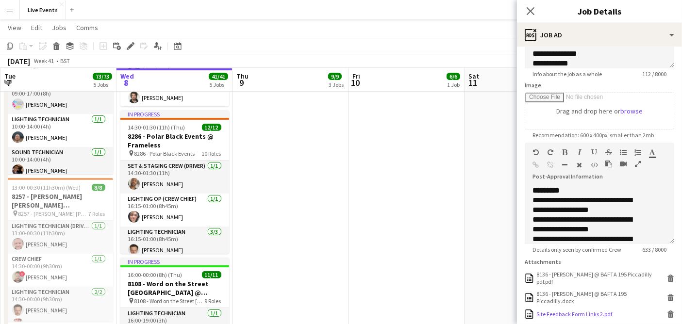
scroll to position [162, 0]
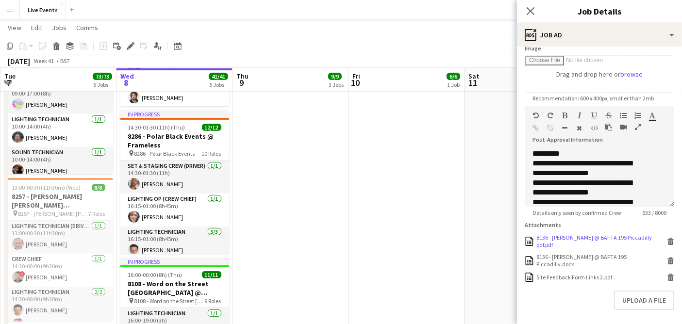
click at [563, 245] on div "8136 - [PERSON_NAME] @ BAFTA 195 Piccadilly pdf.pdf" at bounding box center [601, 241] width 128 height 15
click at [595, 230] on form "**********" at bounding box center [599, 125] width 165 height 465
click at [559, 245] on div "8136 - [PERSON_NAME] @ BAFTA 195 Piccadilly pdf.pdf" at bounding box center [601, 241] width 128 height 15
click at [13, 8] on app-icon "Menu" at bounding box center [10, 10] width 8 height 8
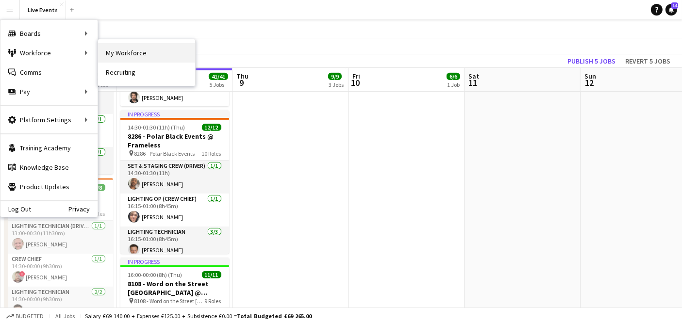
click at [178, 54] on link "My Workforce" at bounding box center [146, 52] width 97 height 19
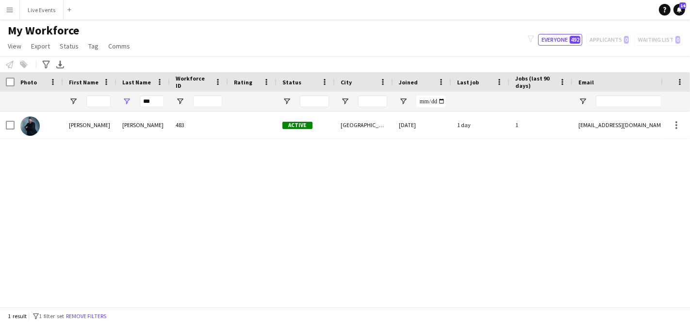
click at [162, 110] on div "***" at bounding box center [152, 101] width 24 height 19
click at [162, 105] on input "***" at bounding box center [152, 102] width 24 height 12
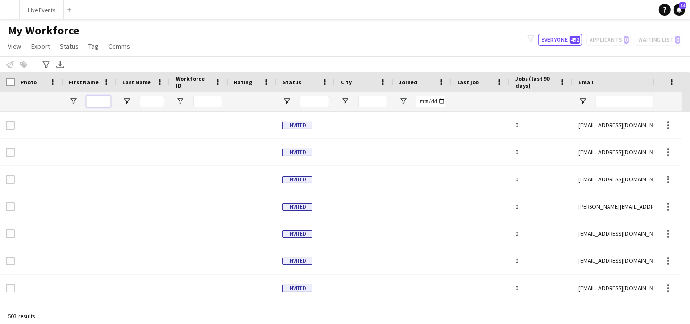
click at [98, 105] on input "First Name Filter Input" at bounding box center [98, 102] width 24 height 12
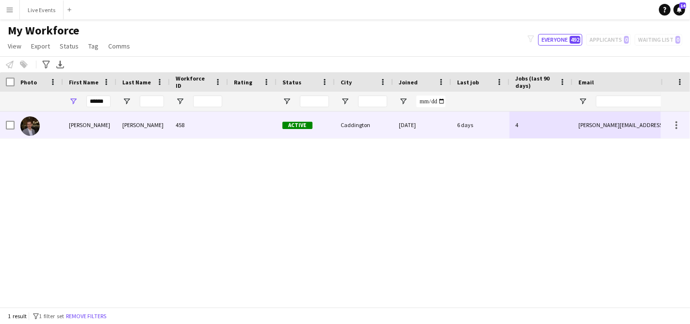
drag, startPoint x: 662, startPoint y: 124, endPoint x: 591, endPoint y: 126, distance: 70.4
click at [591, 126] on div "Johnny Murray 458 Active Caddington 13-05-2025 6 days 4 johnny@wiseproductions.…" at bounding box center [345, 205] width 690 height 187
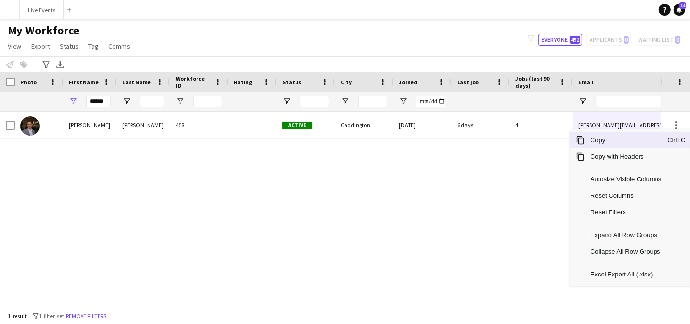
click at [615, 144] on span "Copy" at bounding box center [626, 140] width 83 height 17
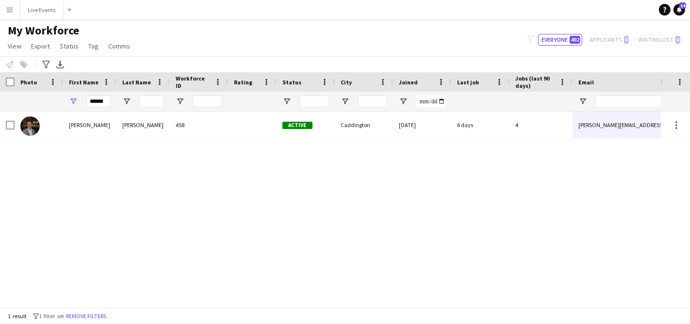
click at [605, 322] on div "1 result filter-1 1 filter set Remove filters" at bounding box center [345, 316] width 690 height 17
click at [103, 100] on input "******" at bounding box center [98, 102] width 24 height 12
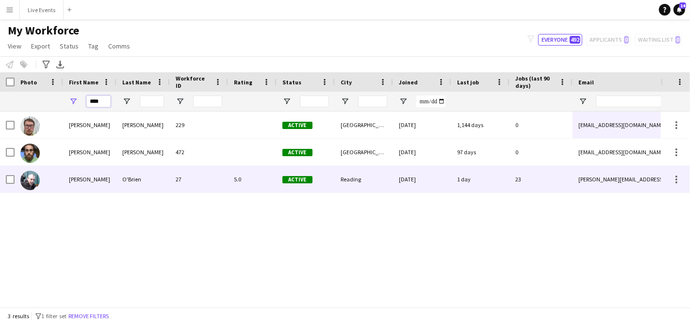
type input "****"
drag, startPoint x: 630, startPoint y: 178, endPoint x: 623, endPoint y: 178, distance: 6.8
click at [623, 178] on div "liam@av-events.co.uk" at bounding box center [670, 179] width 194 height 27
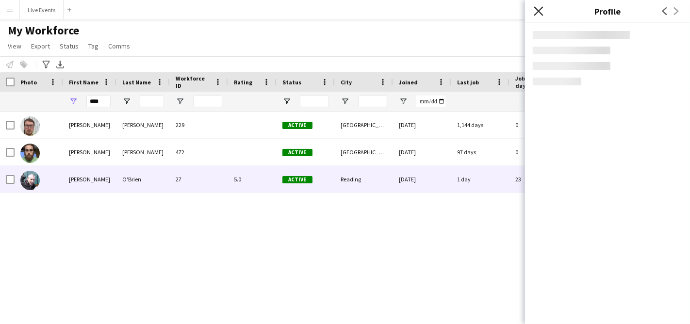
click at [537, 9] on icon "Close pop-in" at bounding box center [538, 10] width 9 height 9
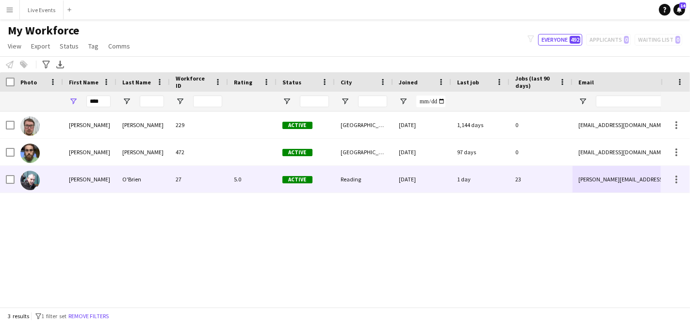
click at [91, 174] on div "Liam" at bounding box center [89, 179] width 53 height 27
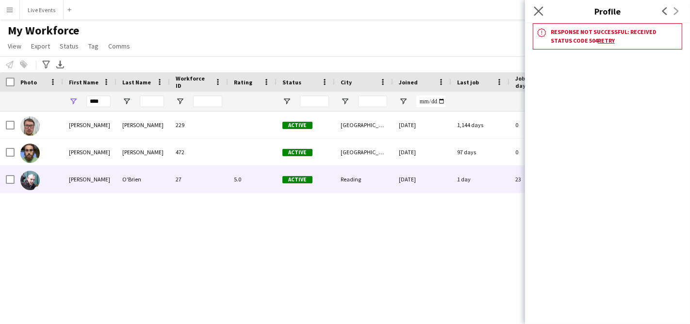
click at [544, 10] on app-icon "Close pop-in" at bounding box center [539, 11] width 14 height 14
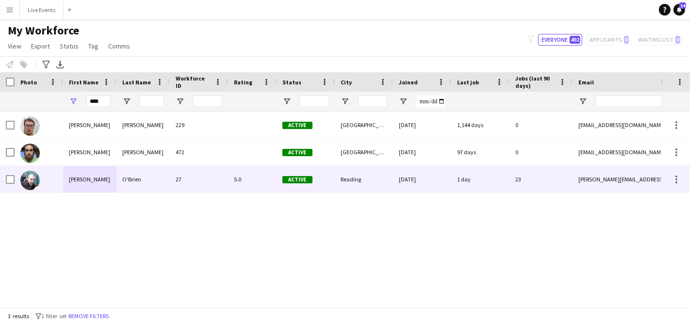
click at [28, 181] on img at bounding box center [29, 180] width 19 height 19
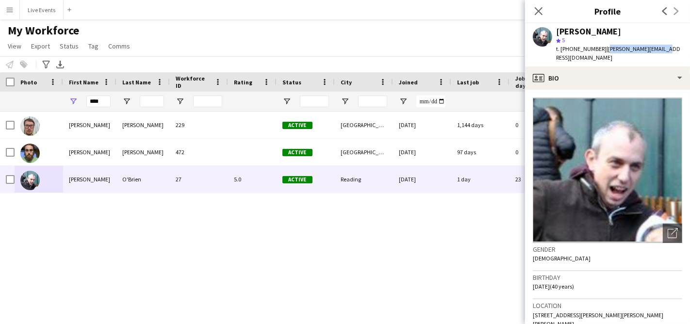
drag, startPoint x: 663, startPoint y: 49, endPoint x: 605, endPoint y: 54, distance: 58.0
click at [605, 54] on div "Liam O'Brien star 5 t. +4407971558228 | liam@av-events.co.uk" at bounding box center [607, 44] width 165 height 43
copy span "liam@av-events.co.uk"
click at [540, 7] on icon "Close pop-in" at bounding box center [538, 10] width 9 height 9
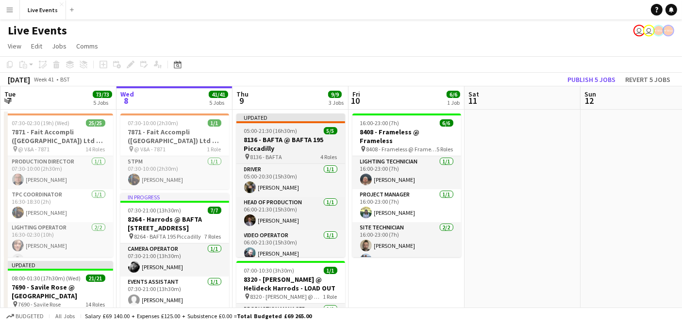
click at [285, 136] on h3 "8136 - BAFTA @ BAFTA 195 Piccadilly" at bounding box center [290, 143] width 109 height 17
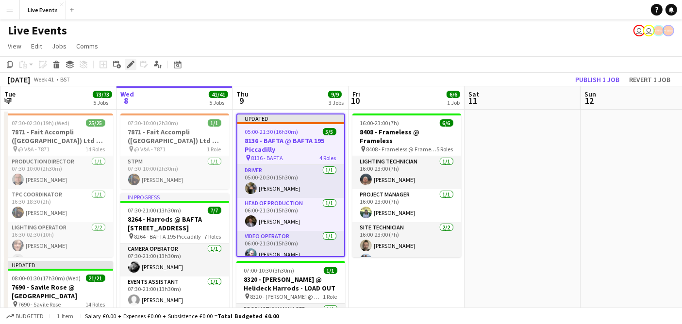
click at [127, 66] on icon "Edit" at bounding box center [131, 65] width 8 height 8
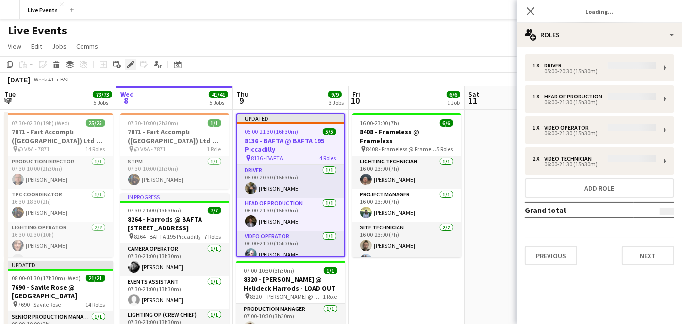
type input "**********"
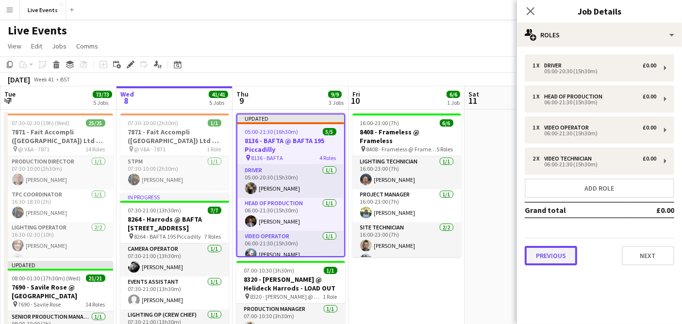
click at [535, 252] on button "Previous" at bounding box center [551, 255] width 52 height 19
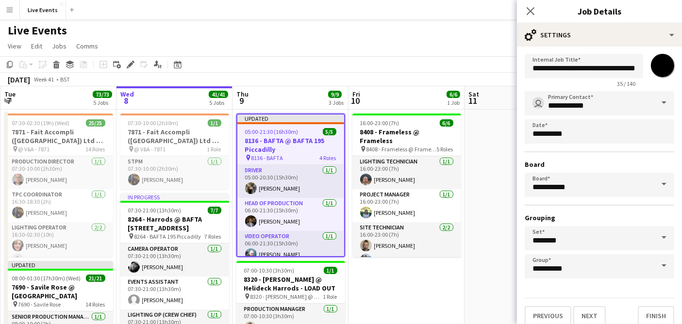
scroll to position [21, 0]
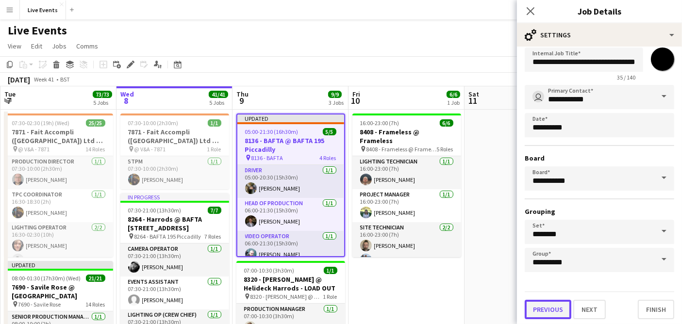
click at [544, 306] on button "Previous" at bounding box center [548, 309] width 47 height 19
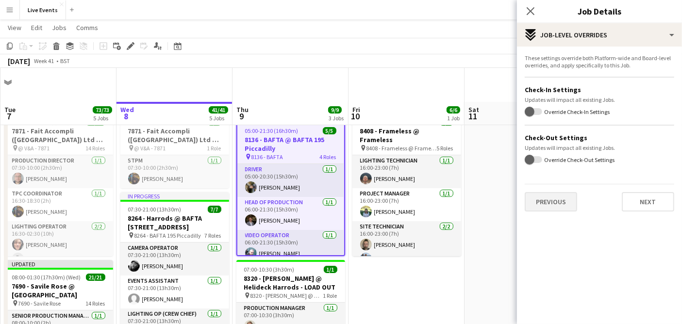
scroll to position [108, 0]
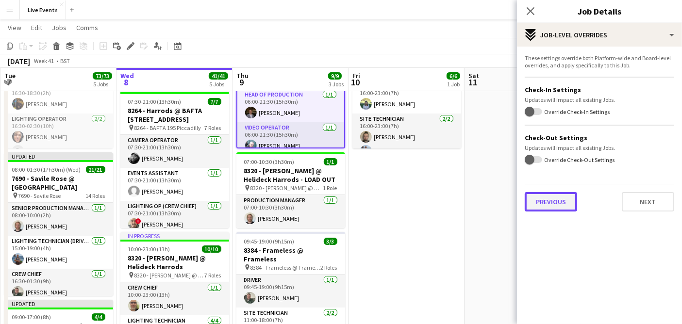
click at [563, 194] on button "Previous" at bounding box center [551, 201] width 52 height 19
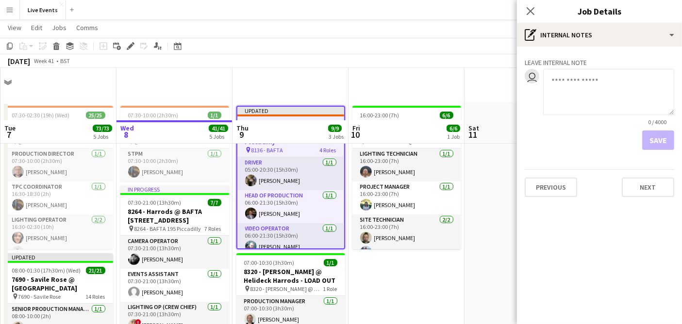
scroll to position [0, 0]
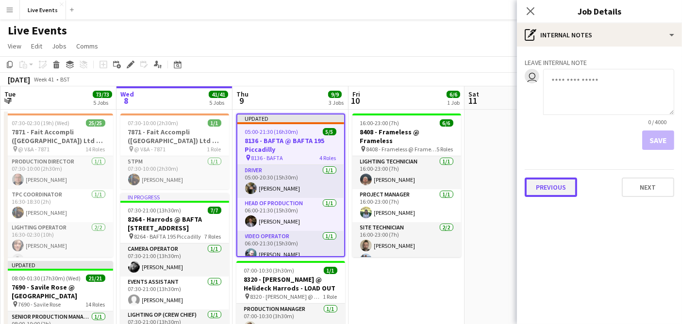
click at [546, 188] on button "Previous" at bounding box center [551, 187] width 52 height 19
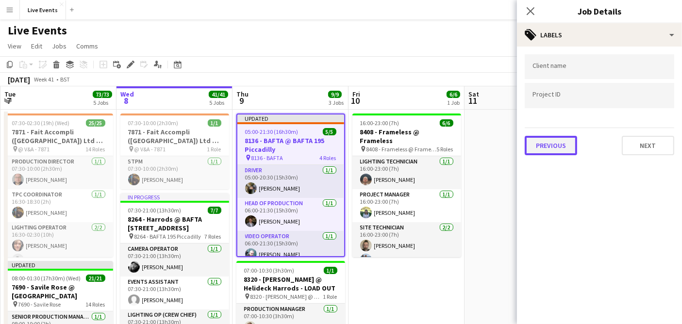
click at [556, 149] on button "Previous" at bounding box center [551, 145] width 52 height 19
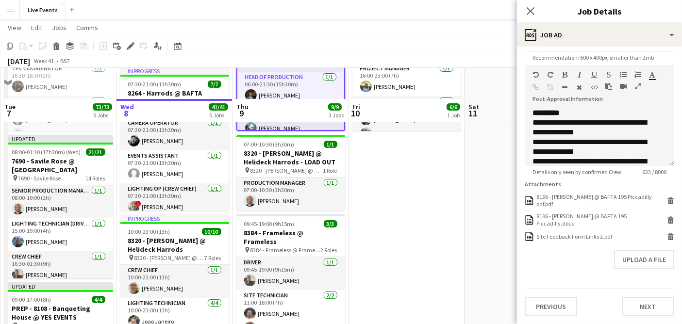
scroll to position [162, 0]
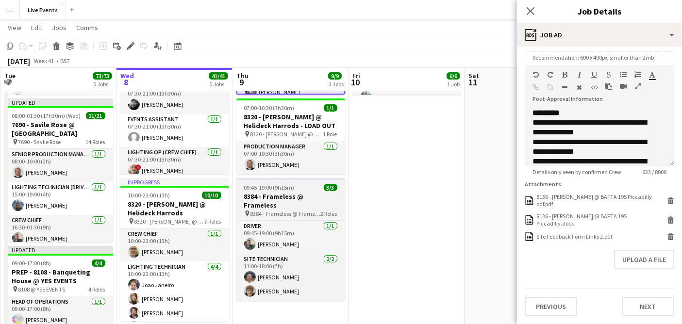
click at [294, 210] on span "8384 - Frameless @ Frameless" at bounding box center [286, 213] width 70 height 7
type input "**********"
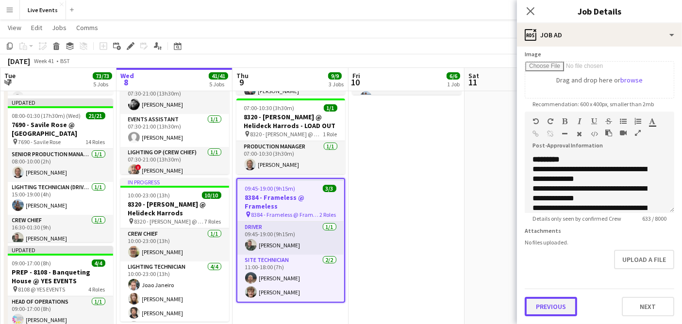
click at [554, 302] on button "Previous" at bounding box center [551, 306] width 52 height 19
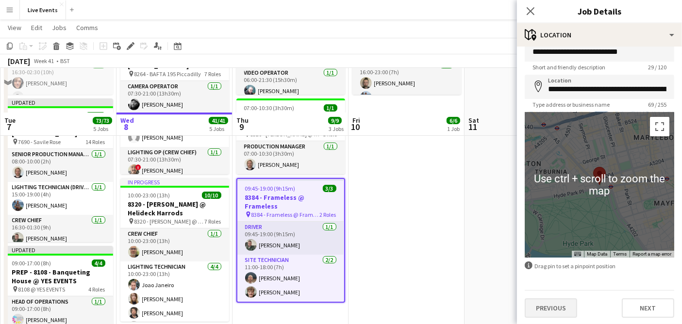
scroll to position [269, 0]
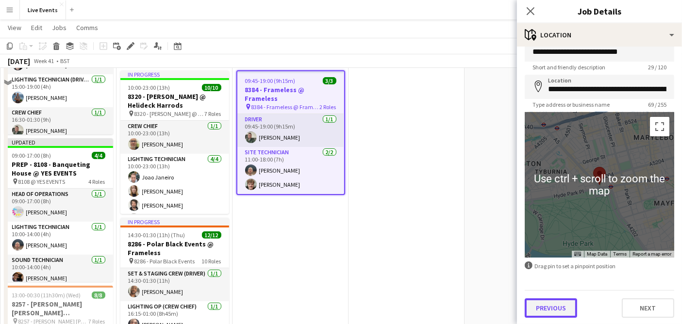
click at [555, 303] on button "Previous" at bounding box center [551, 308] width 52 height 19
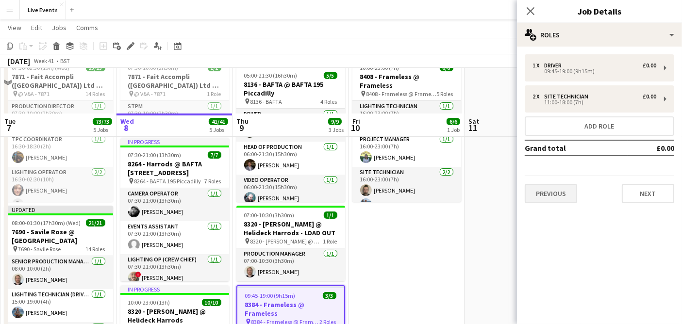
scroll to position [54, 0]
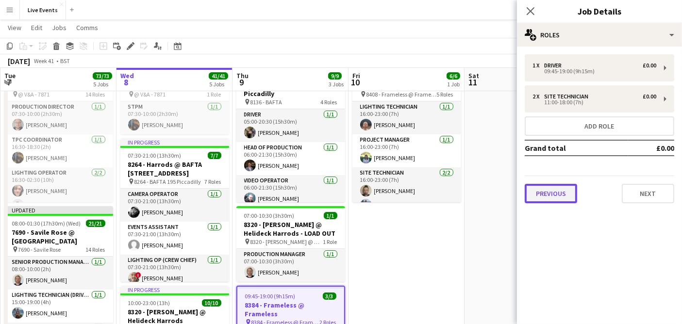
click at [552, 190] on button "Previous" at bounding box center [551, 193] width 52 height 19
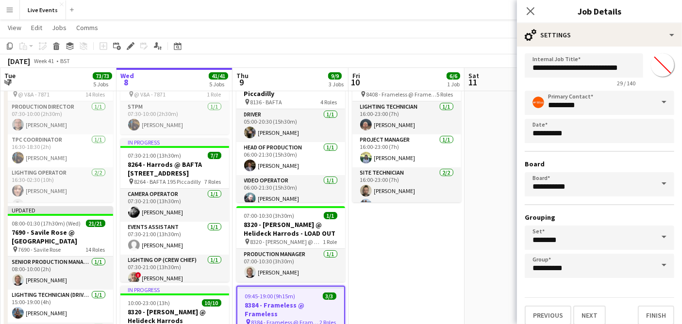
scroll to position [21, 0]
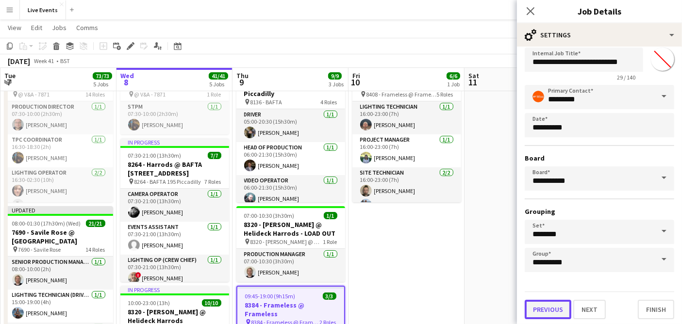
click at [545, 300] on button "Previous" at bounding box center [548, 309] width 47 height 19
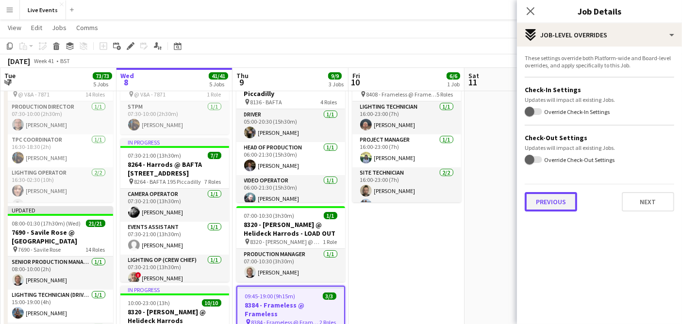
click at [553, 199] on button "Previous" at bounding box center [551, 201] width 52 height 19
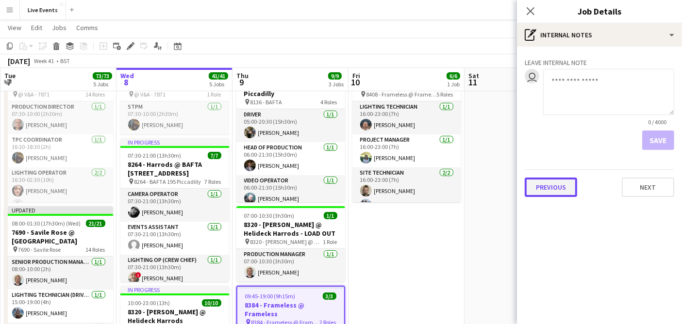
click at [538, 185] on button "Previous" at bounding box center [551, 187] width 52 height 19
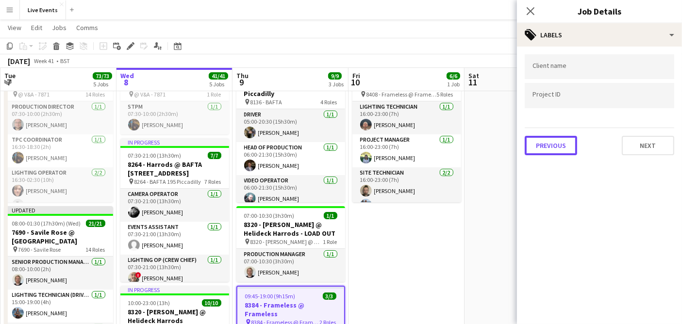
click at [546, 142] on button "Previous" at bounding box center [551, 145] width 52 height 19
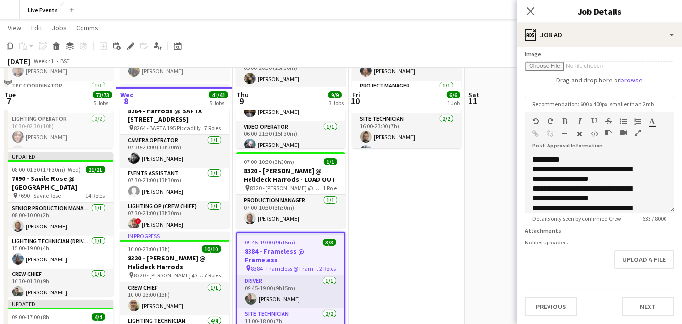
scroll to position [162, 0]
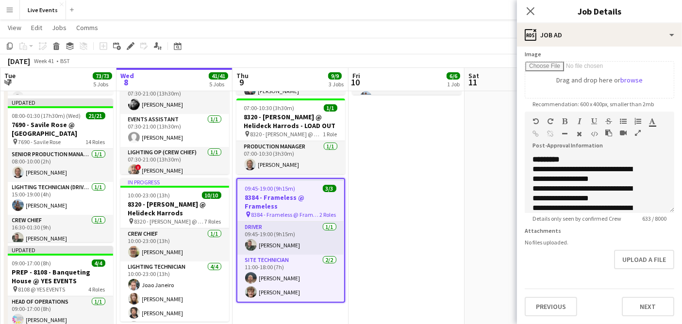
click at [288, 314] on app-date-cell "Updated 05:00-21:30 (16h30m) 5/5 8136 - BAFTA @ BAFTA 195 Piccadilly pin 8136 -…" at bounding box center [291, 325] width 116 height 757
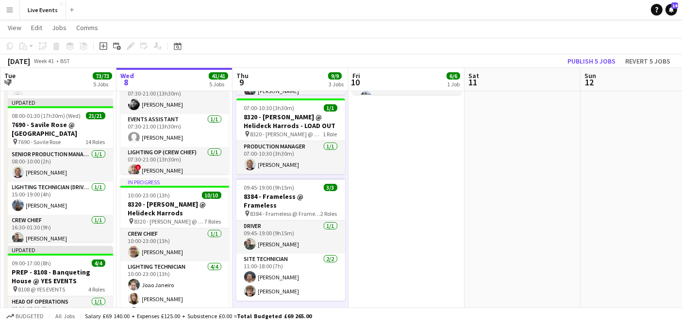
click at [496, 322] on div "Budgeted All jobs Salary £69 140.00 + Expenses £125.00 + Subsistence £0.00 = To…" at bounding box center [341, 316] width 682 height 17
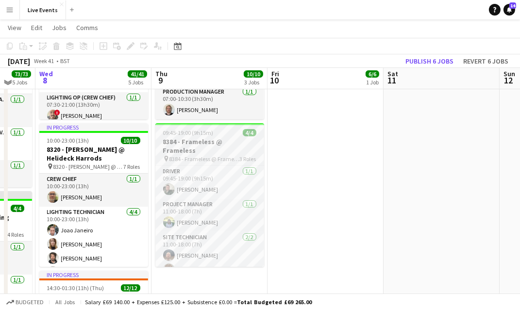
scroll to position [214, 0]
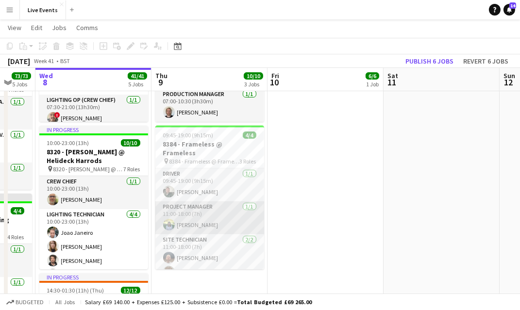
click at [214, 212] on app-card-role "Project Manager [DATE] 11:00-18:00 (7h) [PERSON_NAME]" at bounding box center [209, 217] width 109 height 33
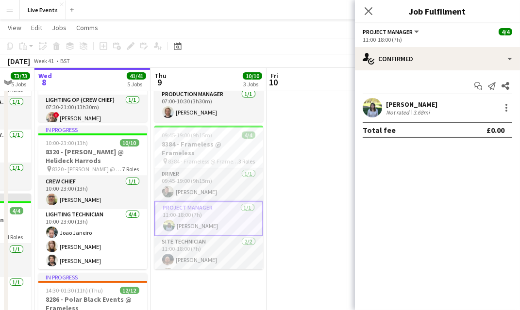
click at [438, 103] on div "[PERSON_NAME] Not rated 3.68mi" at bounding box center [437, 107] width 165 height 19
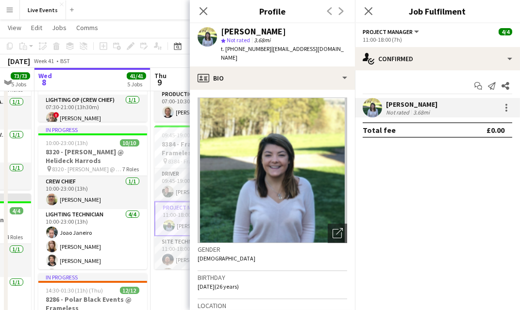
drag, startPoint x: 253, startPoint y: 32, endPoint x: 217, endPoint y: 31, distance: 36.4
click at [217, 31] on div "[PERSON_NAME] star Not rated 3.68mi t. [PHONE_NUMBER] | [EMAIL_ADDRESS][DOMAIN_…" at bounding box center [272, 44] width 165 height 43
copy div "[PERSON_NAME]"
click at [432, 301] on mat-expansion-panel "check Confirmed Start chat Send notification Share [PERSON_NAME] Not rated 3.68…" at bounding box center [437, 190] width 165 height 240
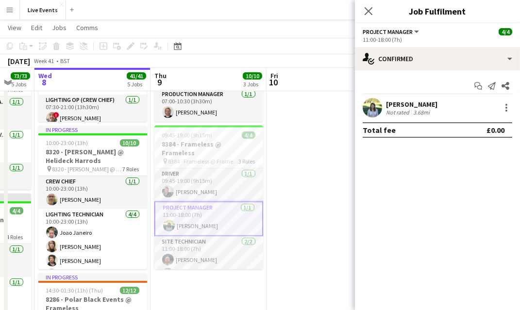
click at [370, 112] on app-user-avatar at bounding box center [372, 107] width 19 height 19
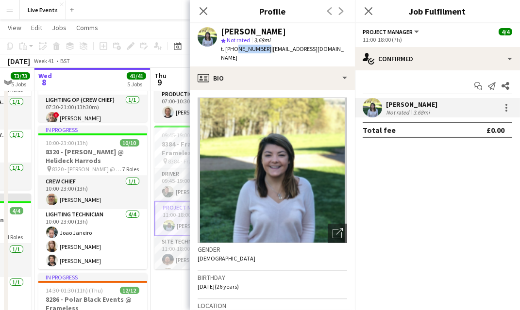
drag, startPoint x: 261, startPoint y: 48, endPoint x: 235, endPoint y: 53, distance: 26.8
click at [235, 53] on div "[PERSON_NAME] star Not rated 3.68mi t. [PHONE_NUMBER] | [EMAIL_ADDRESS][DOMAIN_…" at bounding box center [272, 44] width 165 height 43
copy span "7730157633"
click at [209, 10] on div "Close pop-in" at bounding box center [203, 11] width 27 height 22
click at [206, 10] on icon "Close pop-in" at bounding box center [203, 10] width 9 height 9
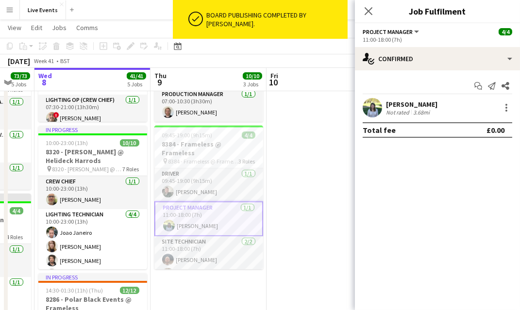
click at [320, 299] on app-date-cell "16:00-23:00 (7h) 6/6 8408 - Frameless @ Frameless pin 8408 - Frameless @ Framel…" at bounding box center [325, 273] width 116 height 757
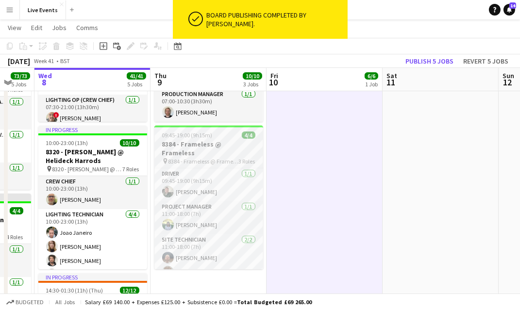
click at [196, 158] on span "8384 - Frameless @ Frameless" at bounding box center [203, 161] width 70 height 7
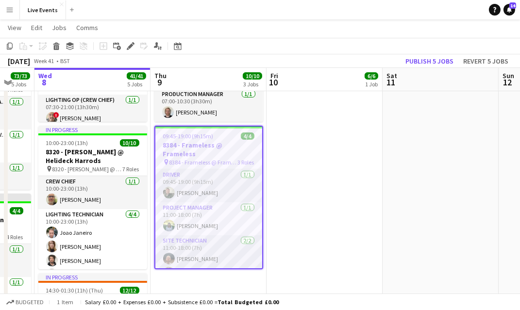
click at [284, 292] on app-date-cell "16:00-23:00 (7h) 6/6 8408 - Frameless @ Frameless pin 8408 - Frameless @ Framel…" at bounding box center [325, 273] width 116 height 757
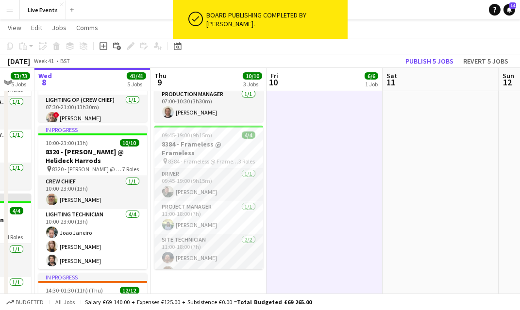
click at [244, 295] on div "Budgeted All jobs Salary £69 140.00 + Expenses £125.00 + Subsistence £0.00 = To…" at bounding box center [260, 302] width 520 height 17
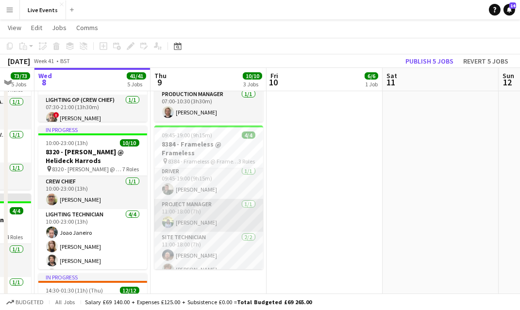
scroll to position [0, 0]
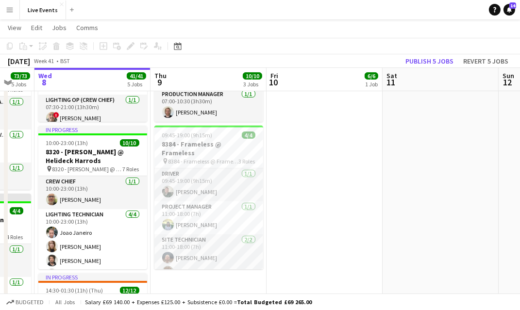
click at [192, 287] on app-date-cell "Updated 05:00-21:30 (16h30m) 5/5 8136 - BAFTA @ BAFTA 195 Piccadilly pin 8136 -…" at bounding box center [209, 273] width 116 height 757
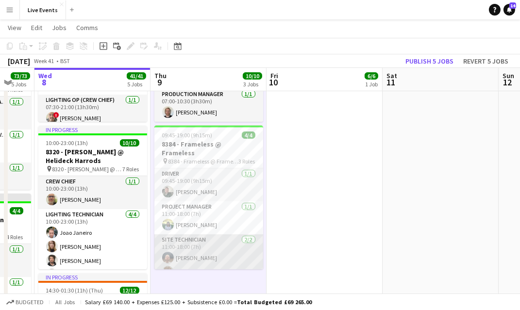
scroll to position [2, 0]
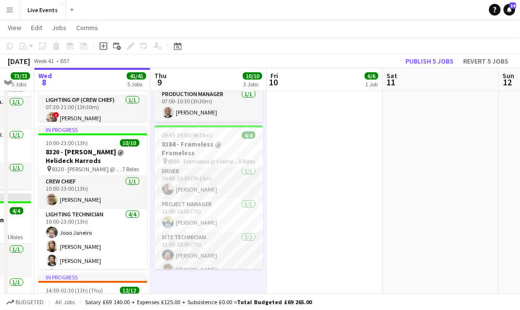
click at [263, 288] on app-date-cell "Updated 05:00-21:30 (16h30m) 5/5 8136 - BAFTA @ BAFTA 195 Piccadilly pin 8136 -…" at bounding box center [209, 273] width 116 height 757
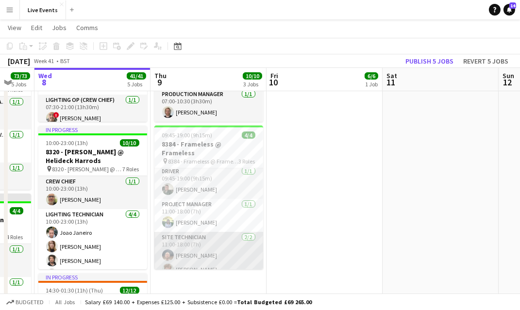
click at [214, 250] on app-card-role "Site Technician [DATE] 11:00-18:00 (7h) [PERSON_NAME] [PERSON_NAME]" at bounding box center [208, 255] width 109 height 47
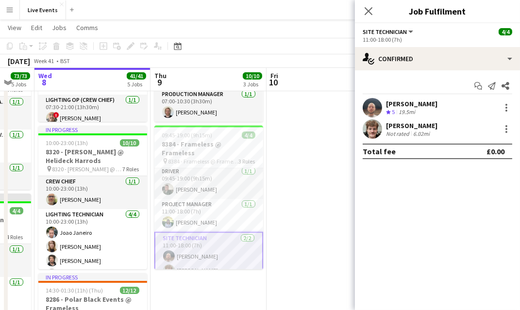
click at [302, 217] on app-date-cell "16:00-23:00 (7h) 6/6 8408 - Frameless @ Frameless pin 8408 - Frameless @ Framel…" at bounding box center [325, 273] width 116 height 757
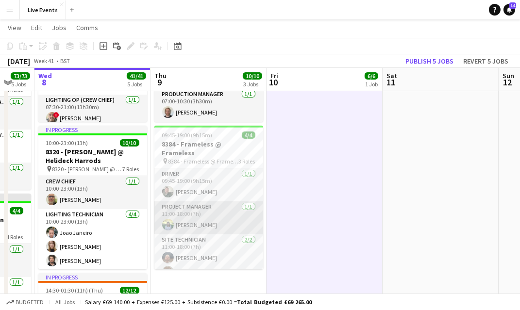
scroll to position [0, 0]
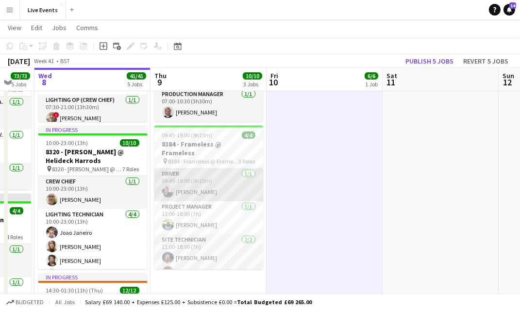
click at [209, 184] on app-card-role "Driver [DATE] 09:45-19:00 (9h15m) [PERSON_NAME]" at bounding box center [208, 184] width 109 height 33
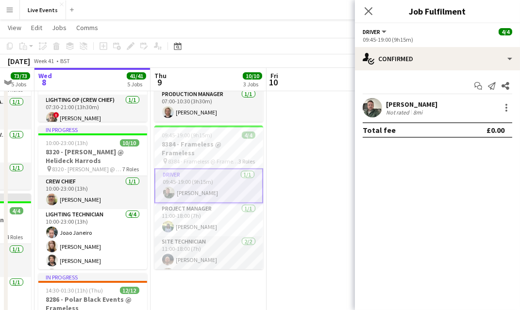
click at [376, 107] on app-user-avatar at bounding box center [372, 107] width 19 height 19
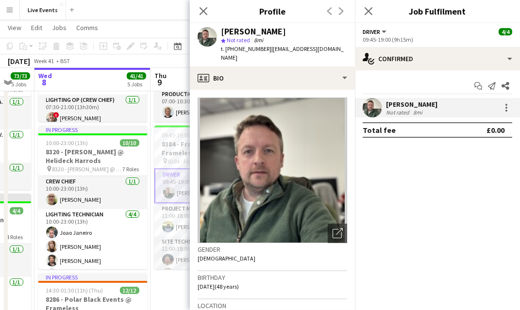
drag, startPoint x: 272, startPoint y: 31, endPoint x: 211, endPoint y: 31, distance: 60.7
click at [211, 31] on div "[PERSON_NAME] star Not rated 8mi t. [PHONE_NUMBER] | [EMAIL_ADDRESS][DOMAIN_NAM…" at bounding box center [272, 44] width 165 height 43
copy div "[PERSON_NAME]"
click at [284, 10] on h3 "Profile" at bounding box center [272, 11] width 165 height 13
click at [201, 9] on icon at bounding box center [203, 10] width 9 height 9
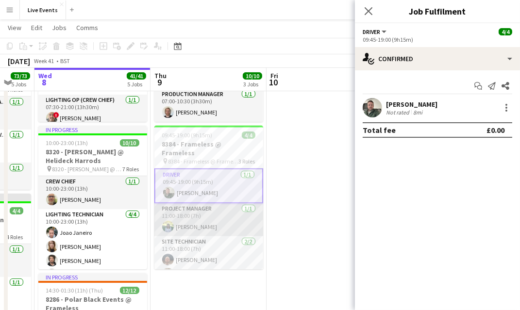
click at [215, 213] on app-card-role "Project Manager [DATE] 11:00-18:00 (7h) [PERSON_NAME]" at bounding box center [208, 219] width 109 height 33
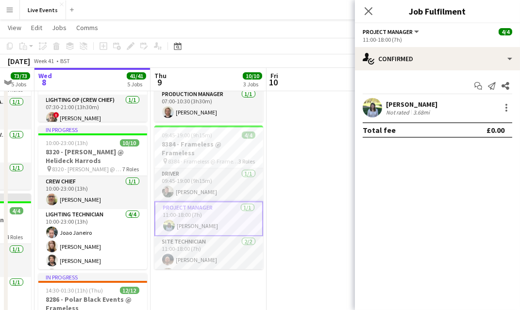
click at [370, 104] on app-user-avatar at bounding box center [372, 107] width 19 height 19
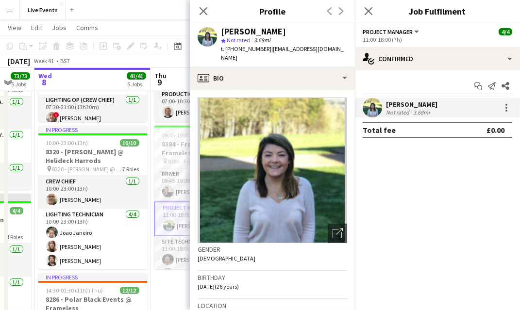
drag, startPoint x: 296, startPoint y: 30, endPoint x: 222, endPoint y: 33, distance: 73.8
click at [222, 33] on div "[PERSON_NAME]" at bounding box center [284, 31] width 126 height 9
copy div "[PERSON_NAME]"
drag, startPoint x: 297, startPoint y: 20, endPoint x: 291, endPoint y: 18, distance: 6.0
click at [297, 20] on div "Close pop-in Profile Previous Next" at bounding box center [272, 11] width 165 height 23
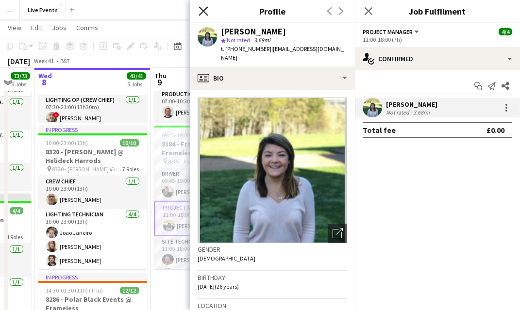
click at [200, 11] on icon "Close pop-in" at bounding box center [203, 10] width 9 height 9
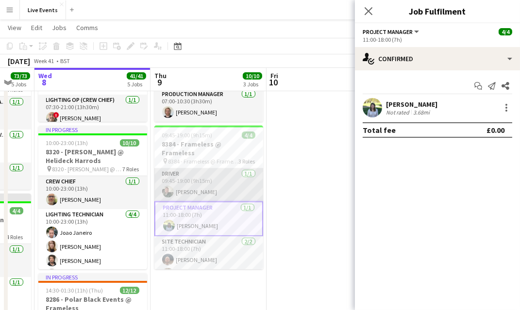
click at [186, 168] on app-card-role "Driver [DATE] 09:45-19:00 (9h15m) [PERSON_NAME]" at bounding box center [208, 184] width 109 height 33
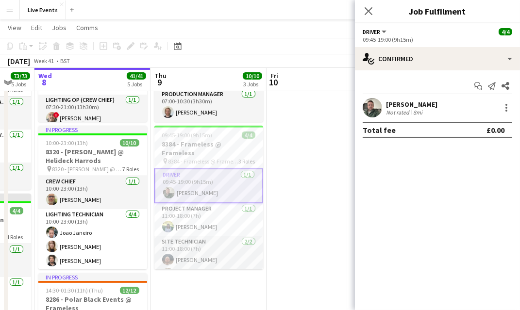
click at [370, 106] on app-user-avatar at bounding box center [372, 107] width 19 height 19
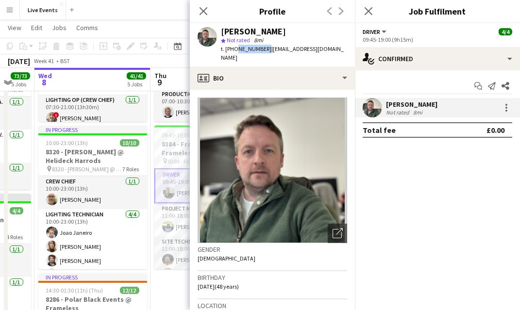
drag, startPoint x: 263, startPoint y: 49, endPoint x: 234, endPoint y: 54, distance: 29.5
click at [234, 54] on div "[PERSON_NAME] star Not rated 8mi t. [PHONE_NUMBER] | [EMAIL_ADDRESS][DOMAIN_NAM…" at bounding box center [272, 44] width 165 height 43
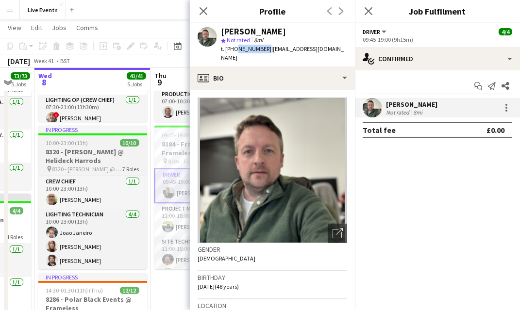
copy span "7973657191"
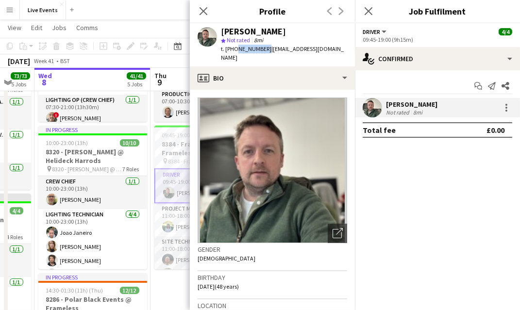
click at [427, 213] on mat-expansion-panel "check Confirmed Start chat Send notification Share [PERSON_NAME] Not rated 8mi …" at bounding box center [437, 190] width 165 height 240
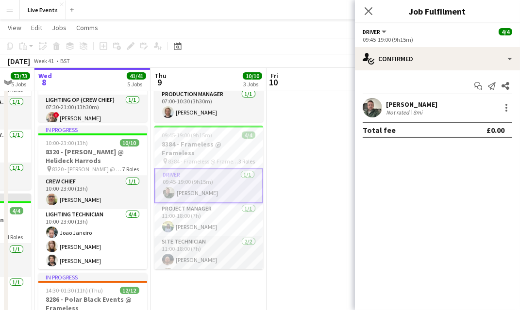
click at [440, 182] on mat-expansion-panel "check Confirmed Start chat Send notification Share [PERSON_NAME] Not rated 8mi …" at bounding box center [437, 190] width 165 height 240
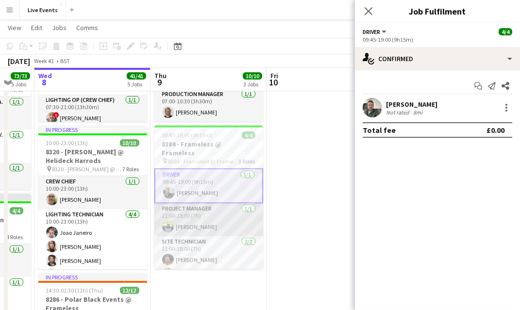
click at [197, 215] on app-card-role "Project Manager [DATE] 11:00-18:00 (7h) [PERSON_NAME]" at bounding box center [208, 219] width 109 height 33
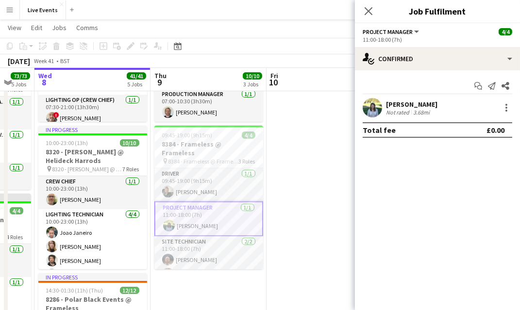
click at [368, 106] on app-user-avatar at bounding box center [372, 107] width 19 height 19
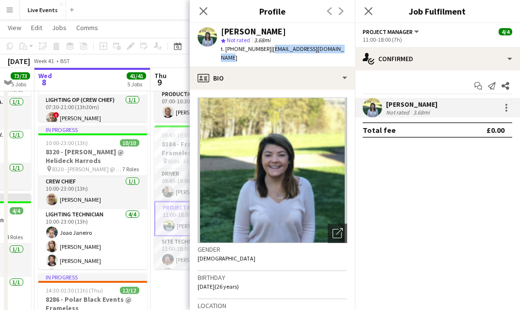
drag, startPoint x: 339, startPoint y: 48, endPoint x: 268, endPoint y: 54, distance: 71.7
click at [268, 54] on div "[PERSON_NAME] star Not rated 3.68mi t. [PHONE_NUMBER] | [EMAIL_ADDRESS][DOMAIN_…" at bounding box center [272, 44] width 165 height 43
copy span "[EMAIL_ADDRESS][DOMAIN_NAME]"
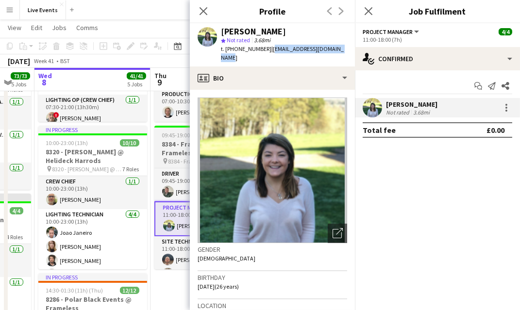
click at [177, 135] on span "09:45-19:00 (9h15m)" at bounding box center [187, 135] width 50 height 7
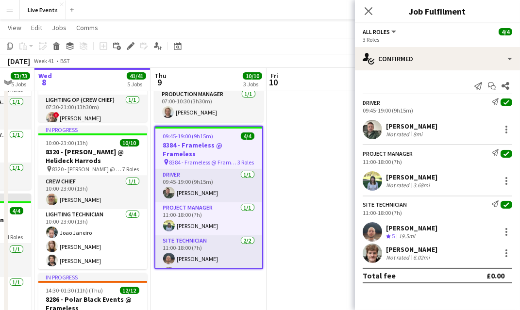
click at [127, 39] on app-toolbar "Copy Paste Paste Ctrl+V Paste with crew Ctrl+Shift+V Paste linked Job [GEOGRAPH…" at bounding box center [260, 46] width 520 height 17
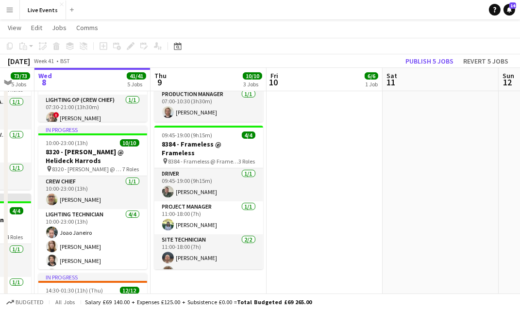
click at [129, 44] on div "Add job Add linked Job Edit Edit linked Job Applicants" at bounding box center [126, 46] width 74 height 12
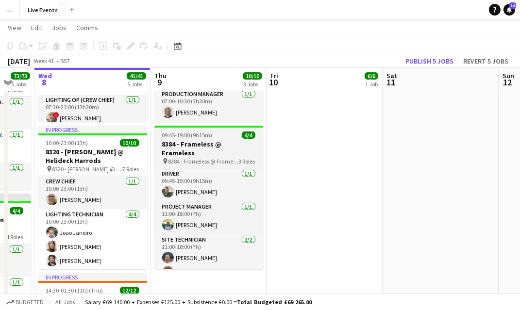
drag, startPoint x: 162, startPoint y: 116, endPoint x: 174, endPoint y: 127, distance: 16.5
click at [165, 118] on app-calendar-viewport "Sun 5 Mon 6 20/20 5 Jobs Tue 7 73/73 5 Jobs Wed 8 41/41 5 Jobs Thu 9 10/10 3 Jo…" at bounding box center [260, 238] width 520 height 828
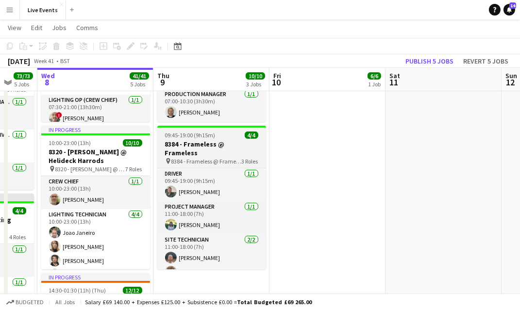
click at [178, 140] on h3 "8384 - Frameless @ Frameless" at bounding box center [211, 148] width 109 height 17
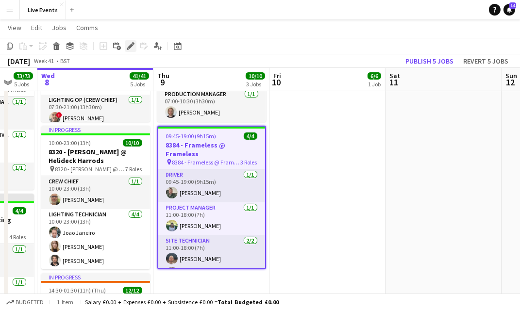
click at [127, 45] on icon "Edit" at bounding box center [131, 46] width 8 height 8
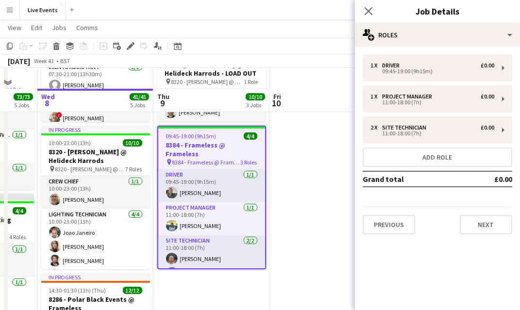
scroll to position [322, 0]
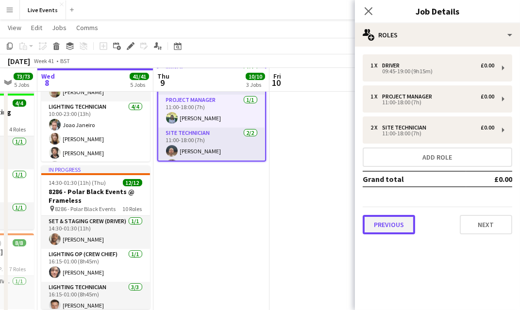
click at [389, 228] on button "Previous" at bounding box center [389, 224] width 52 height 19
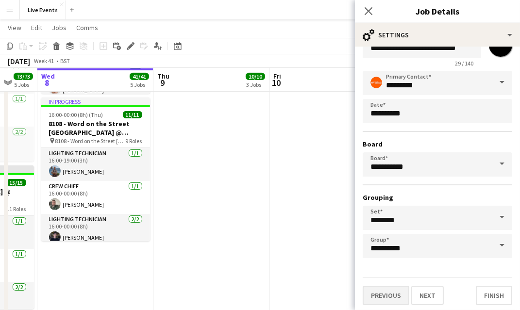
scroll to position [538, 0]
click at [383, 295] on button "Previous" at bounding box center [386, 295] width 47 height 19
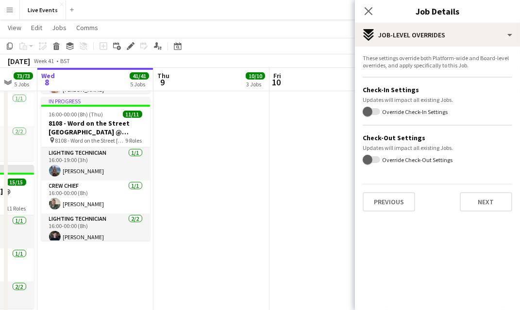
scroll to position [0, 0]
click at [391, 202] on button "Previous" at bounding box center [389, 201] width 52 height 19
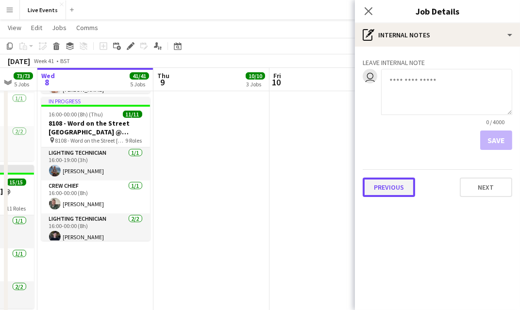
click at [385, 184] on button "Previous" at bounding box center [389, 187] width 52 height 19
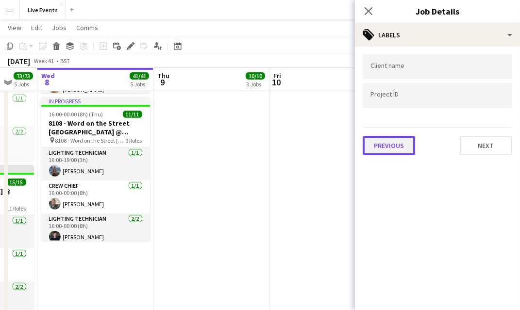
click at [381, 142] on button "Previous" at bounding box center [389, 145] width 52 height 19
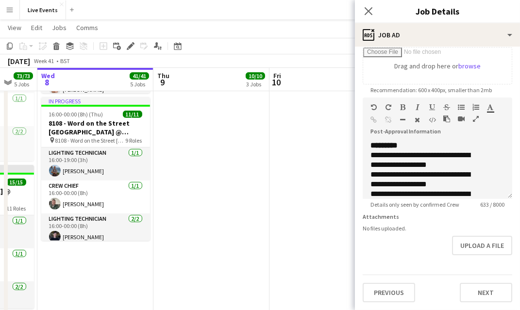
scroll to position [175, 0]
click at [465, 248] on button "Upload a file" at bounding box center [482, 245] width 60 height 19
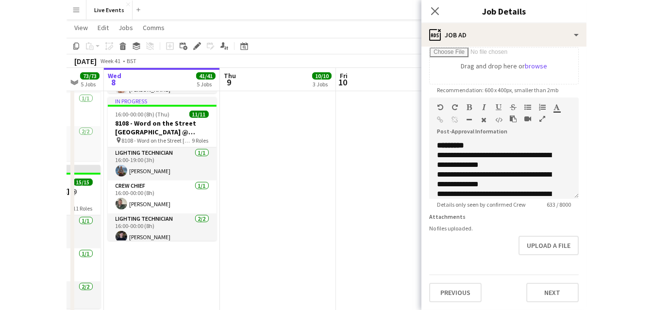
scroll to position [176, 0]
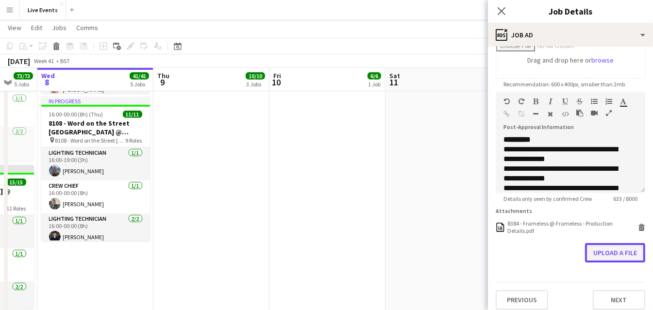
click at [528, 261] on button "Upload a file" at bounding box center [615, 252] width 60 height 19
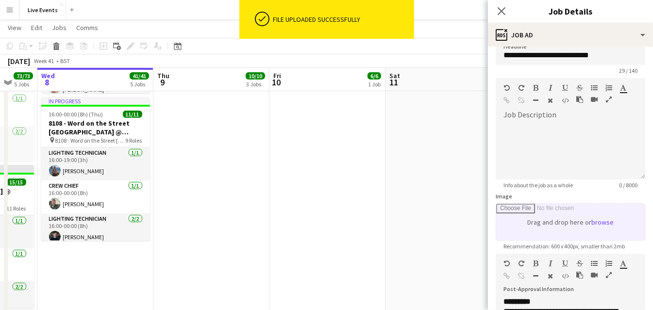
scroll to position [0, 0]
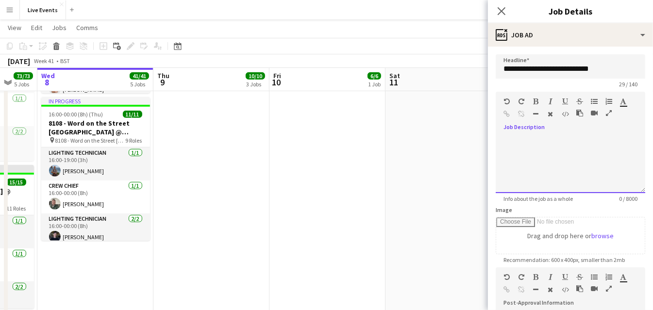
click at [528, 158] on div at bounding box center [571, 164] width 150 height 58
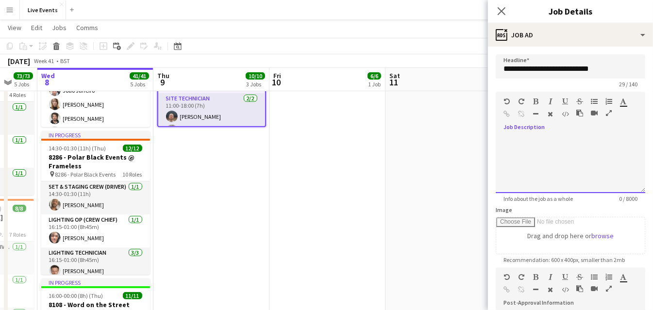
paste div
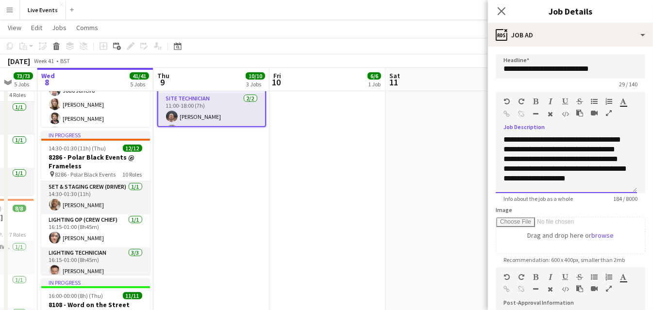
click at [503, 149] on div "**********" at bounding box center [566, 164] width 141 height 58
click at [528, 151] on div "**********" at bounding box center [566, 164] width 141 height 58
click at [528, 160] on div "**********" at bounding box center [566, 164] width 141 height 58
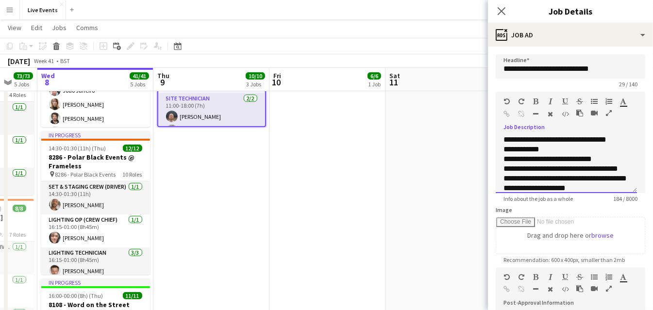
click at [528, 169] on div "**********" at bounding box center [566, 164] width 141 height 58
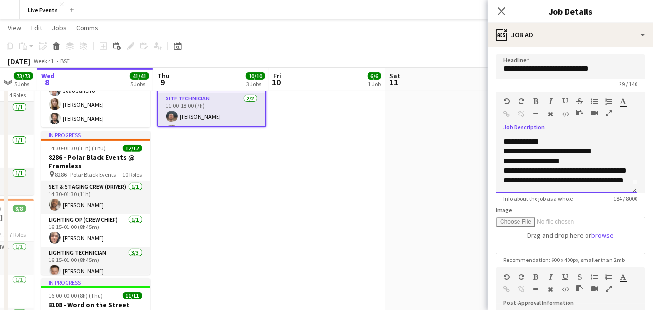
scroll to position [17, 0]
click at [528, 160] on div "**********" at bounding box center [566, 164] width 141 height 58
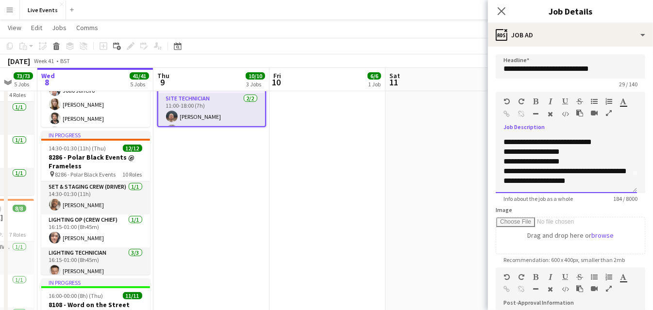
click at [528, 169] on div "**********" at bounding box center [566, 164] width 141 height 58
click at [503, 179] on div "**********" at bounding box center [566, 164] width 141 height 58
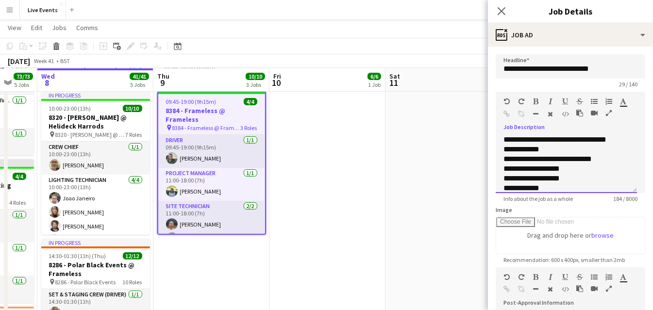
scroll to position [194, 0]
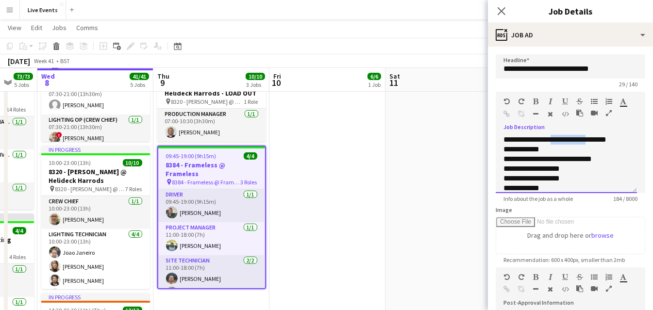
drag, startPoint x: 597, startPoint y: 139, endPoint x: 556, endPoint y: 137, distance: 41.3
click at [528, 137] on div "**********" at bounding box center [566, 164] width 141 height 58
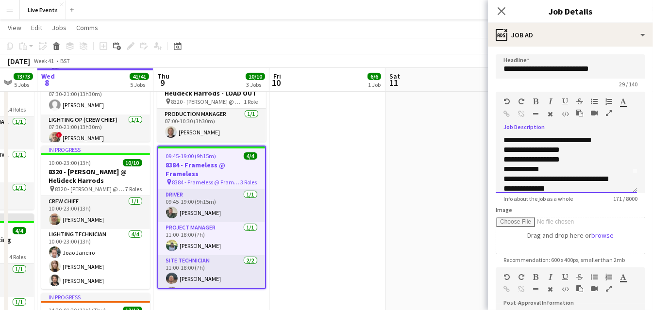
scroll to position [27, 0]
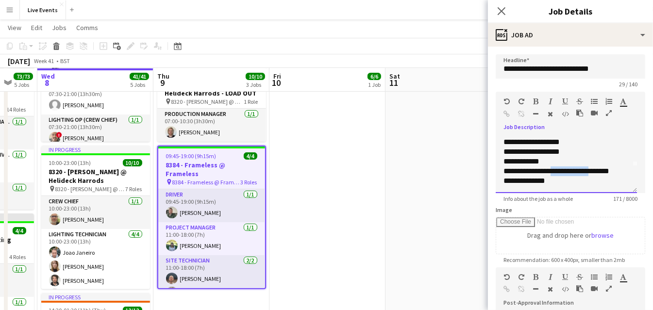
drag, startPoint x: 590, startPoint y: 171, endPoint x: 557, endPoint y: 172, distance: 32.5
click at [528, 172] on div "**********" at bounding box center [566, 164] width 141 height 58
click at [528, 169] on div "**********" at bounding box center [566, 164] width 141 height 58
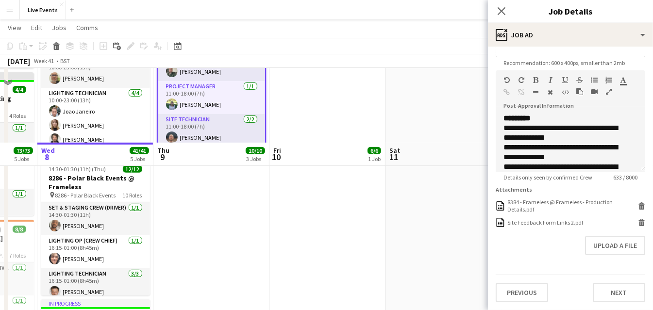
scroll to position [410, 0]
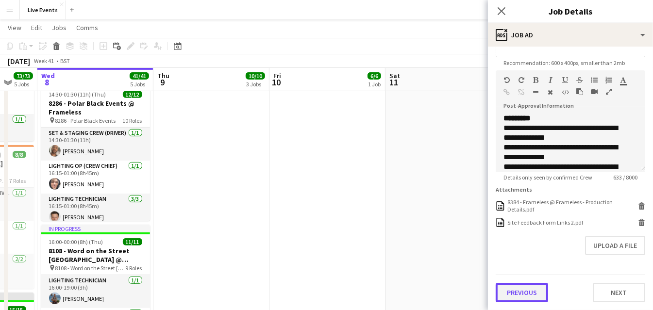
click at [524, 286] on button "Previous" at bounding box center [522, 292] width 52 height 19
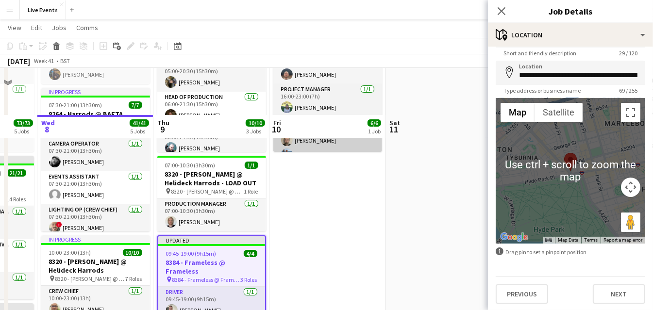
scroll to position [0, 0]
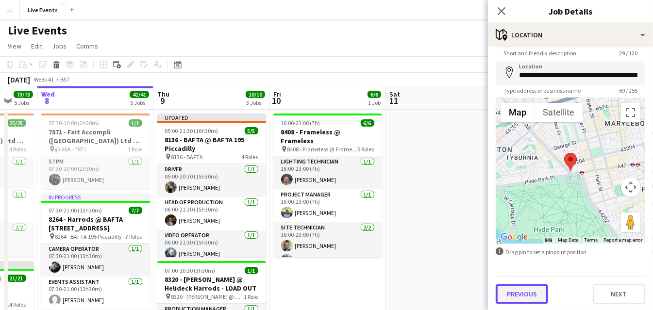
click at [521, 299] on button "Previous" at bounding box center [522, 294] width 52 height 19
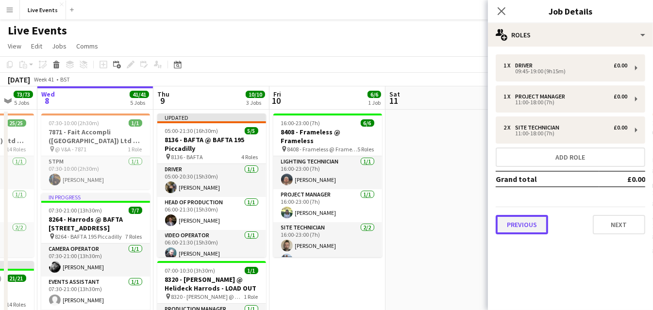
click at [528, 225] on button "Previous" at bounding box center [522, 224] width 52 height 19
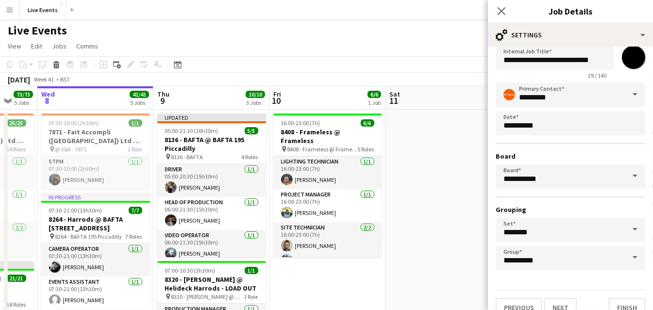
scroll to position [35, 0]
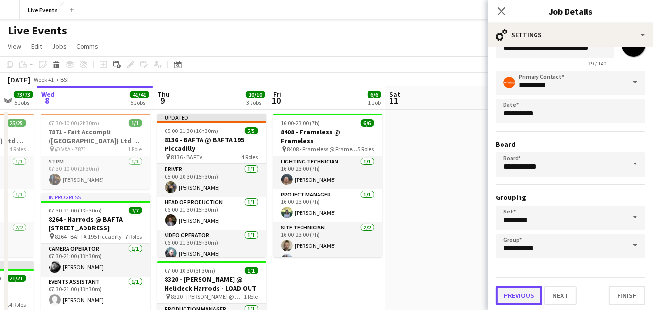
click at [517, 293] on button "Previous" at bounding box center [519, 295] width 47 height 19
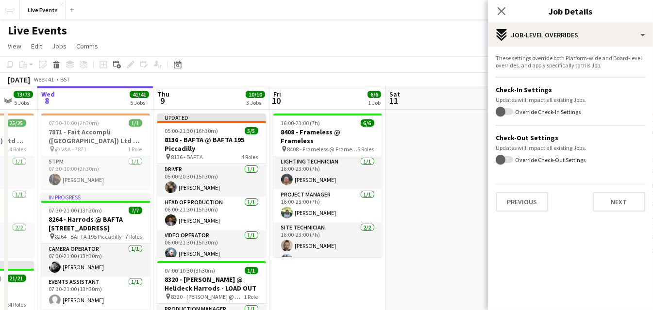
click at [522, 190] on div "Previous Next" at bounding box center [571, 198] width 150 height 28
click at [523, 201] on button "Previous" at bounding box center [522, 201] width 52 height 19
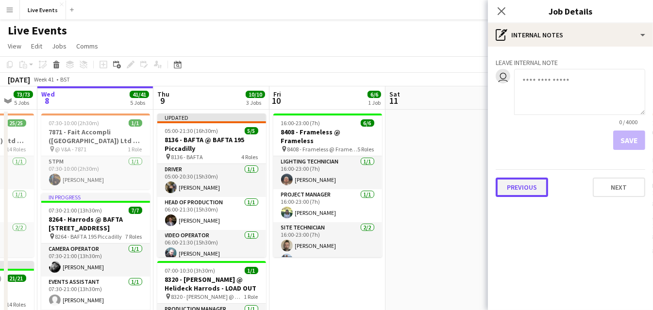
click at [524, 190] on button "Previous" at bounding box center [522, 187] width 52 height 19
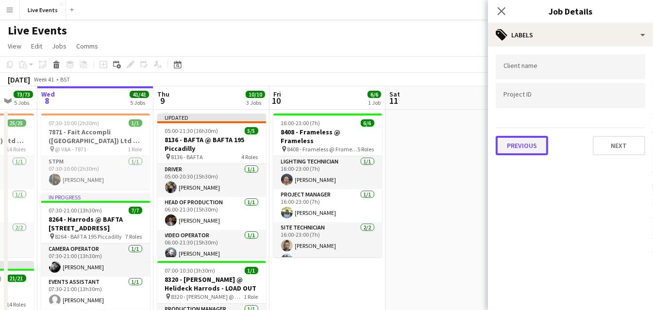
click at [511, 149] on button "Previous" at bounding box center [522, 145] width 52 height 19
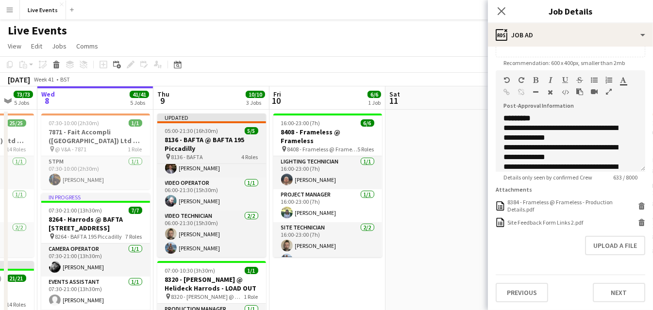
click at [222, 154] on div "pin 8136 - BAFTA 4 Roles" at bounding box center [211, 157] width 109 height 8
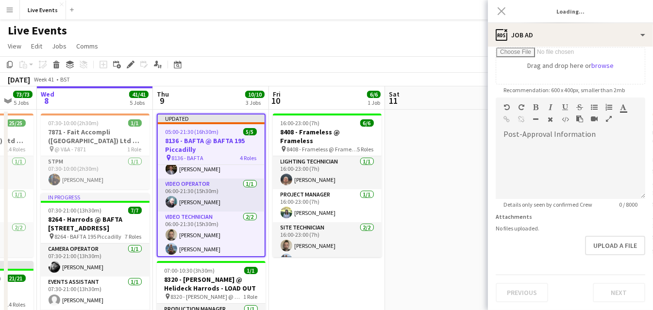
type input "**********"
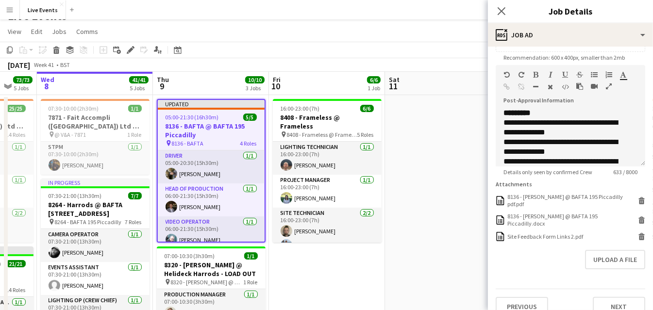
scroll to position [0, 0]
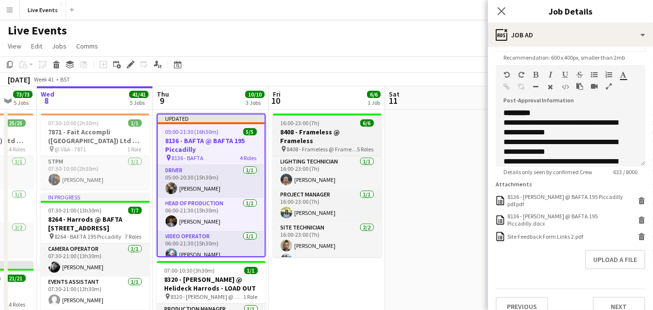
click at [293, 146] on span "8408 - Frameless @ Frameless" at bounding box center [322, 149] width 70 height 7
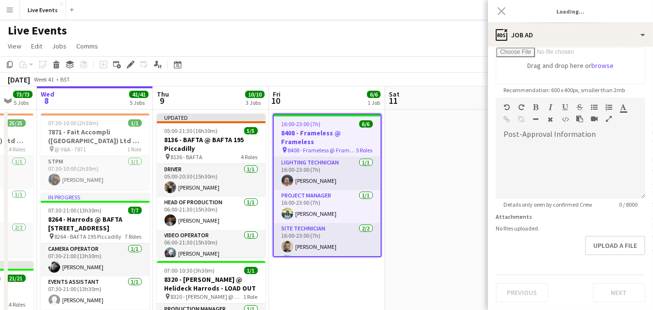
type input "**********"
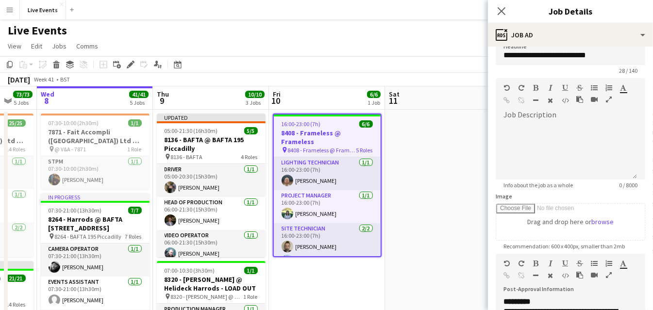
click at [344, 53] on app-page-menu "View Day view expanded Day view collapsed Month view Date picker Jump to [DATE]…" at bounding box center [326, 47] width 653 height 18
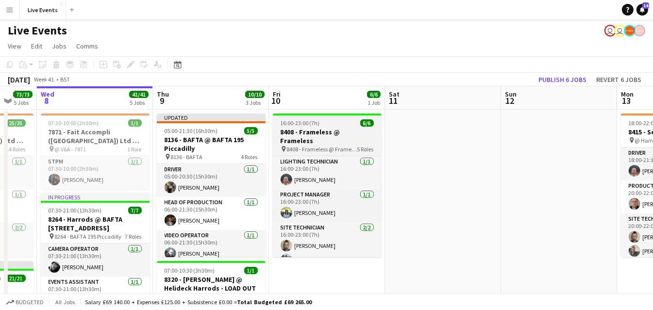
click at [311, 128] on h3 "8408 - Frameless @ Frameless" at bounding box center [327, 136] width 109 height 17
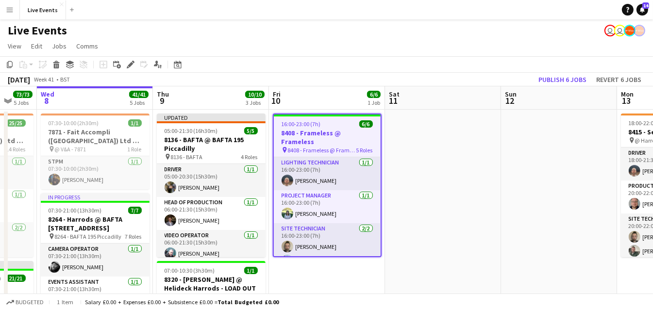
click at [85, 32] on div "Live Events user user" at bounding box center [326, 28] width 653 height 18
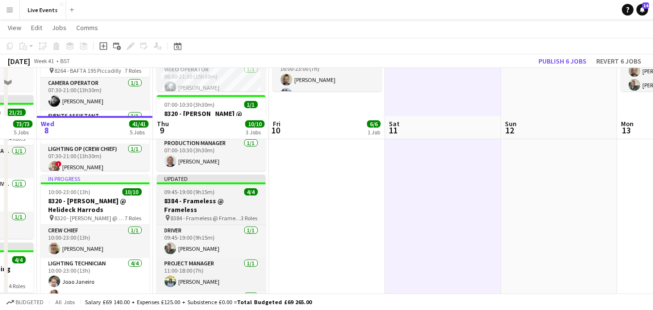
scroll to position [216, 0]
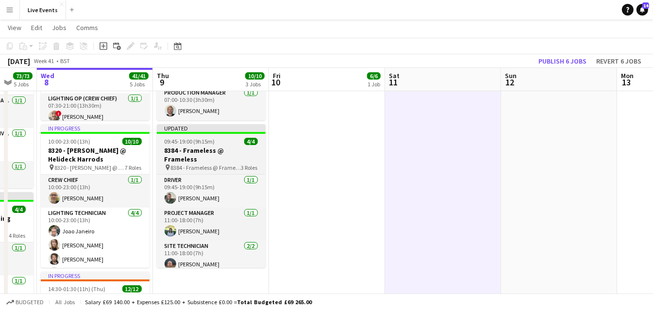
click at [218, 149] on h3 "8384 - Frameless @ Frameless" at bounding box center [211, 154] width 109 height 17
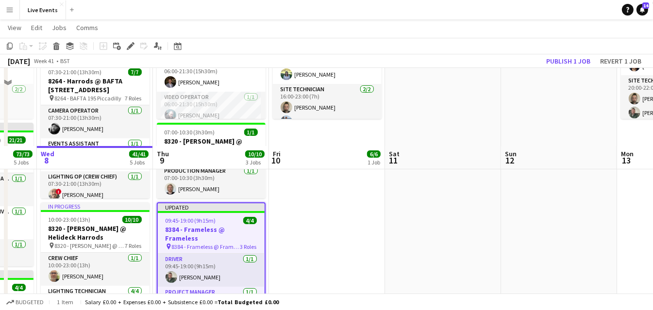
scroll to position [108, 0]
